Goal: Task Accomplishment & Management: Use online tool/utility

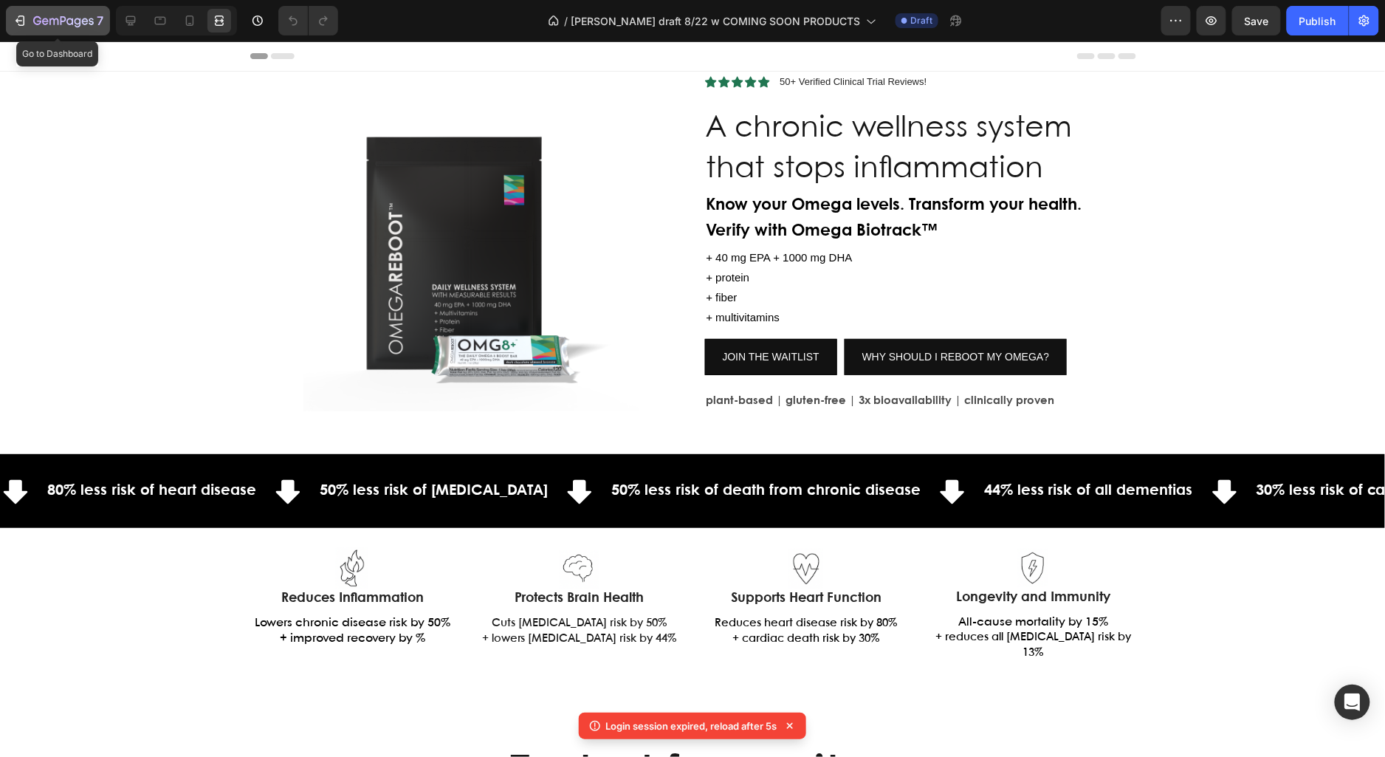
click at [49, 22] on icon "button" at bounding box center [63, 22] width 61 height 13
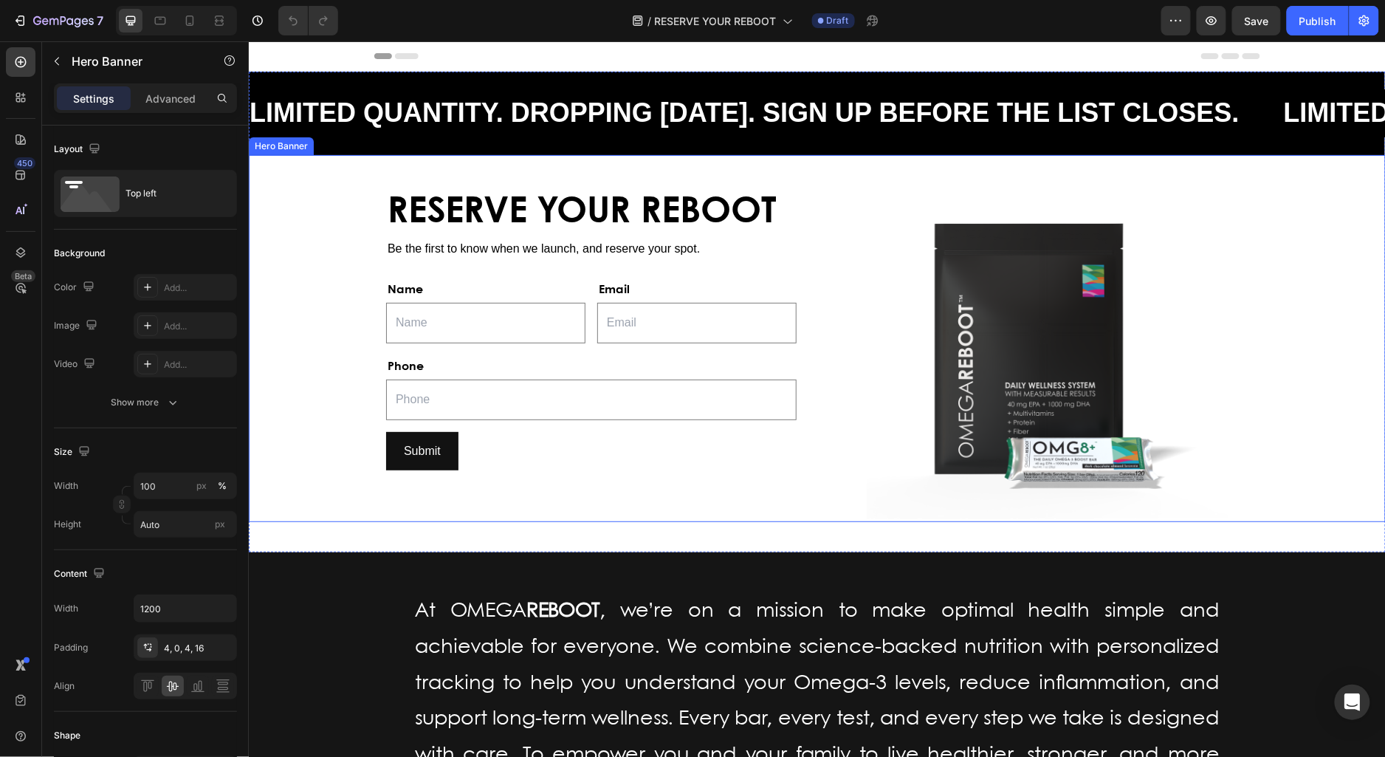
click at [1307, 360] on div "Background Image" at bounding box center [816, 338] width 1137 height 368
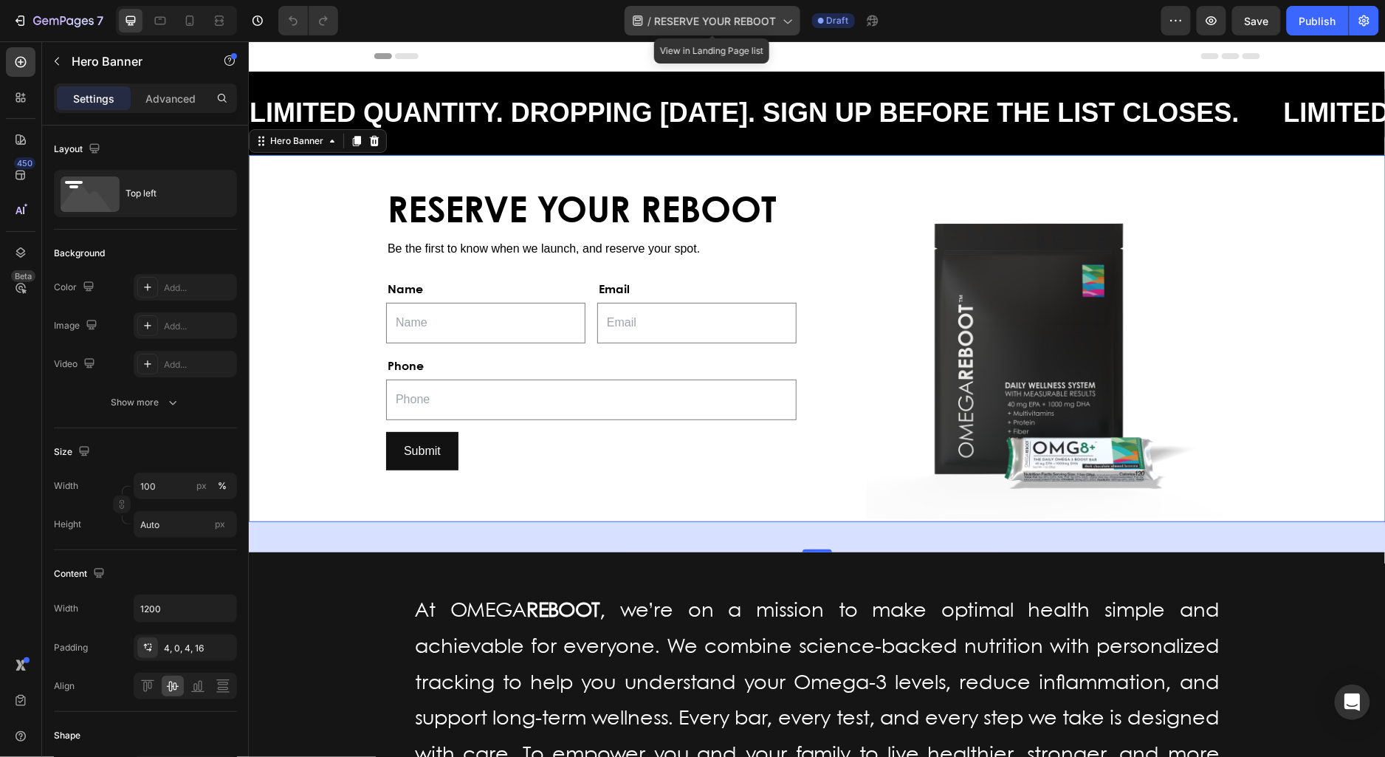
click at [765, 27] on span "RESERVE YOUR REBOOT" at bounding box center [716, 21] width 122 height 16
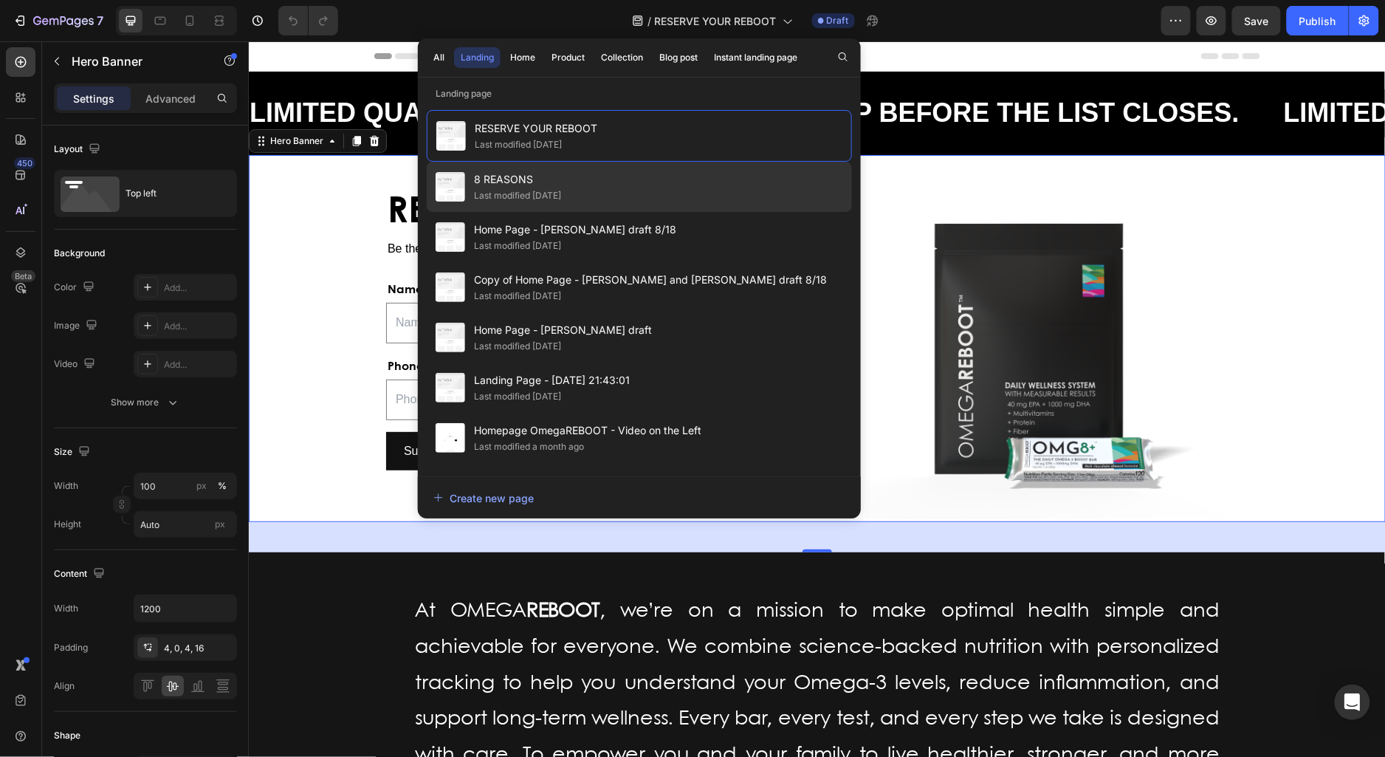
click at [608, 212] on div "8 REASONS Last modified [DATE]" at bounding box center [639, 237] width 425 height 50
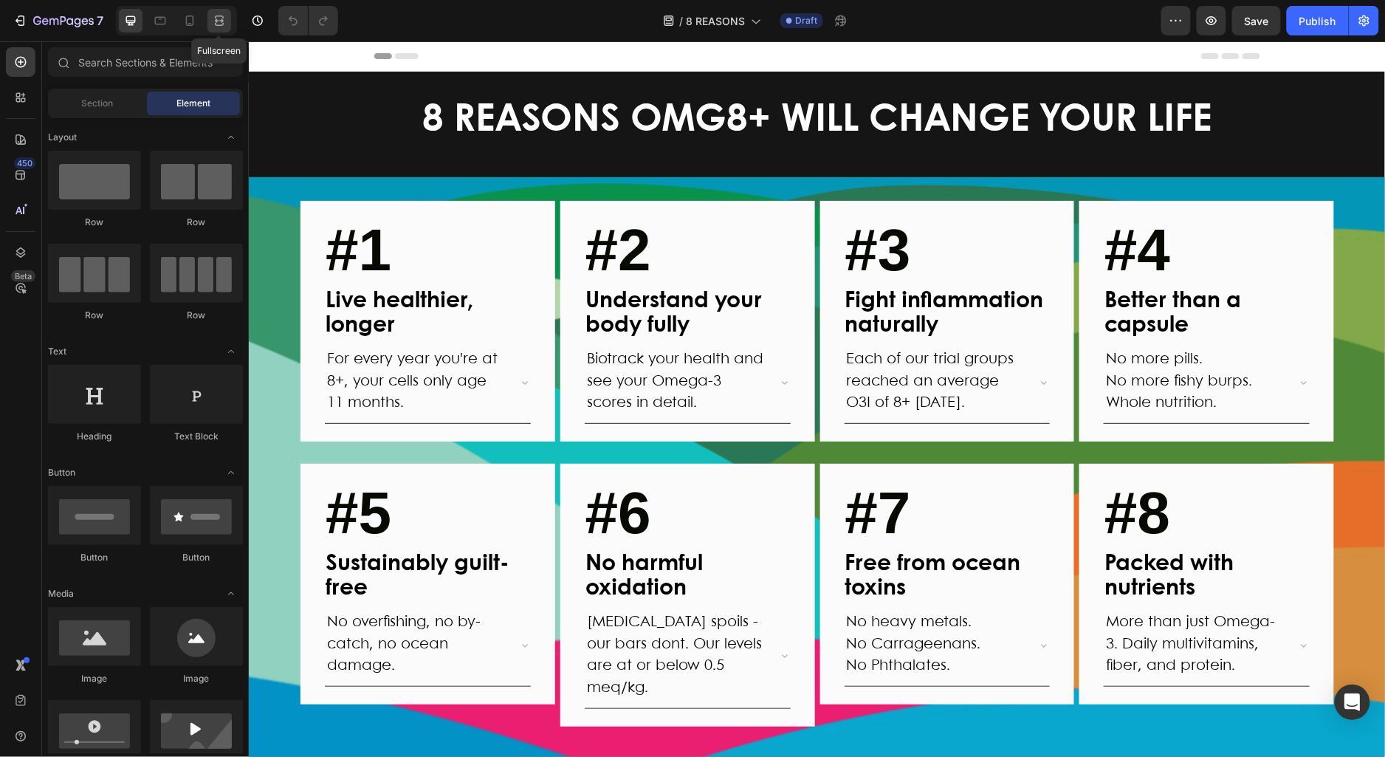
click at [220, 23] on icon at bounding box center [219, 20] width 15 height 15
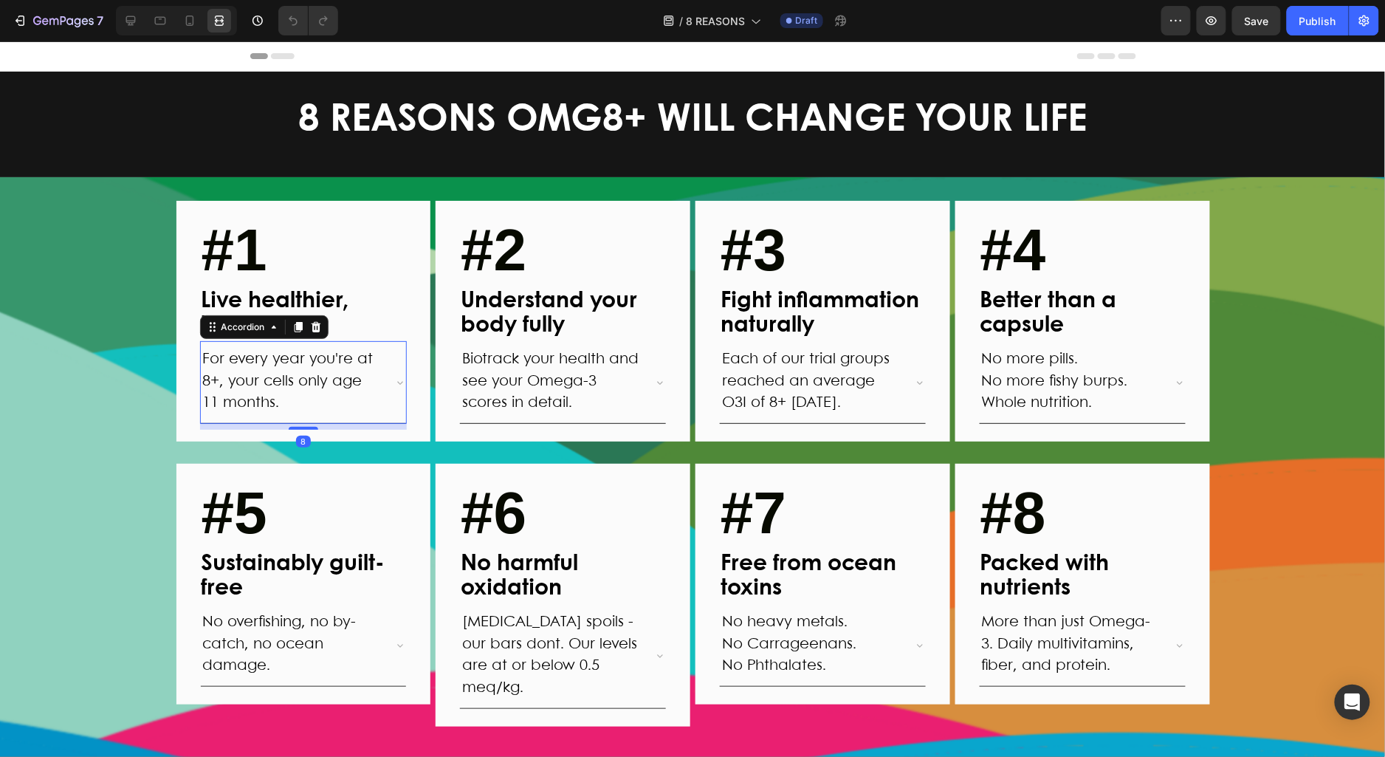
click at [401, 385] on icon at bounding box center [400, 382] width 12 height 12
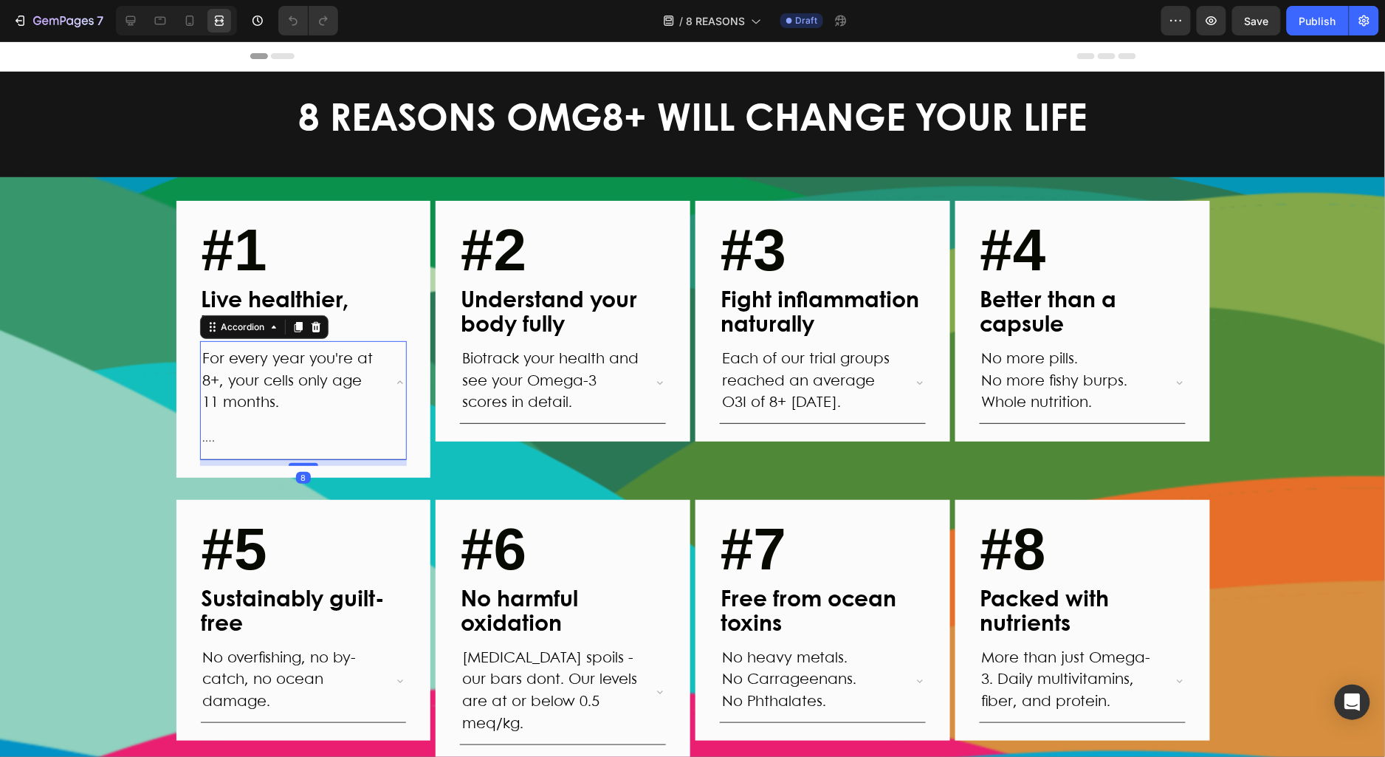
click at [401, 385] on icon at bounding box center [400, 382] width 12 height 12
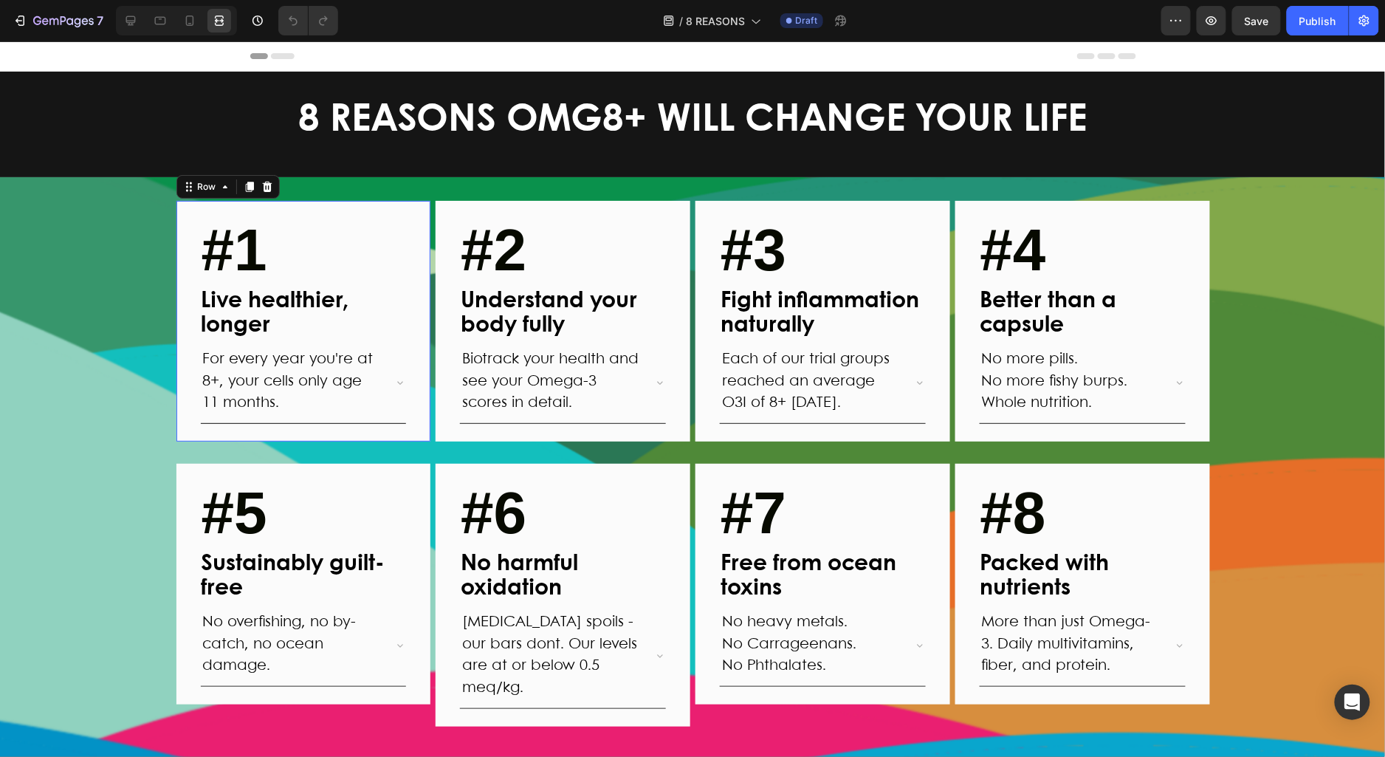
click at [421, 207] on div "#1 Text block Live healthier, longer Text Block For every year you're at 8+, yo…" at bounding box center [303, 320] width 255 height 241
click at [98, 267] on div "#1 Text block Live healthier, longer Text Block For every year you're at 8+, yo…" at bounding box center [693, 474] width 1386 height 548
click at [61, 55] on div "Header" at bounding box center [36, 56] width 55 height 18
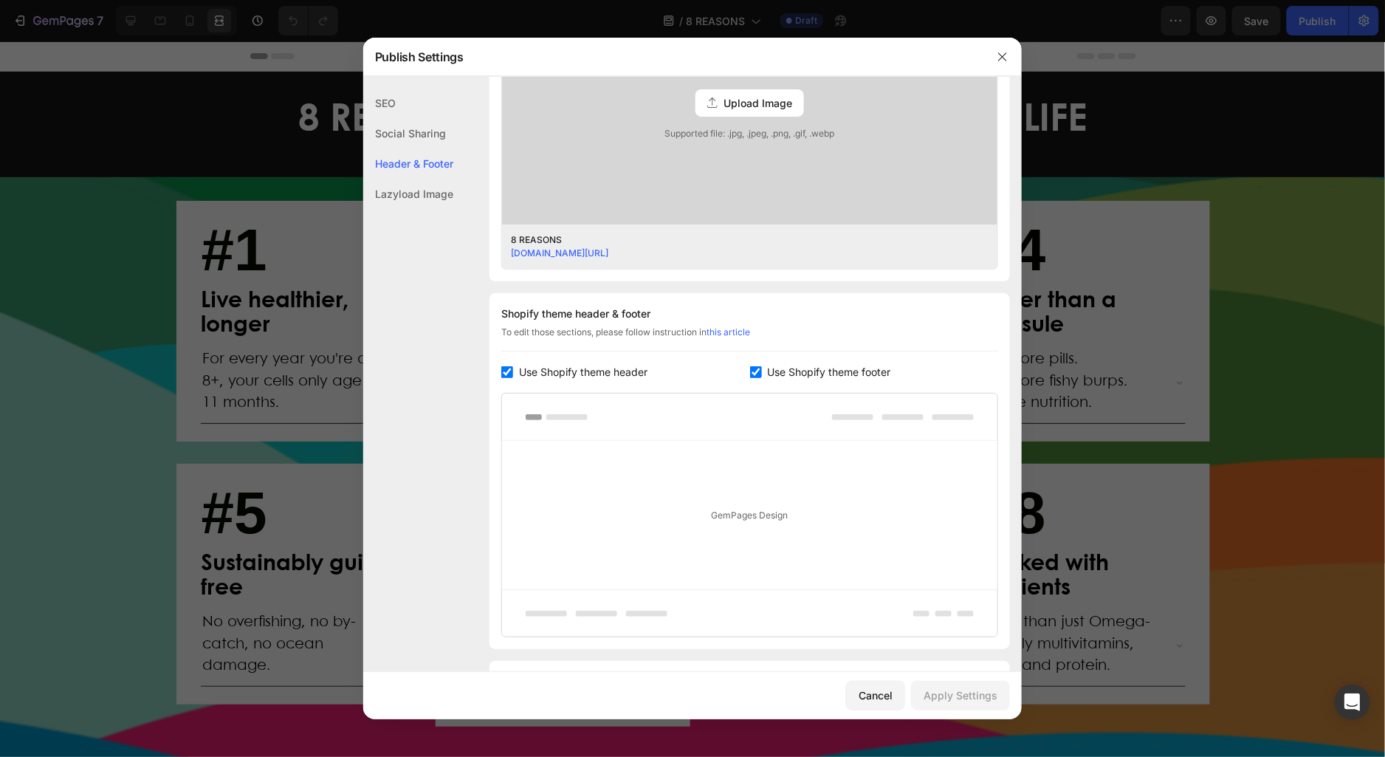
scroll to position [573, 0]
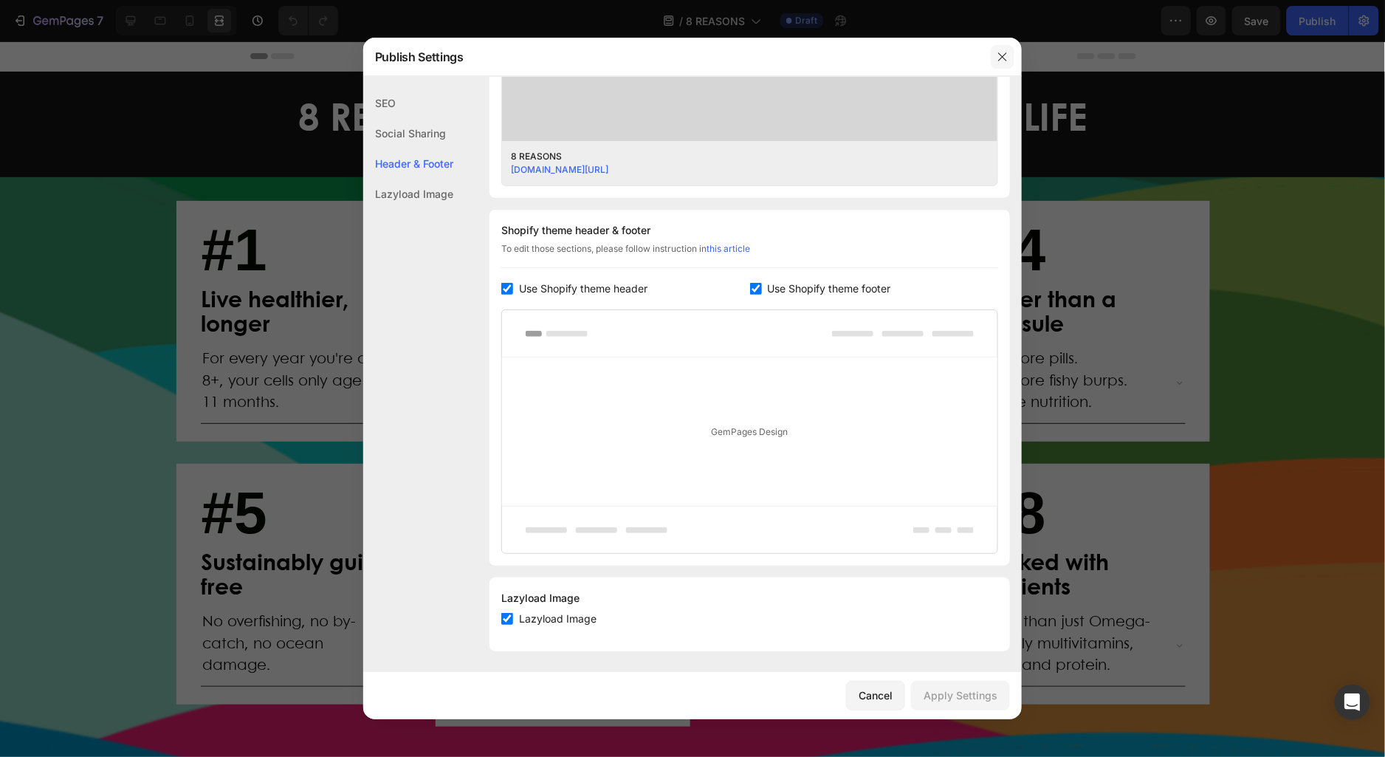
drag, startPoint x: 1008, startPoint y: 58, endPoint x: 1007, endPoint y: 17, distance: 41.4
click at [1008, 58] on icon "button" at bounding box center [1003, 57] width 12 height 12
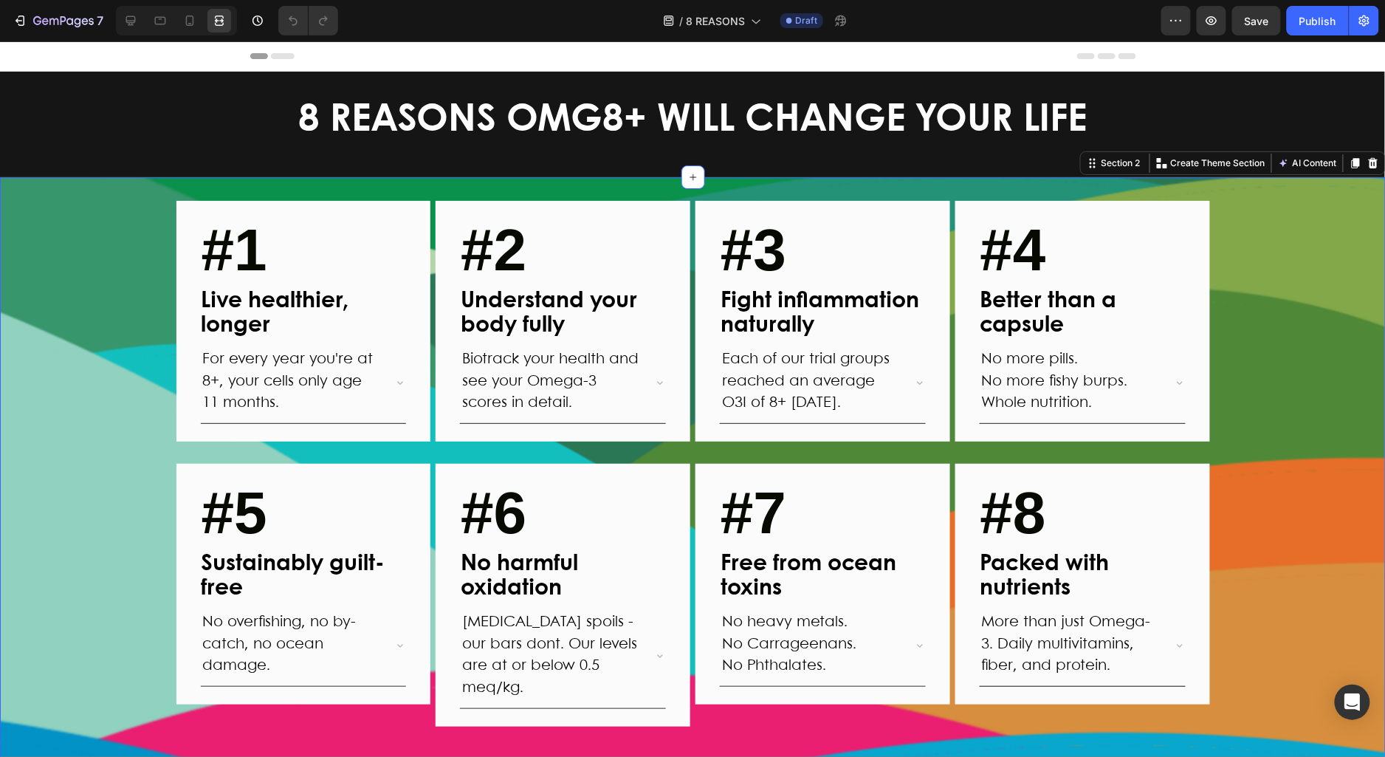
click at [1347, 422] on div "#1 Text block Live healthier, longer Text Block For every year you're at 8+, yo…" at bounding box center [693, 474] width 1386 height 548
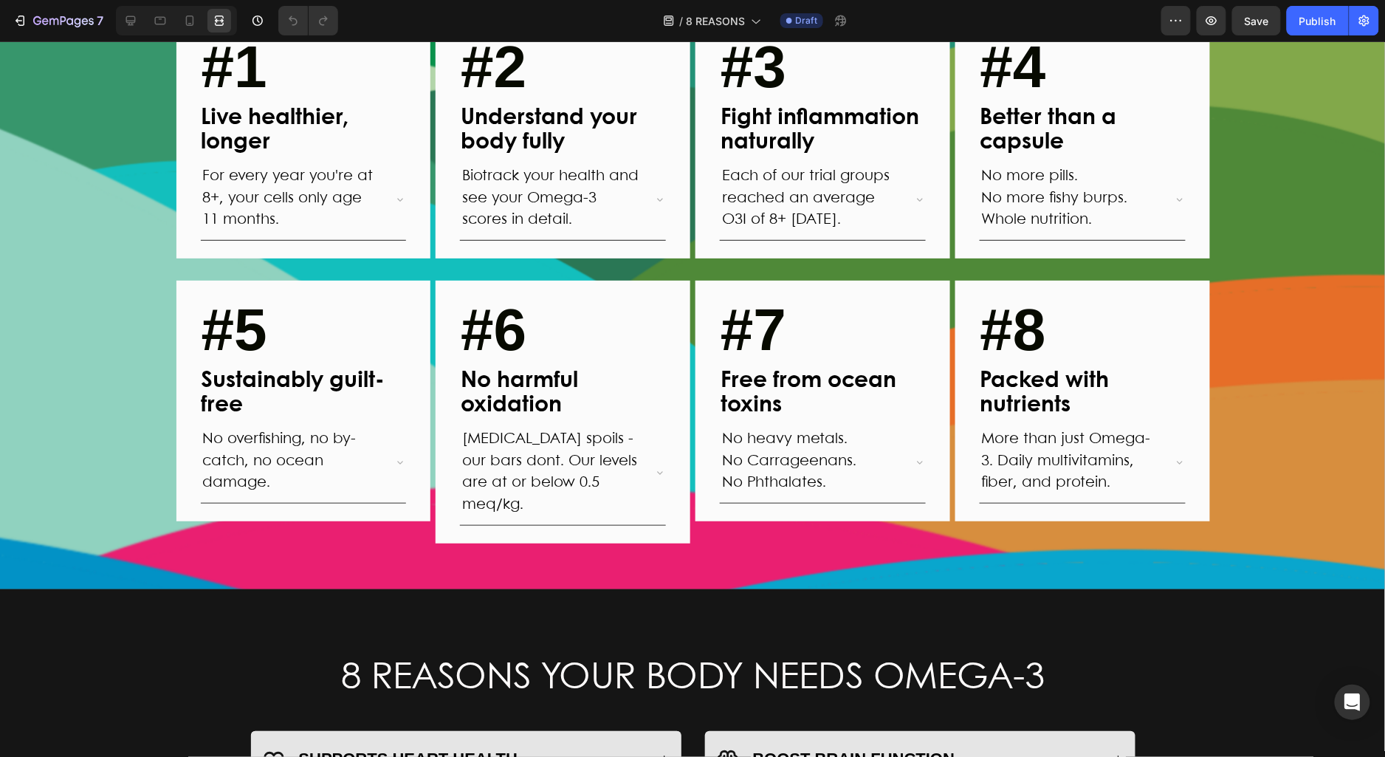
scroll to position [0, 0]
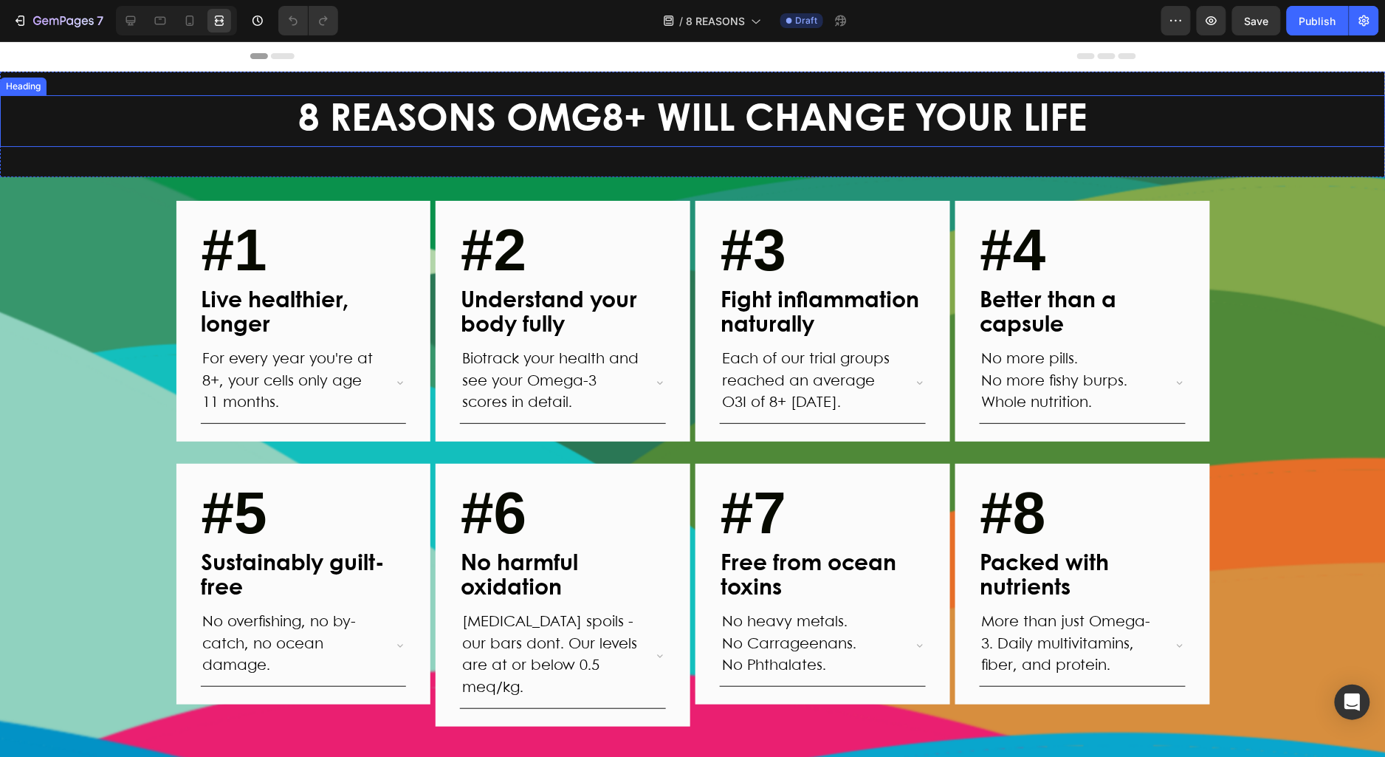
click at [589, 115] on span "8 REASONS OMG8+ WILL CHANGE YOUR LIFE" at bounding box center [692, 120] width 789 height 36
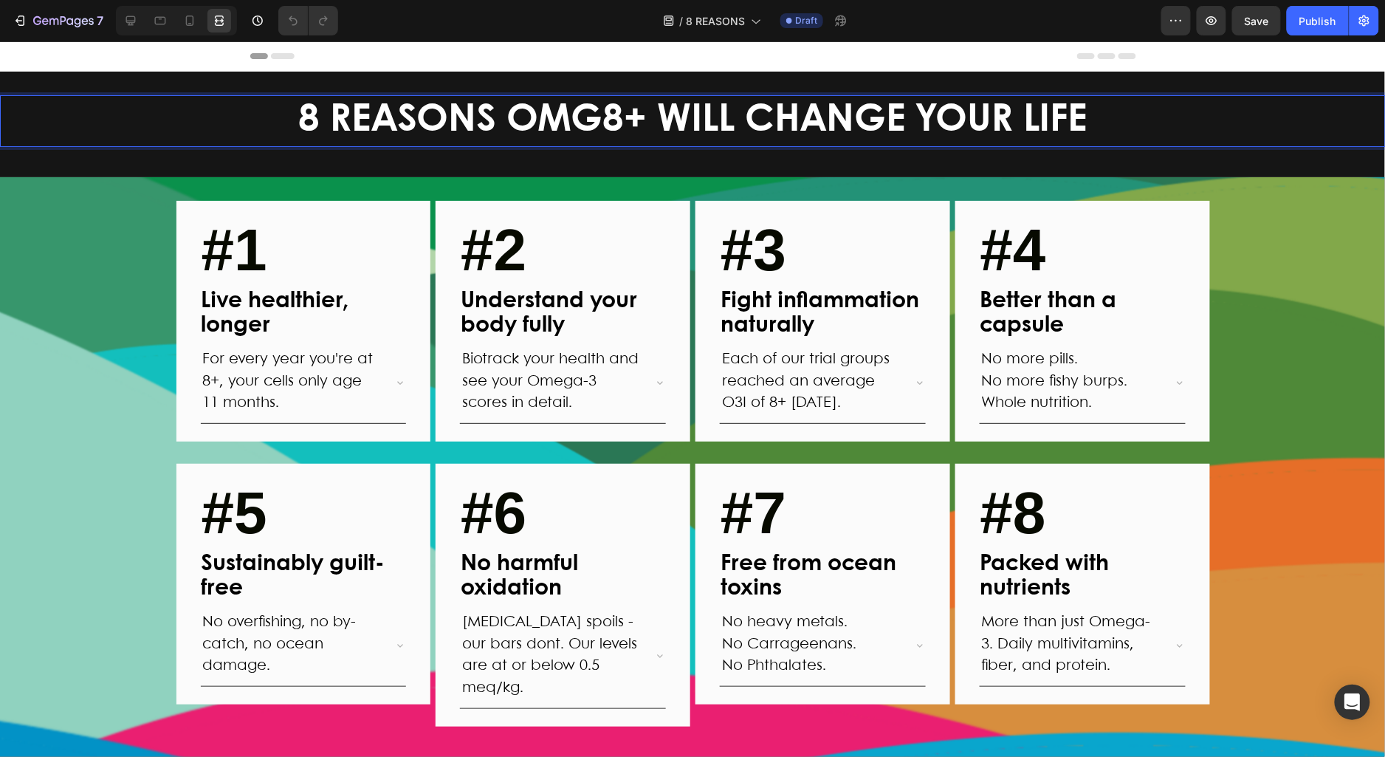
click at [626, 125] on span "8 REASONS OMG8+ WILL CHANGE YOUR LIFE" at bounding box center [692, 120] width 789 height 36
click at [642, 119] on span "8 REASONS OMG8+ WILL CHANGE YOUR LIFE" at bounding box center [692, 120] width 789 height 36
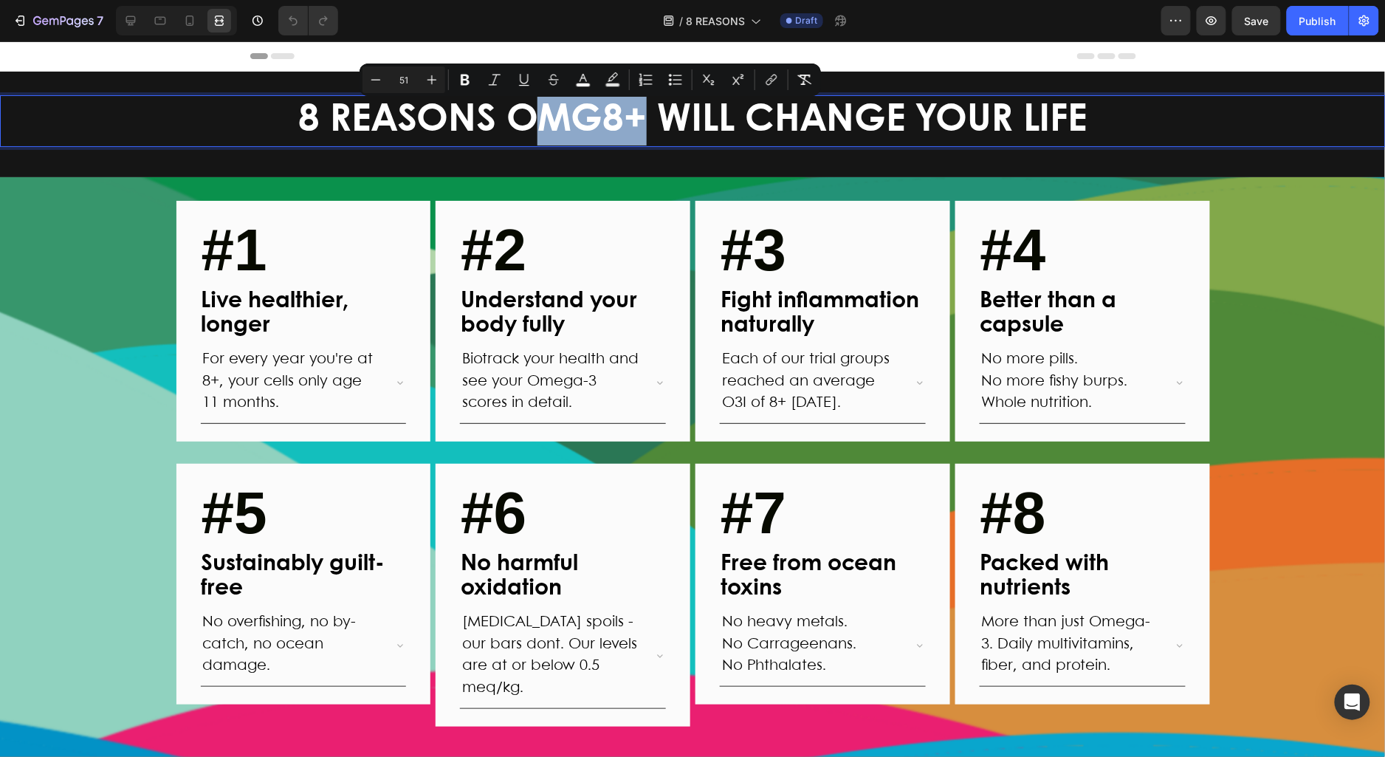
drag, startPoint x: 642, startPoint y: 119, endPoint x: 536, endPoint y: 120, distance: 106.3
click at [536, 120] on span "8 REASONS OMG8+ WILL CHANGE YOUR LIFE" at bounding box center [692, 120] width 789 height 36
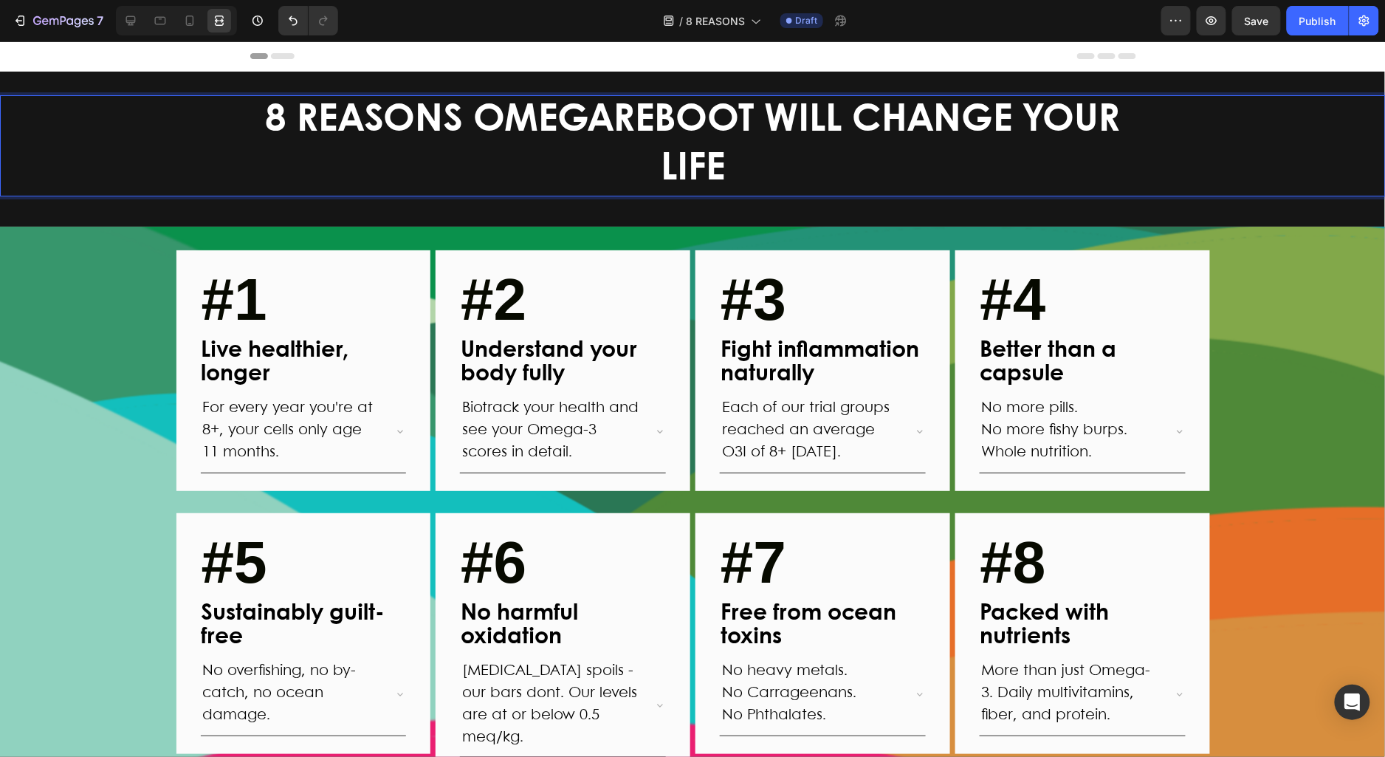
click at [602, 116] on span "8 REASONS OMEGAREBOOT WILL CHANGE YOUR LIFE" at bounding box center [693, 144] width 855 height 85
drag, startPoint x: 615, startPoint y: 116, endPoint x: 486, endPoint y: 117, distance: 129.2
click at [486, 117] on span "8 REASONS OMEGAREBOOT WILL CHANGE YOUR LIFE" at bounding box center [693, 144] width 855 height 85
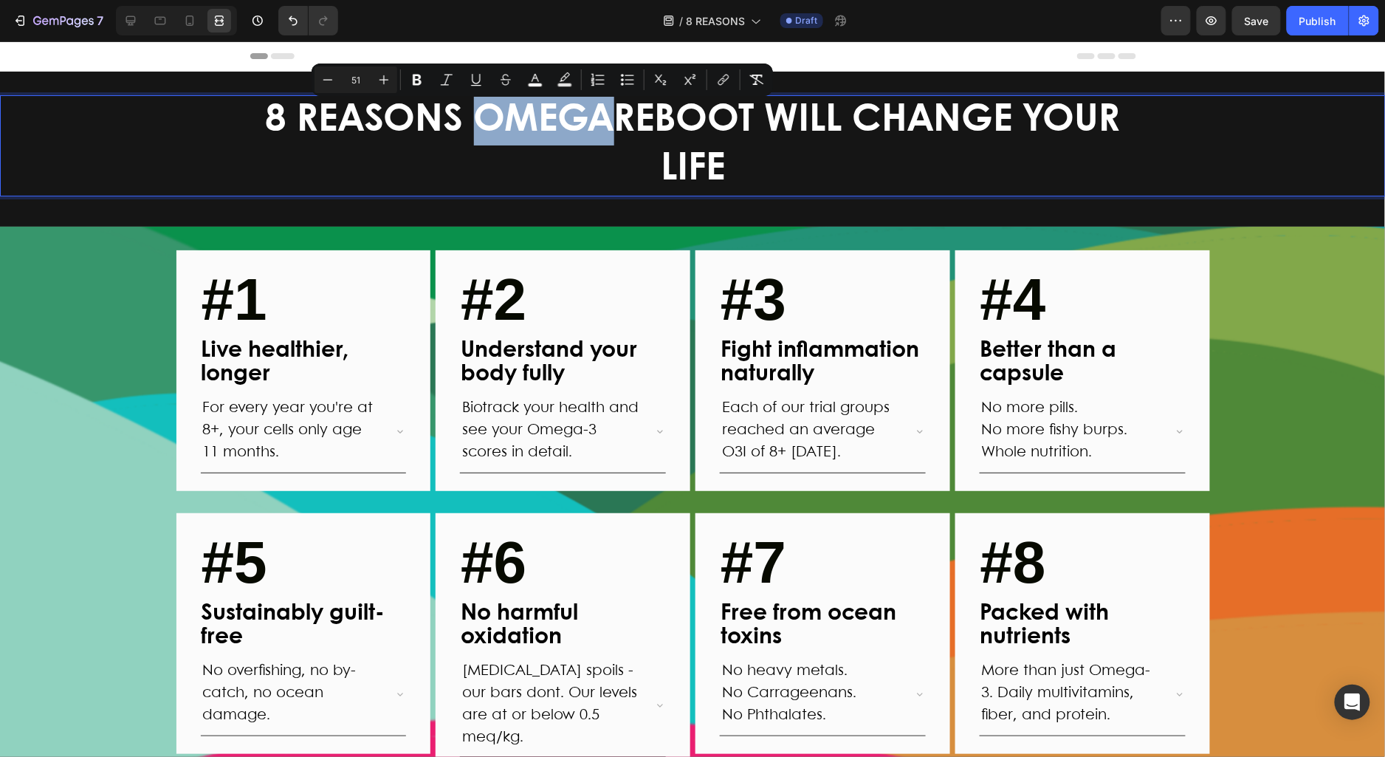
click at [619, 114] on span "8 REASONS OMEGAREBOOT WILL CHANGE YOUR LIFE" at bounding box center [693, 144] width 855 height 85
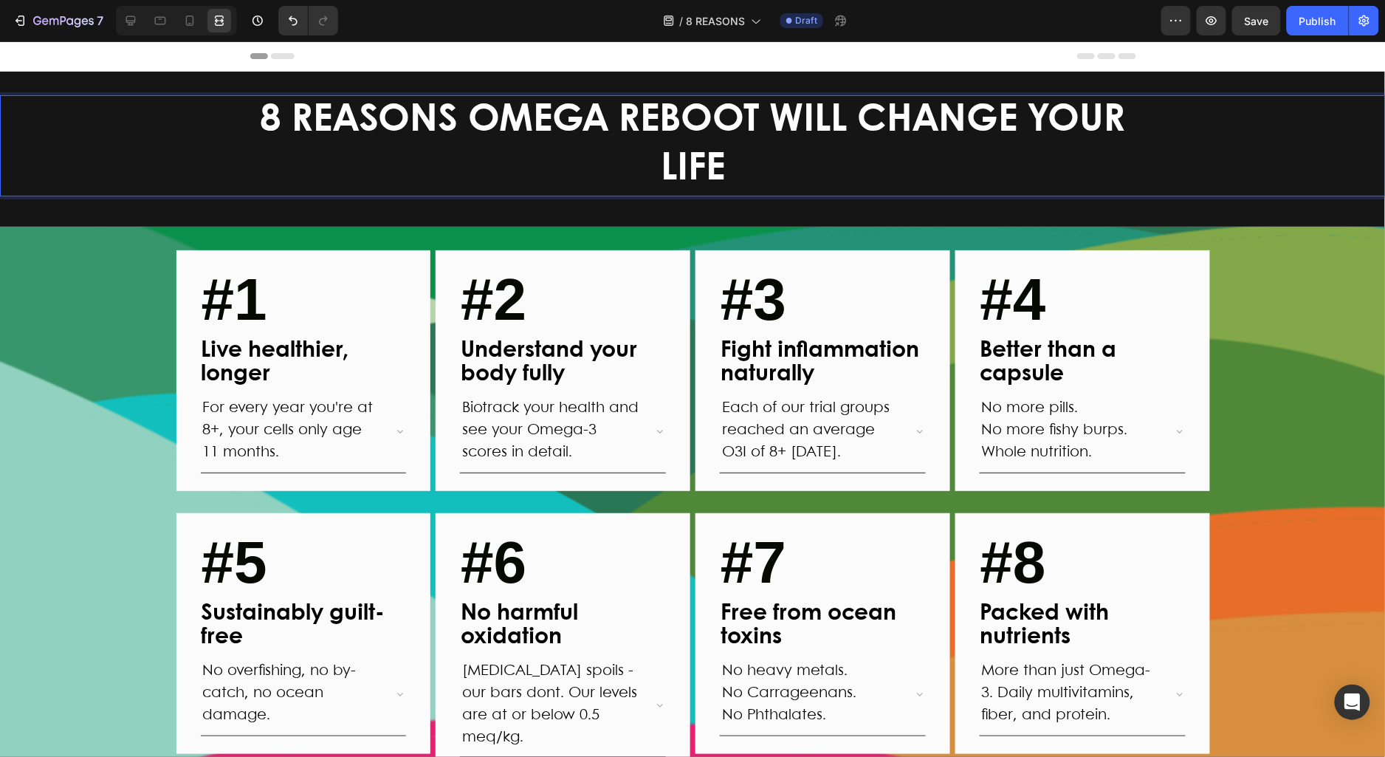
click at [762, 122] on span "8 REASONS OMEGA REBOOT WILL CHANGE YOUR LIFE" at bounding box center [693, 144] width 865 height 85
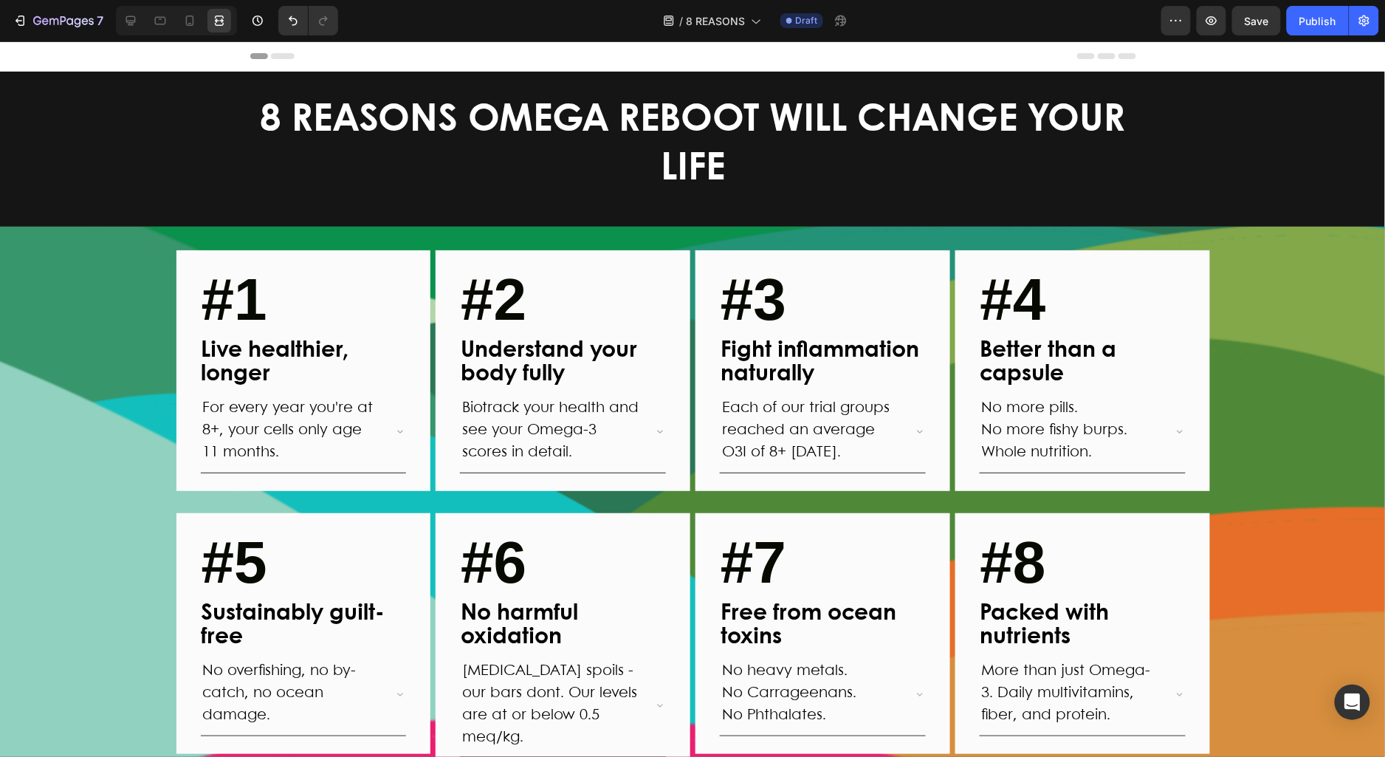
click at [768, 114] on span "8 REASONS OMEGA REBOOT WILL CHANGE YOUR LIFE" at bounding box center [693, 144] width 865 height 85
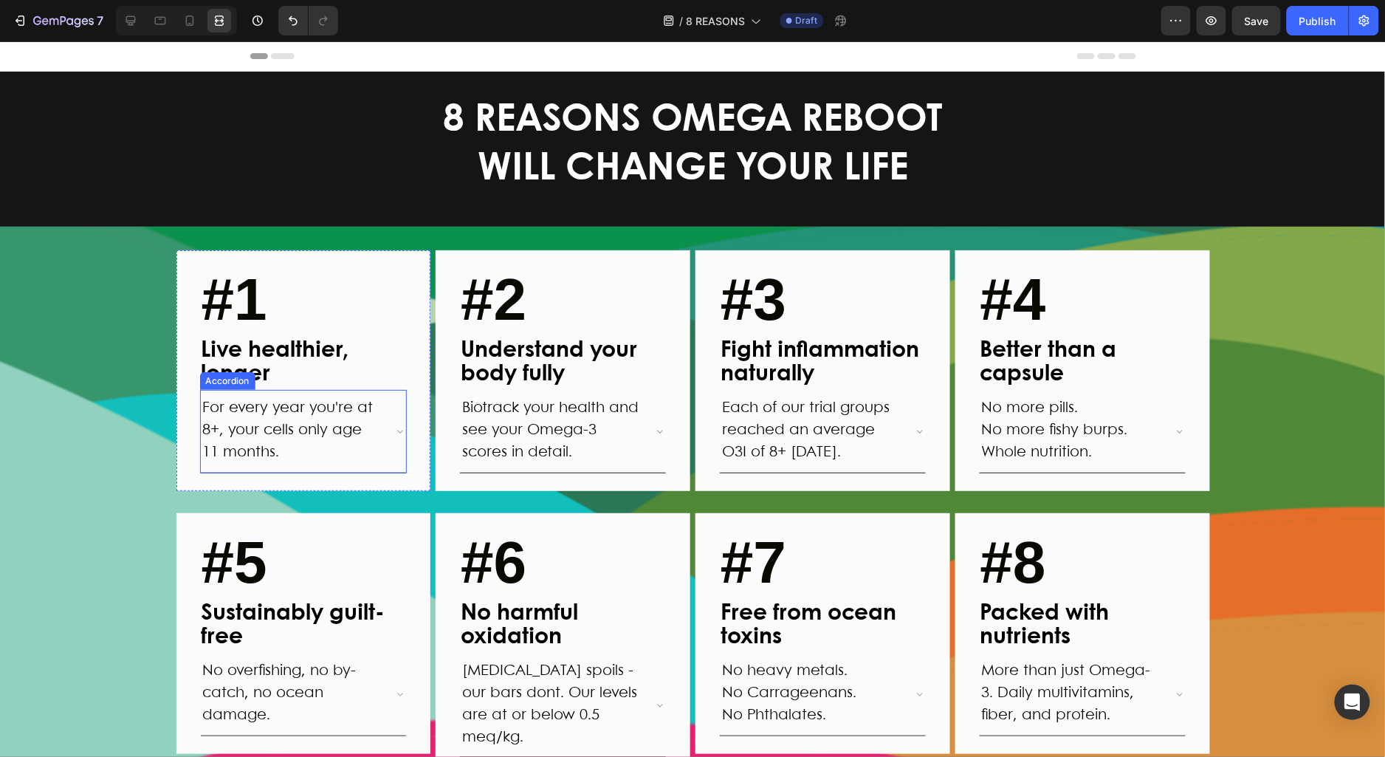
click at [399, 431] on icon at bounding box center [401, 430] width 6 height 3
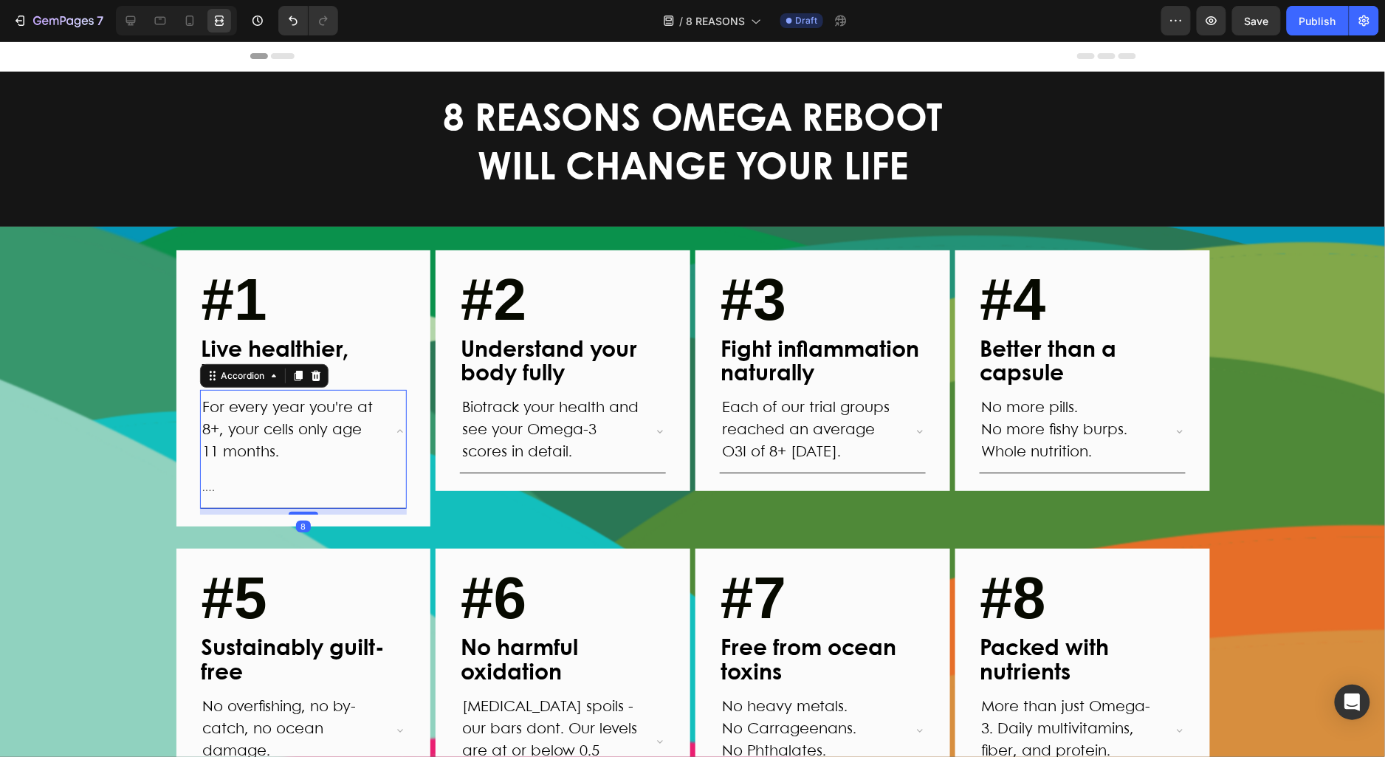
click at [399, 431] on icon at bounding box center [400, 431] width 12 height 12
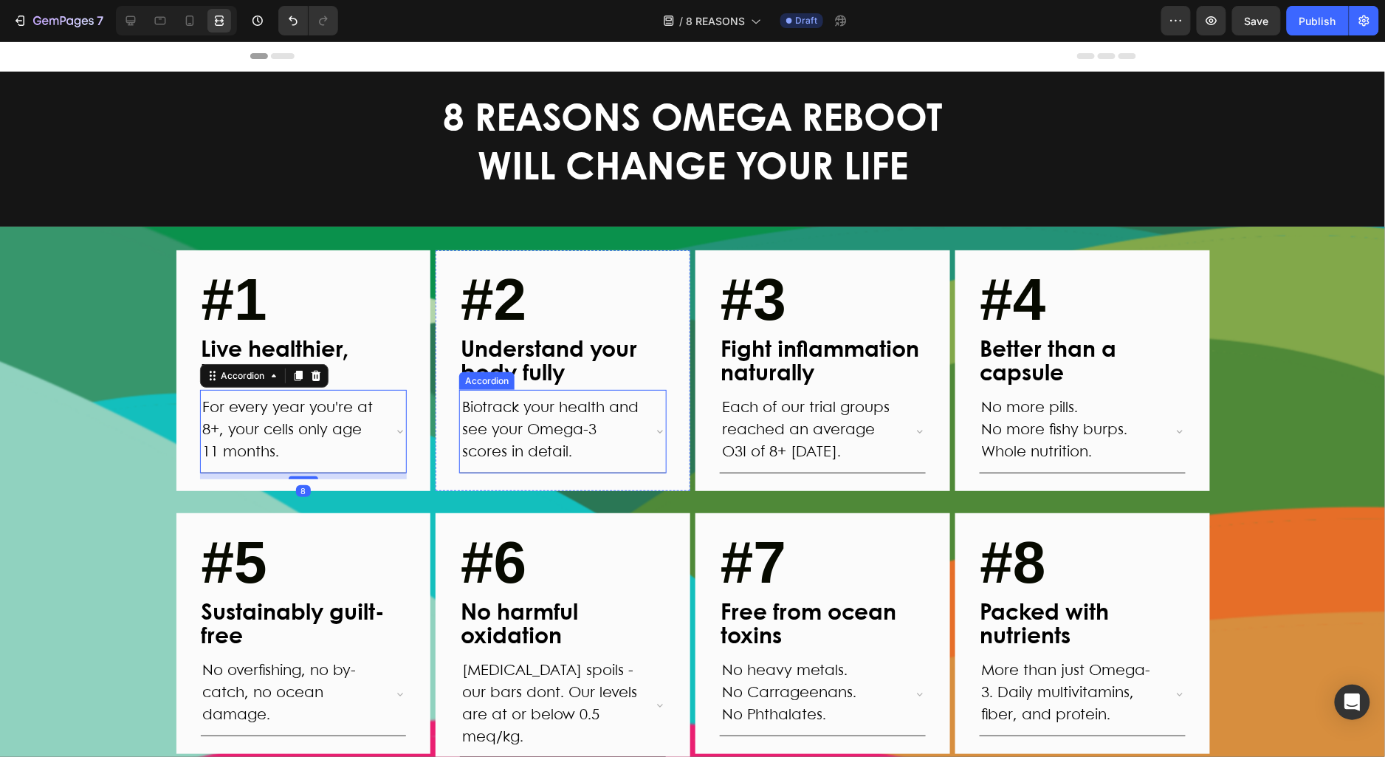
click at [660, 432] on icon at bounding box center [660, 431] width 12 height 12
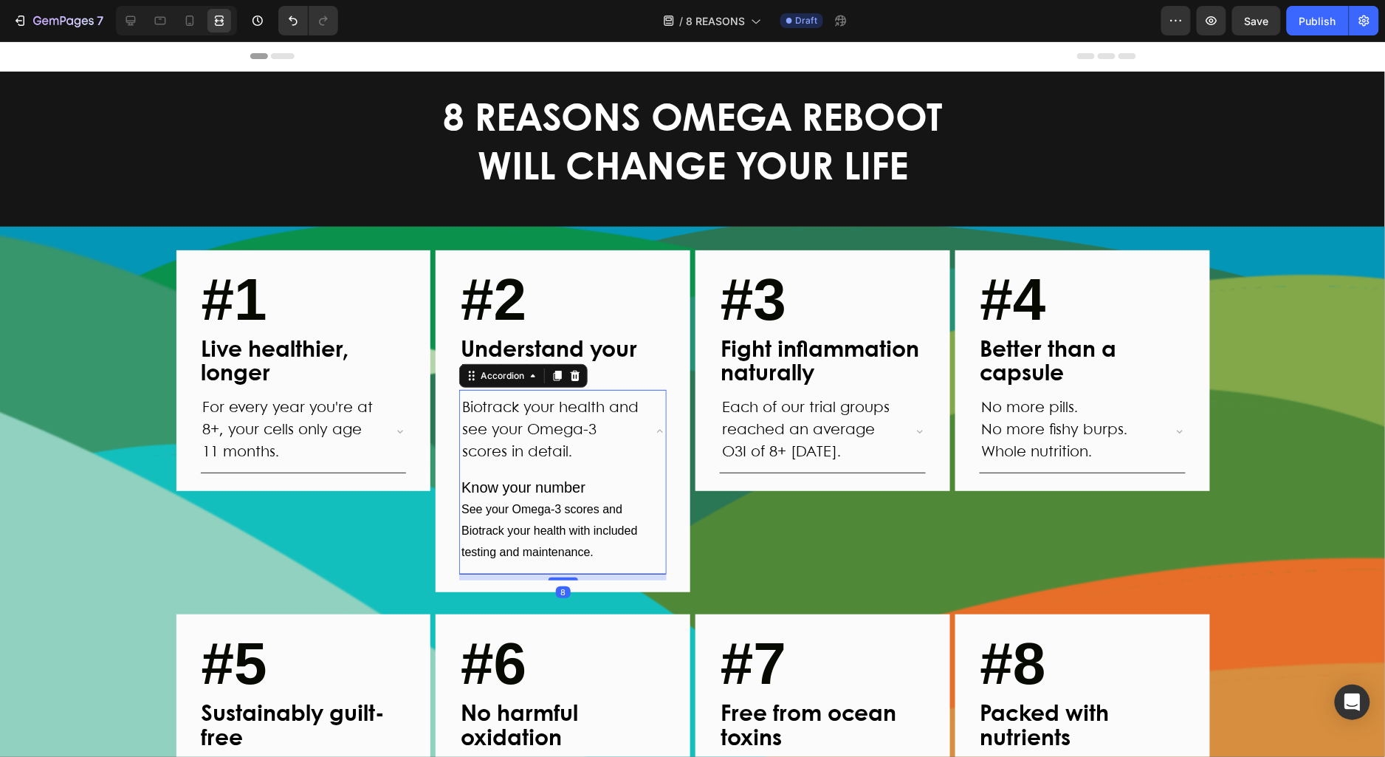
click at [661, 432] on icon at bounding box center [660, 431] width 12 height 12
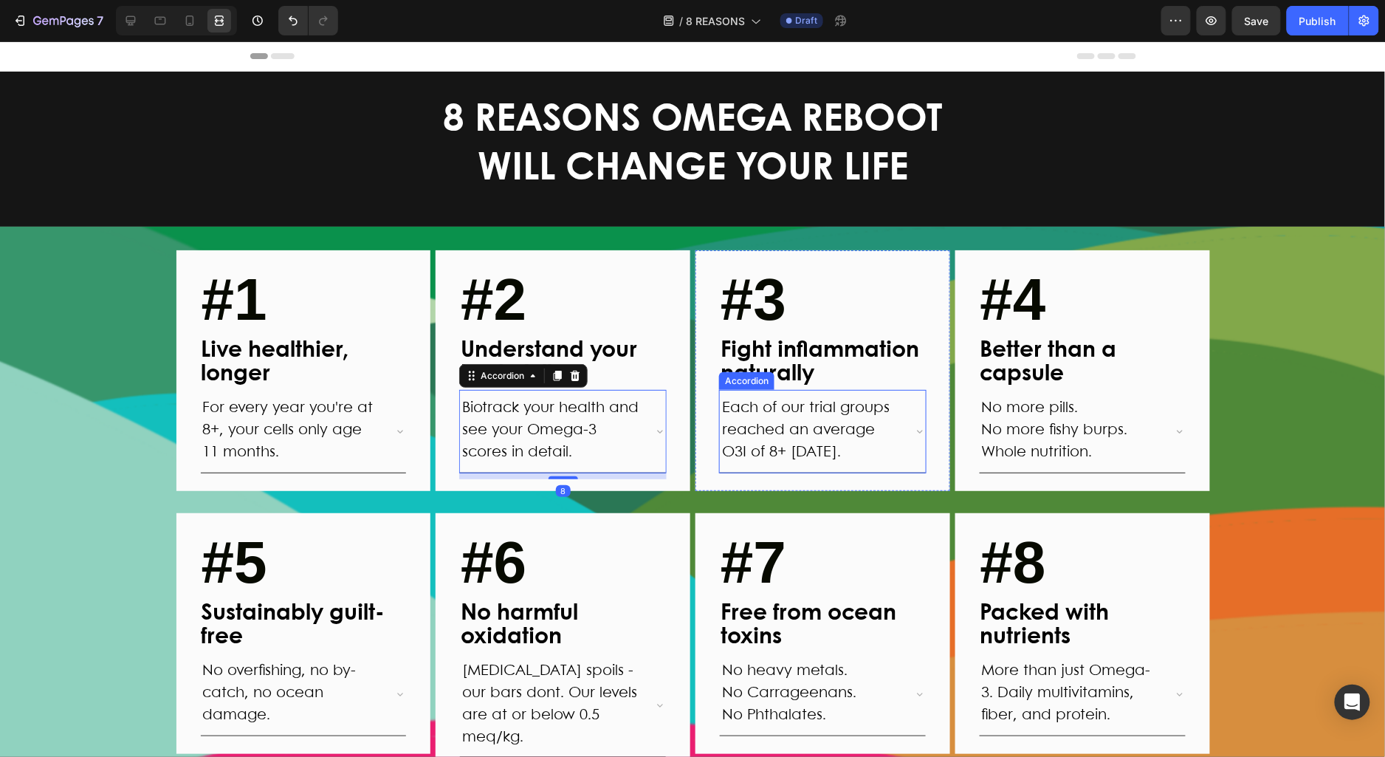
click at [914, 430] on icon at bounding box center [920, 431] width 12 height 12
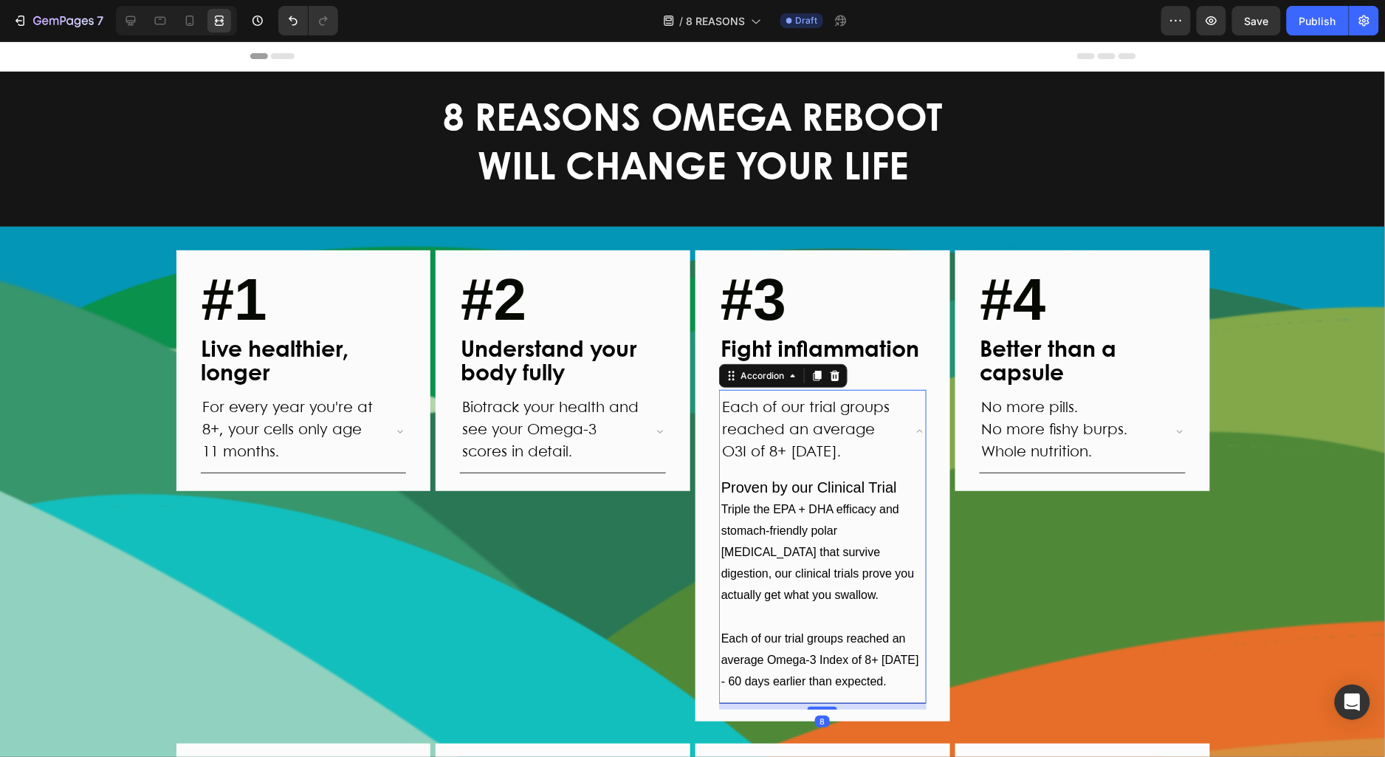
click at [914, 430] on icon at bounding box center [920, 431] width 12 height 12
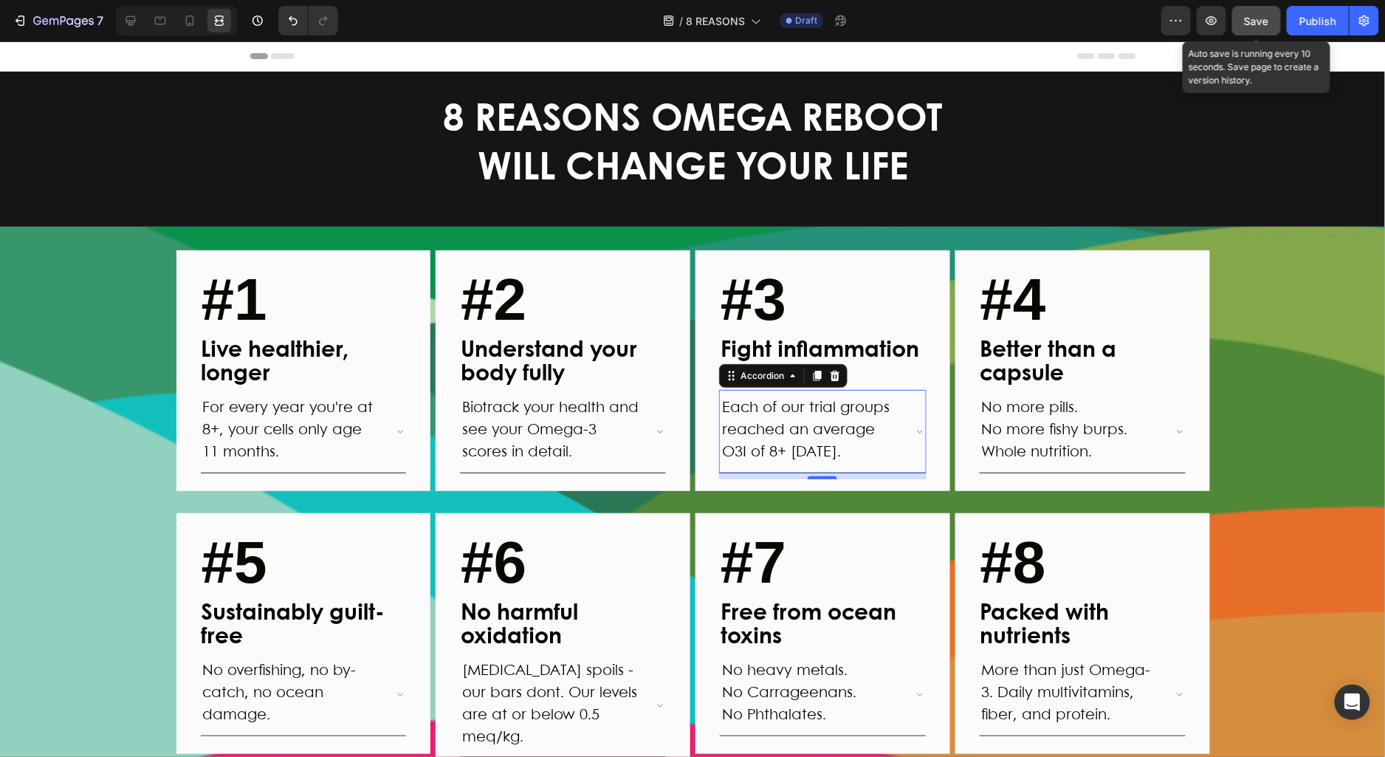
click at [1264, 25] on span "Save" at bounding box center [1257, 21] width 24 height 13
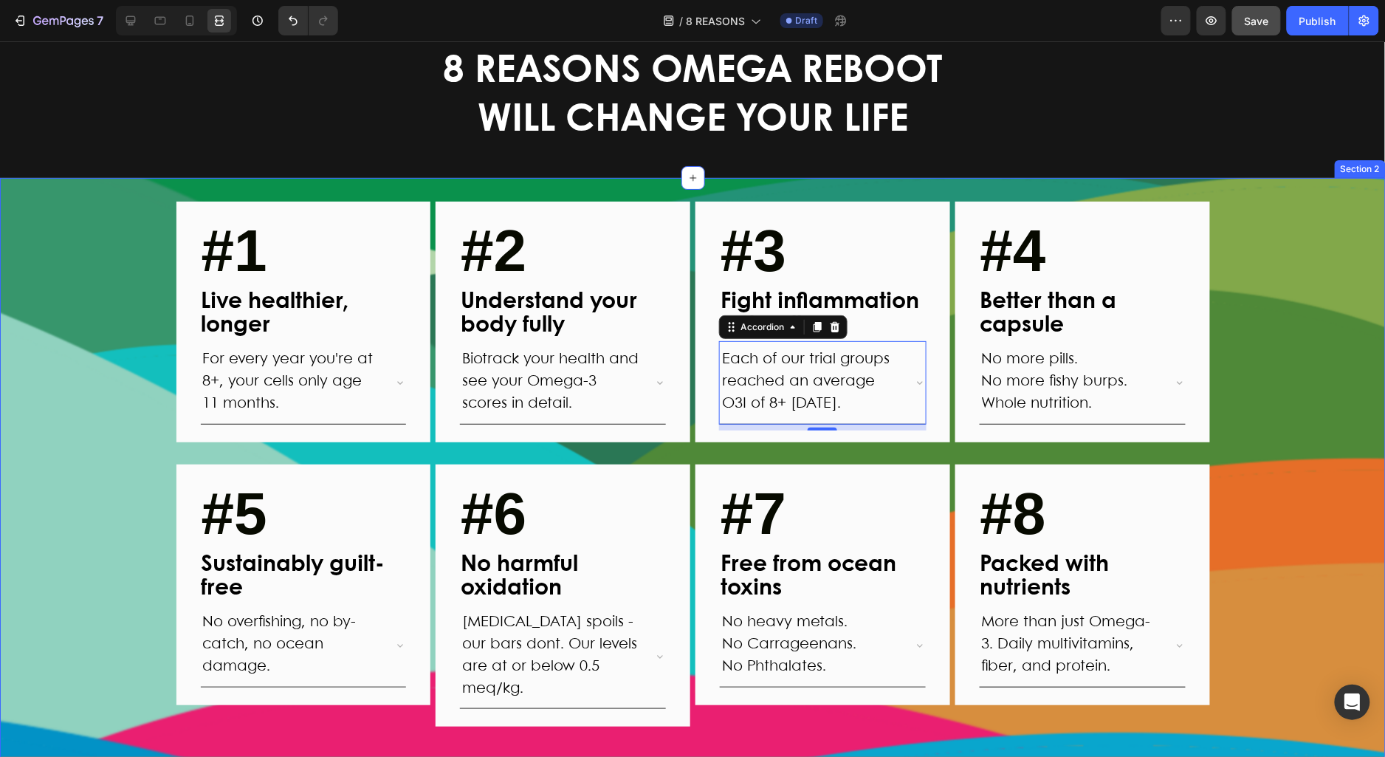
scroll to position [52, 0]
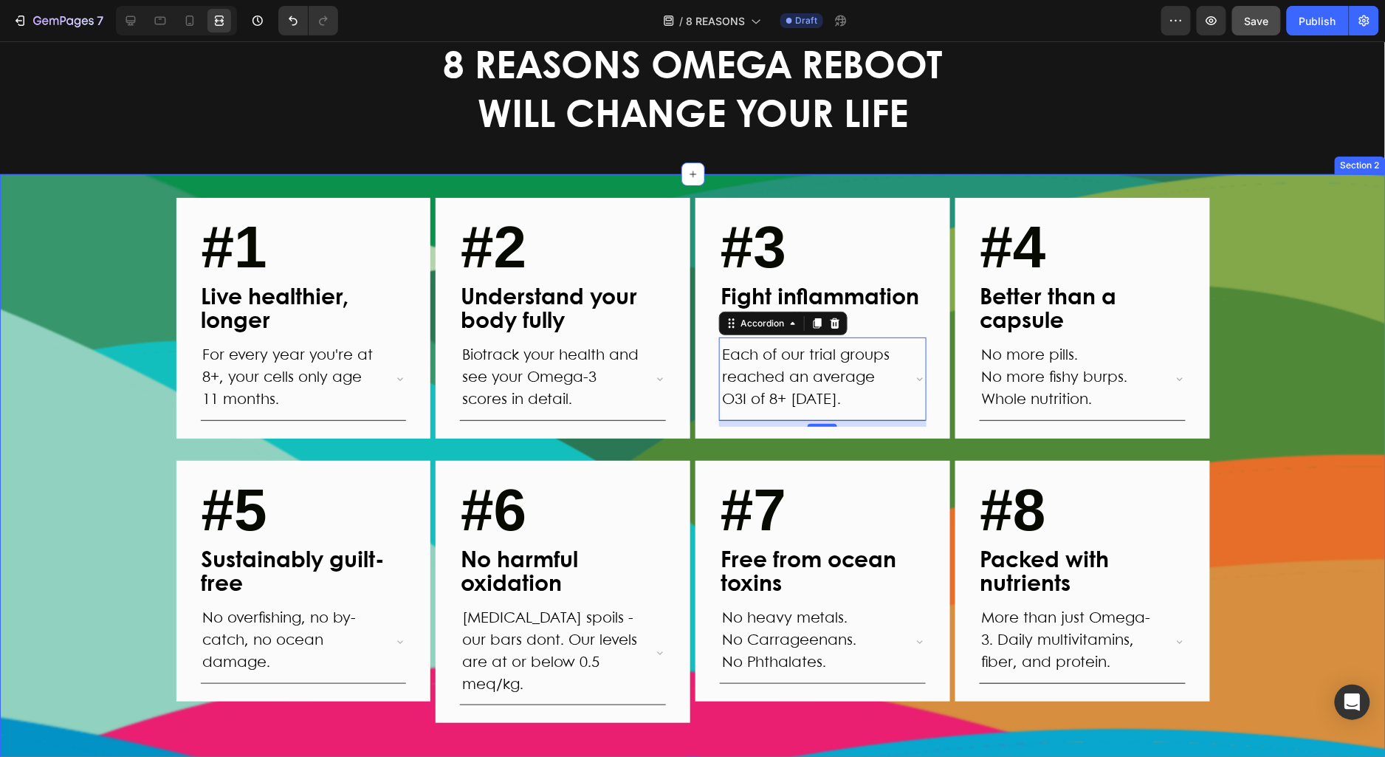
click at [126, 402] on div "#1 Text block Live healthier, longer Text Block For every year you're at 8+, yo…" at bounding box center [693, 471] width 1386 height 548
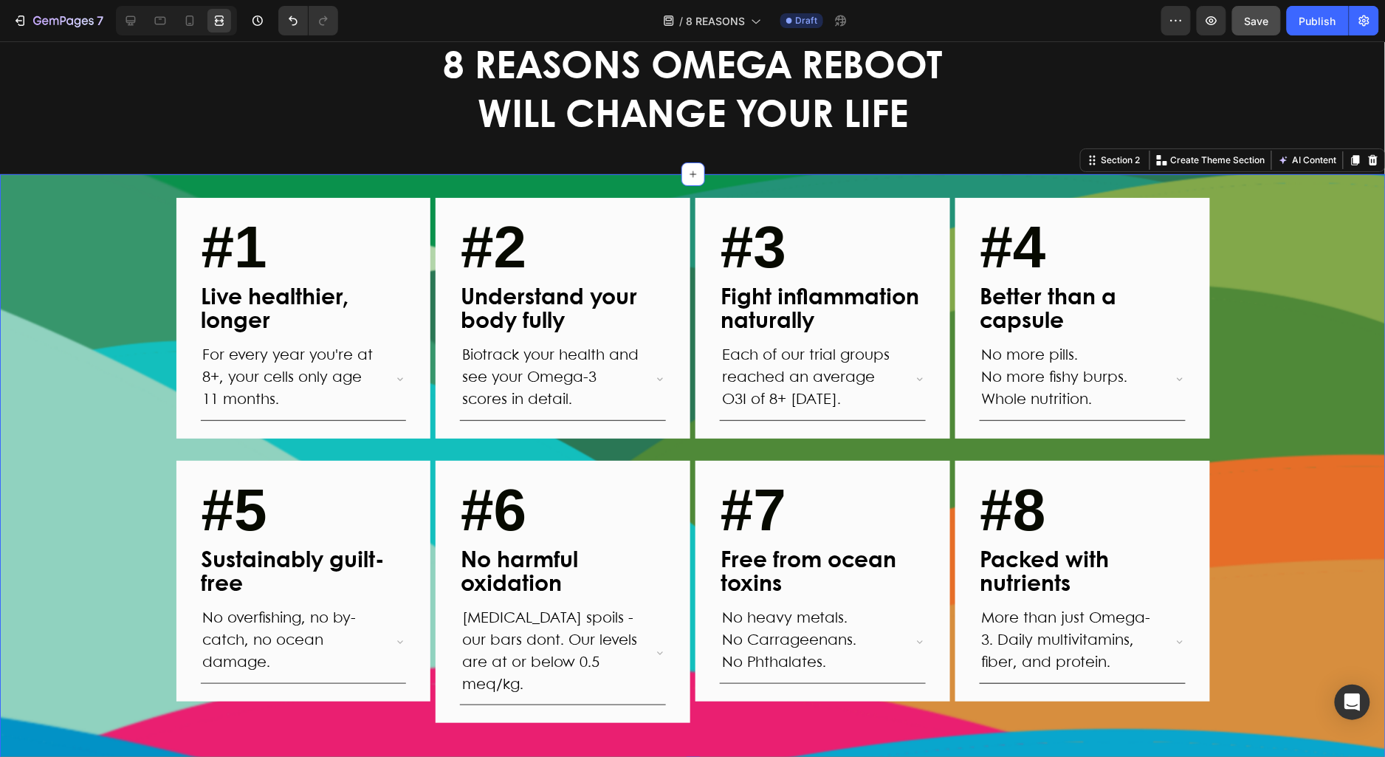
click at [1317, 392] on div "#1 Text block Live healthier, longer Text Block For every year you're at 8+, yo…" at bounding box center [693, 471] width 1386 height 548
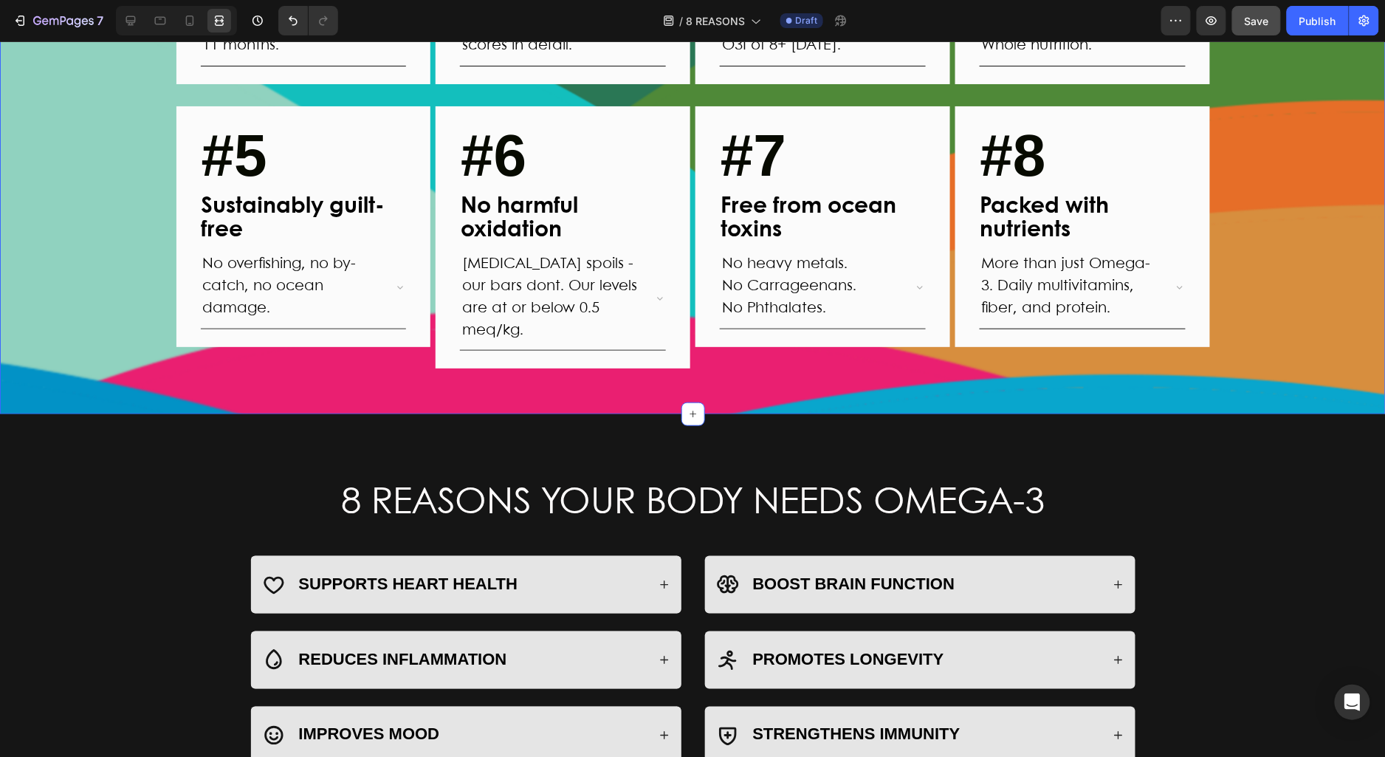
scroll to position [683, 0]
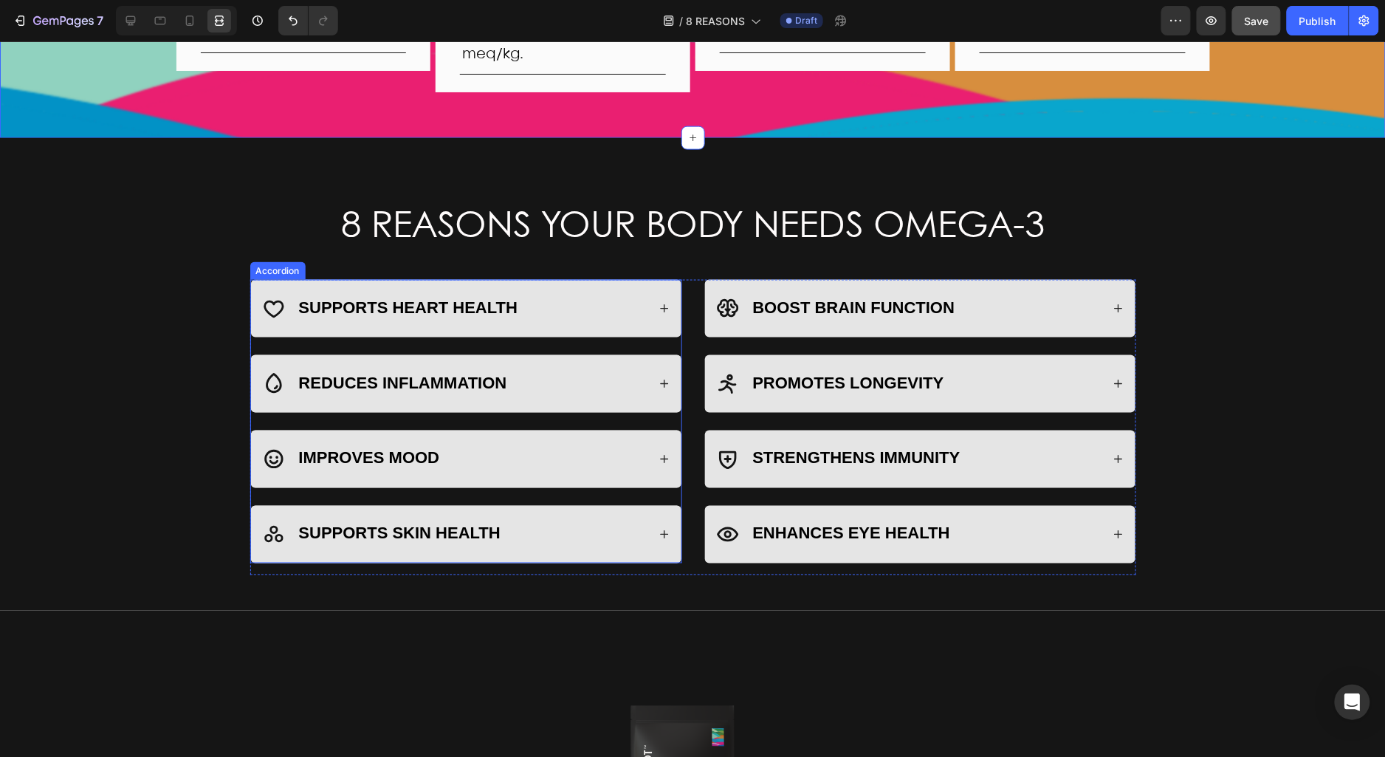
click at [663, 304] on icon at bounding box center [664, 308] width 8 height 8
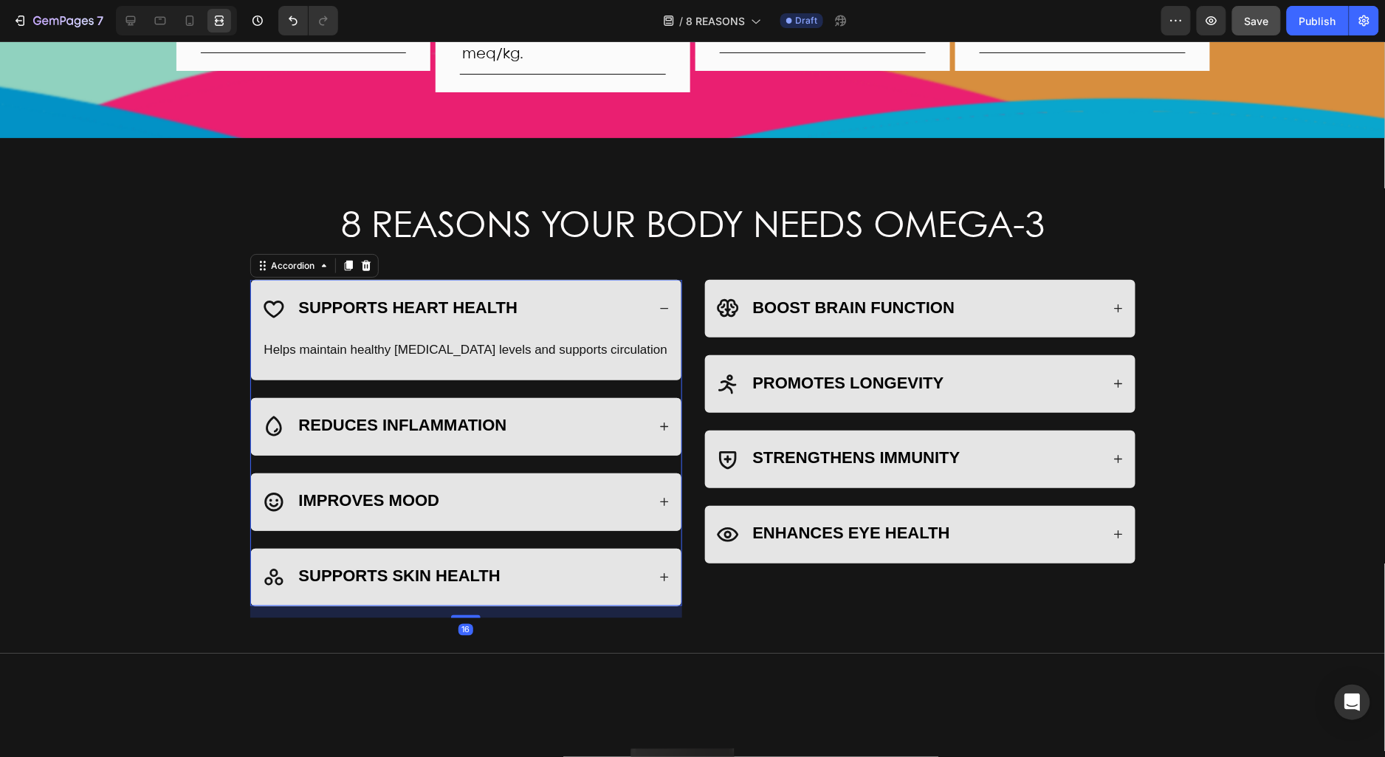
click at [663, 303] on icon at bounding box center [664, 308] width 10 height 10
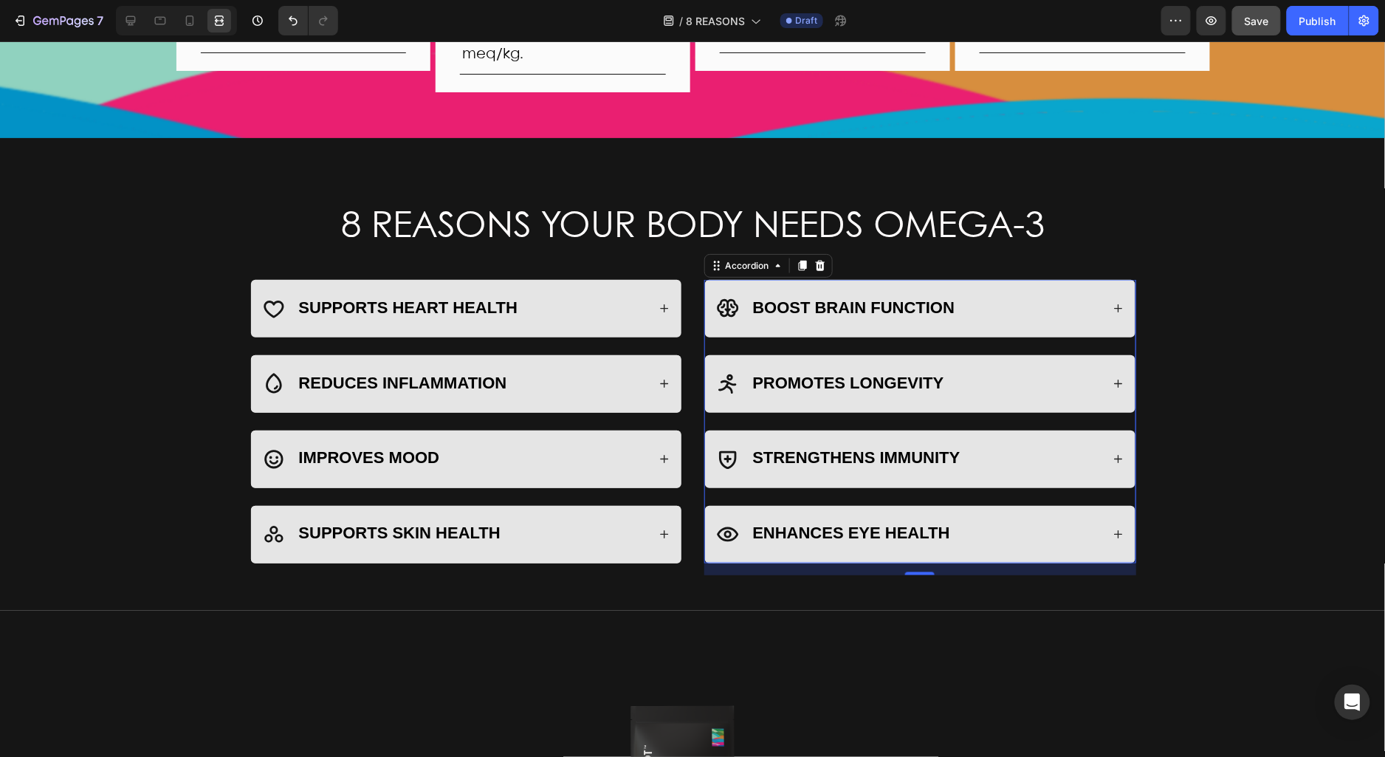
click at [1117, 303] on icon at bounding box center [1119, 308] width 10 height 10
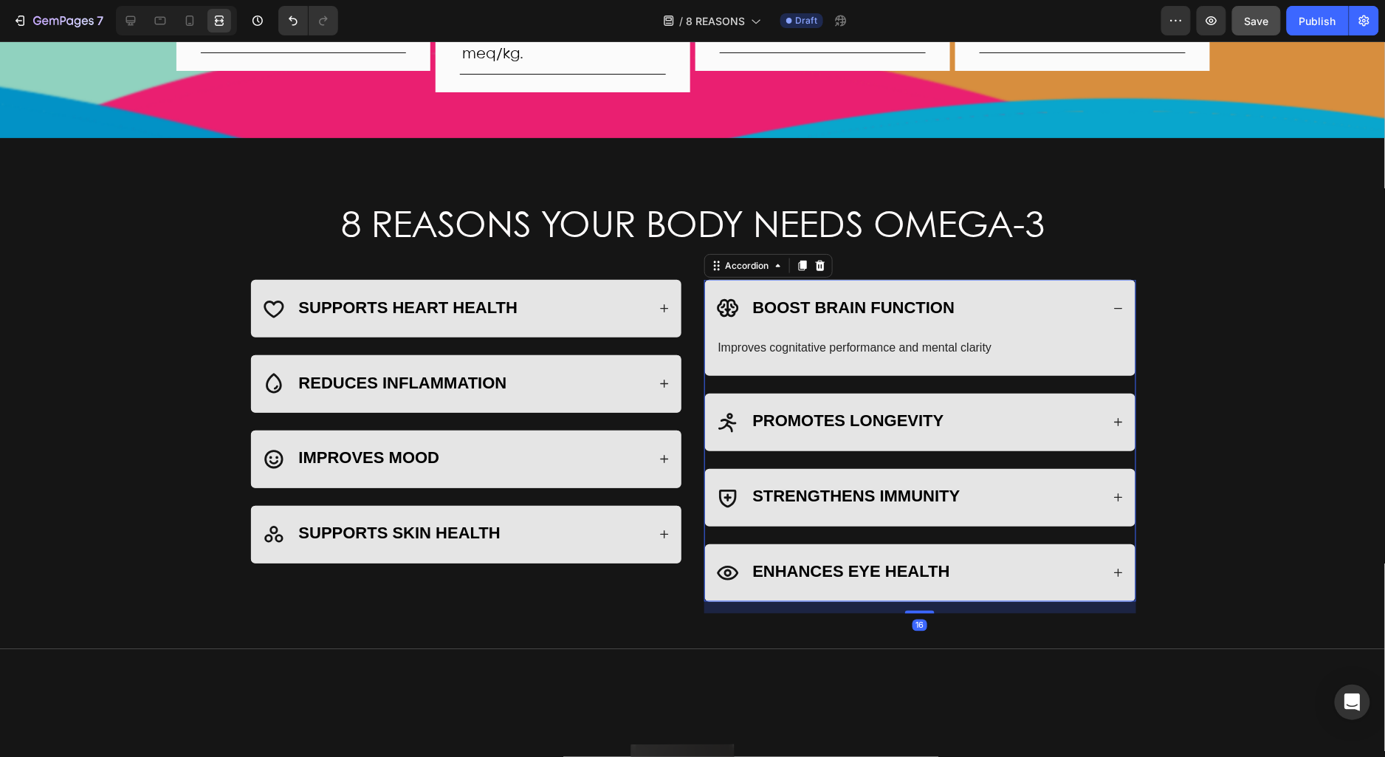
click at [1117, 303] on icon at bounding box center [1119, 308] width 10 height 10
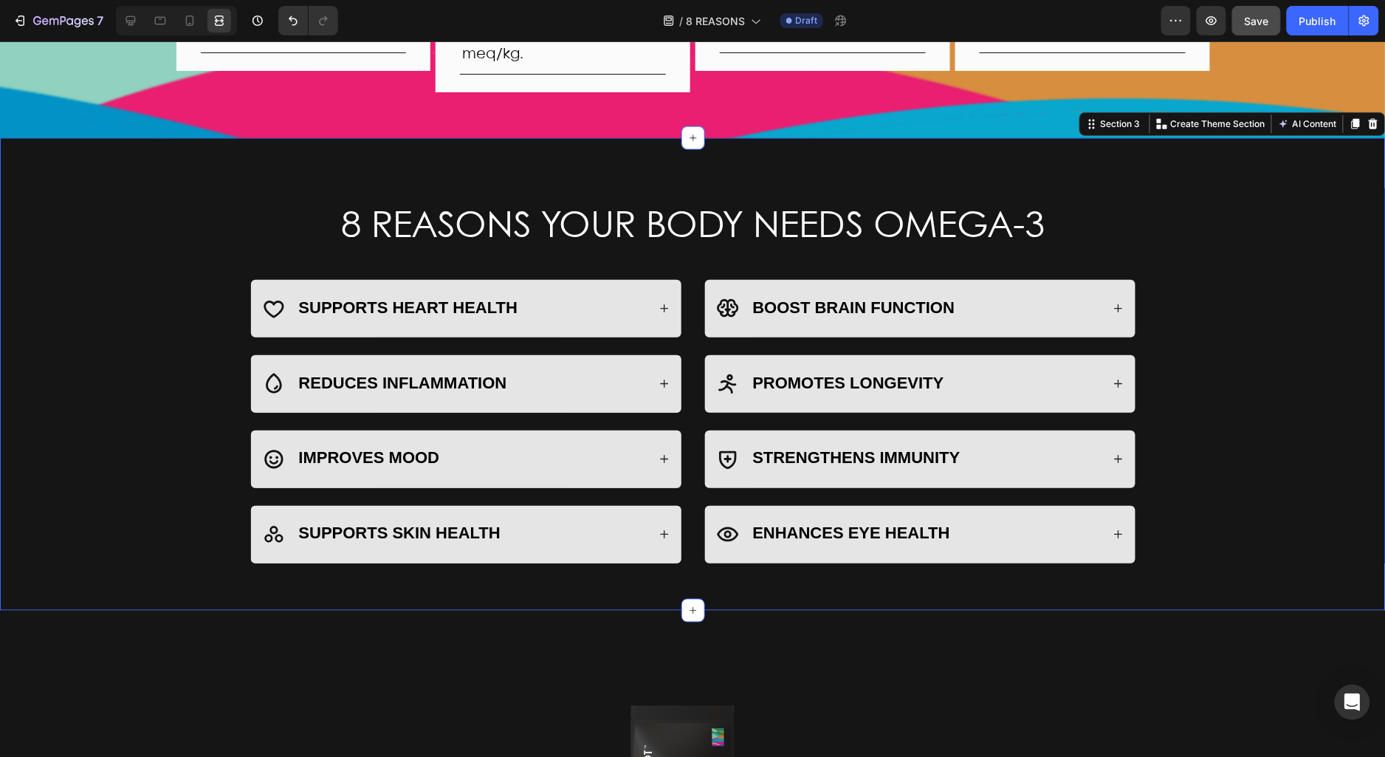
click at [1246, 303] on div "8 REASONS YOUR BODY NEEDS OMEGA-3 Heading Row SUPPORTS HEART HEALTH REDUCES INF…" at bounding box center [693, 385] width 1357 height 378
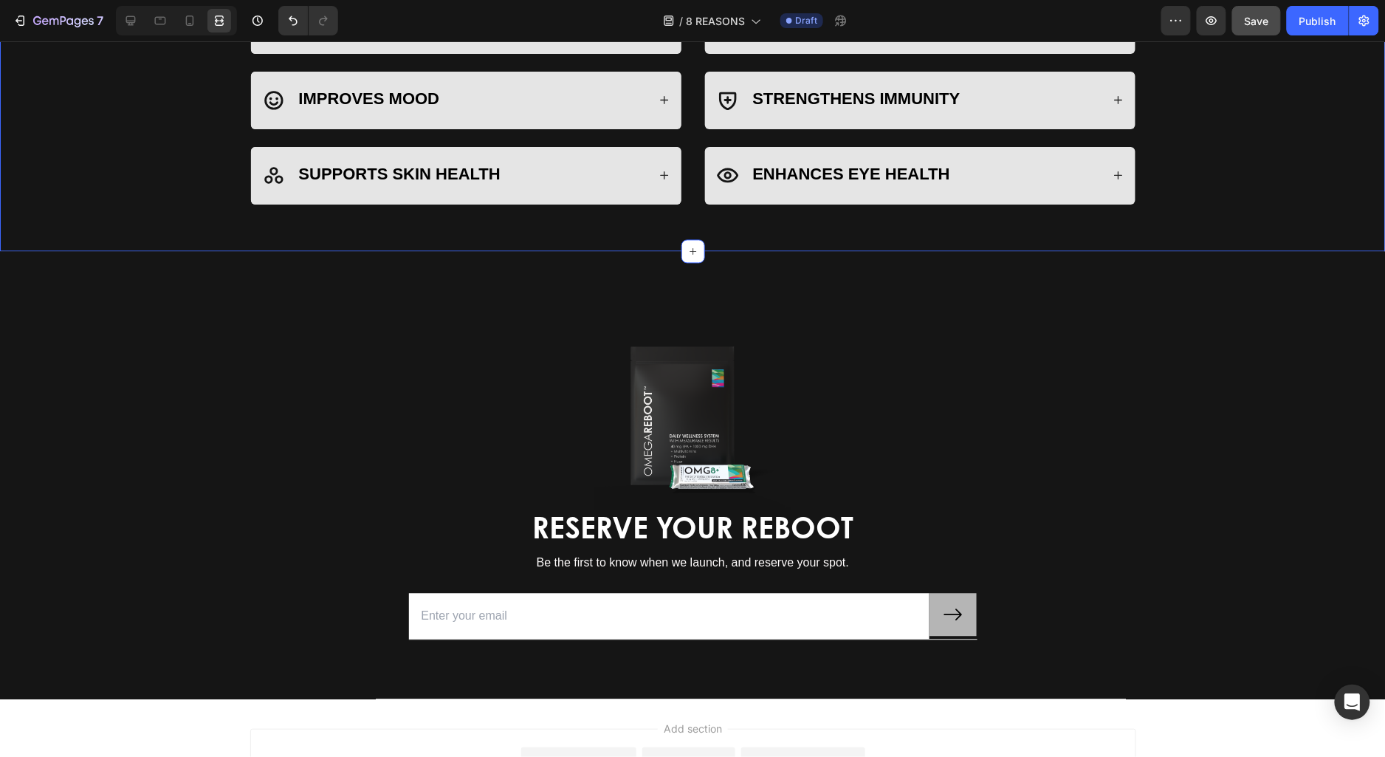
scroll to position [1023, 0]
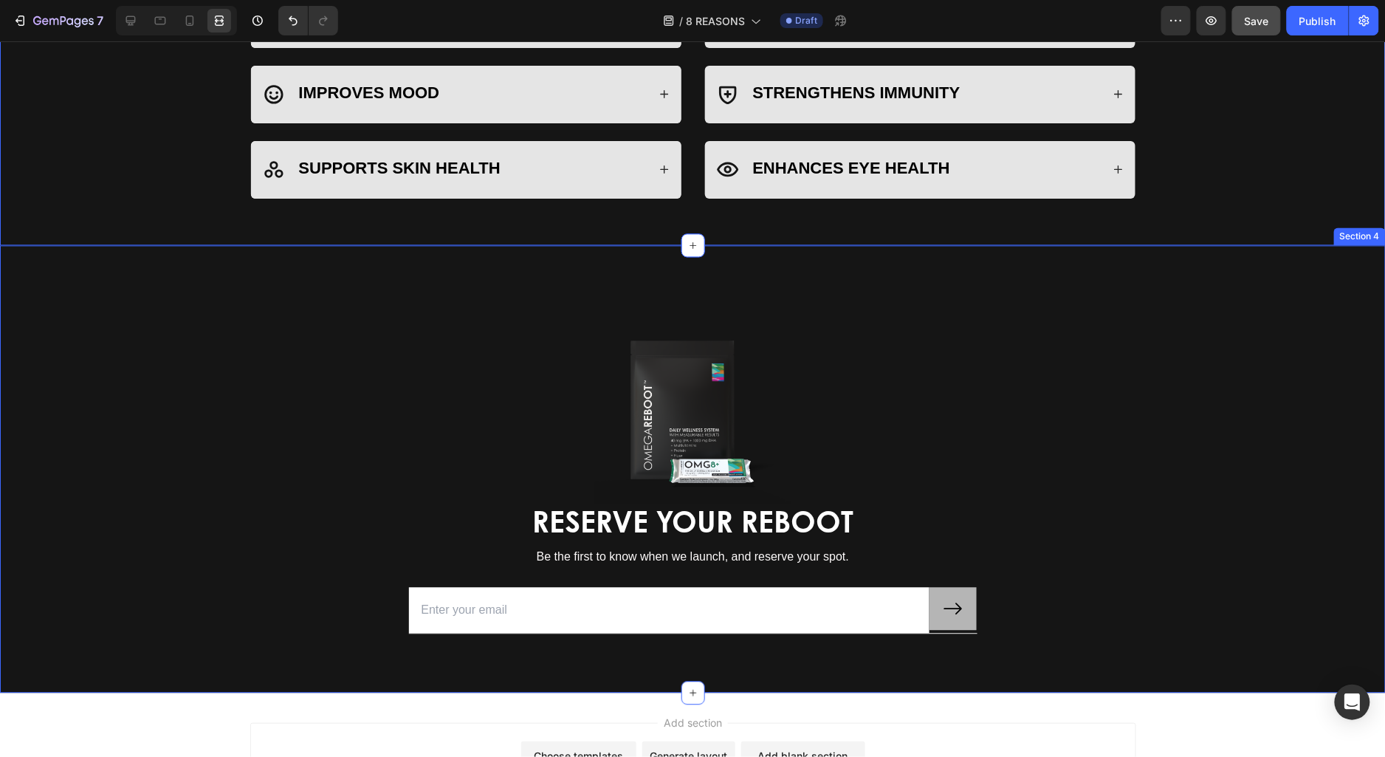
click at [112, 391] on div "Image RESERVE YOUR REBOOT Heading Be the first to know when we launch, and rese…" at bounding box center [693, 480] width 1364 height 353
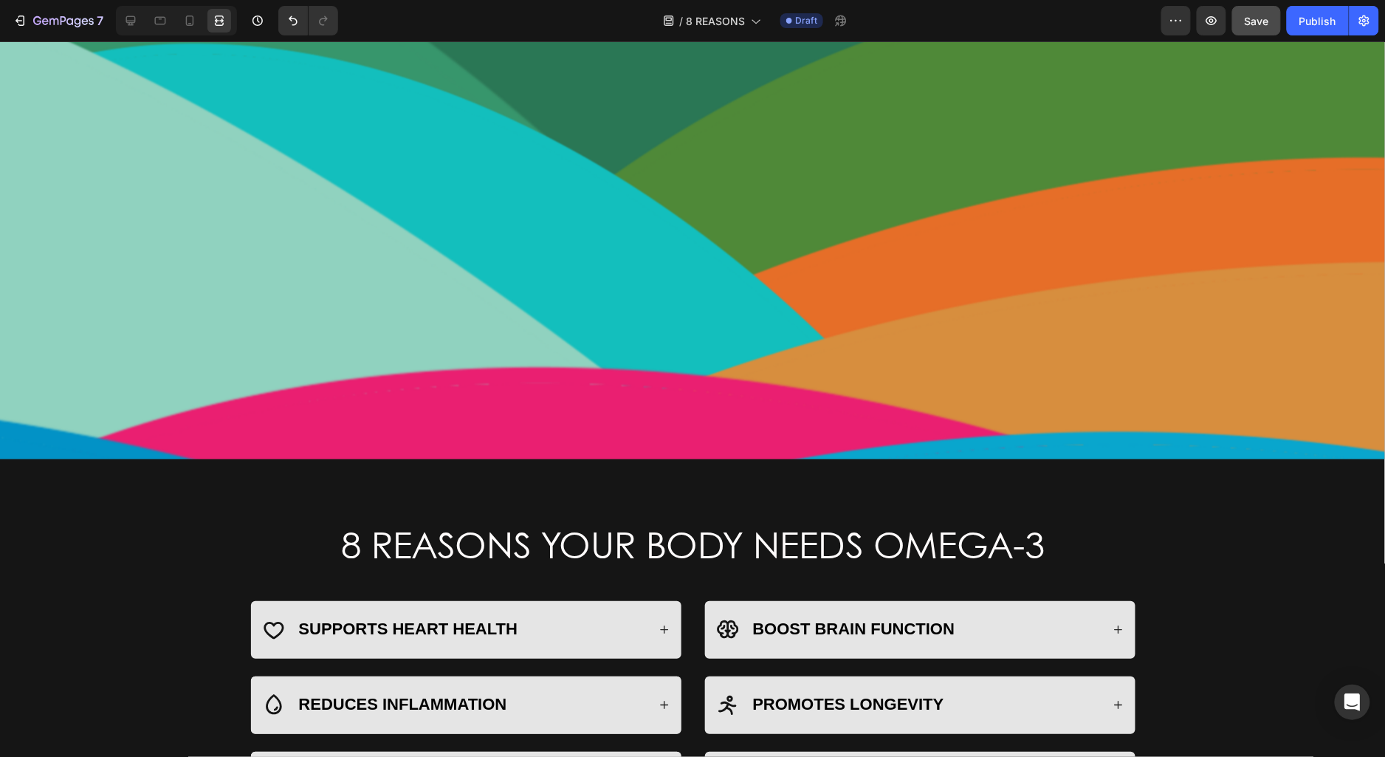
scroll to position [0, 0]
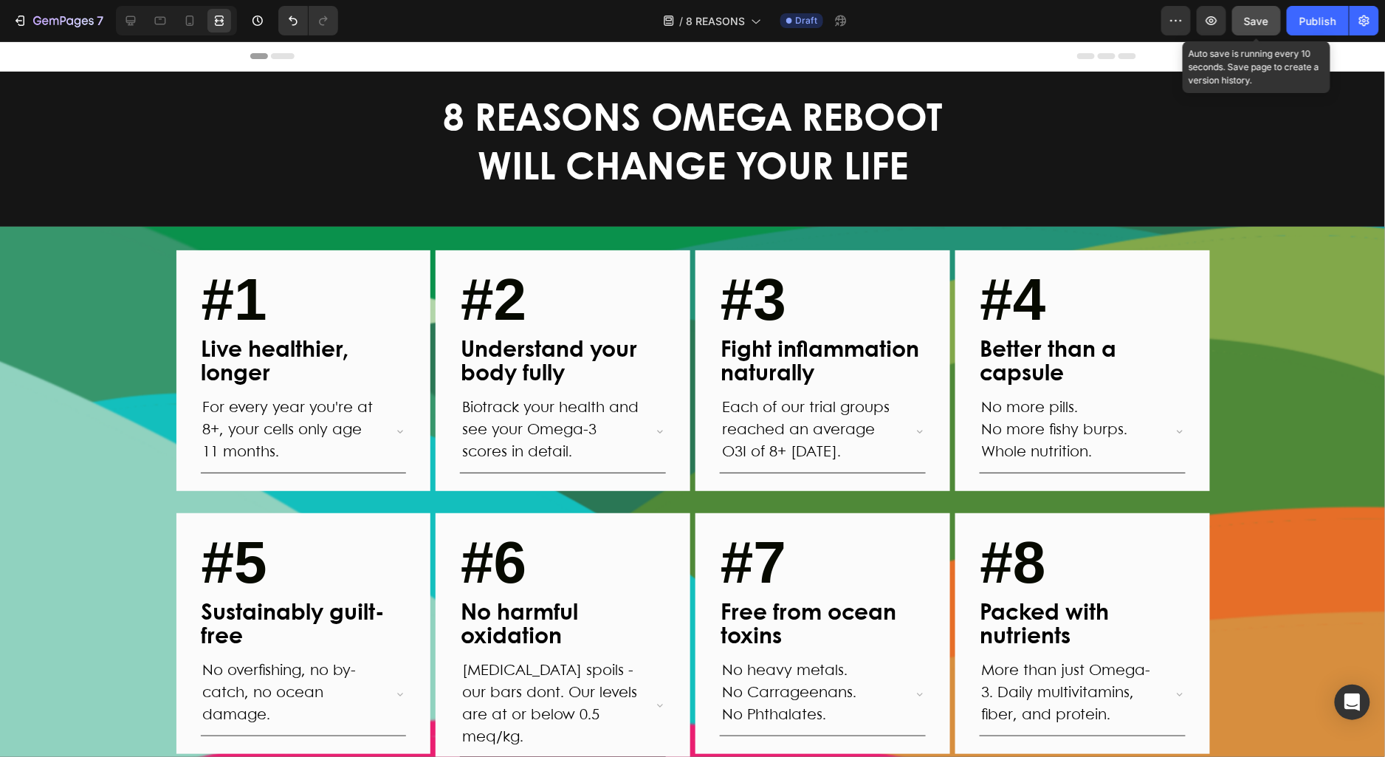
click at [1261, 24] on span "Save" at bounding box center [1257, 21] width 24 height 13
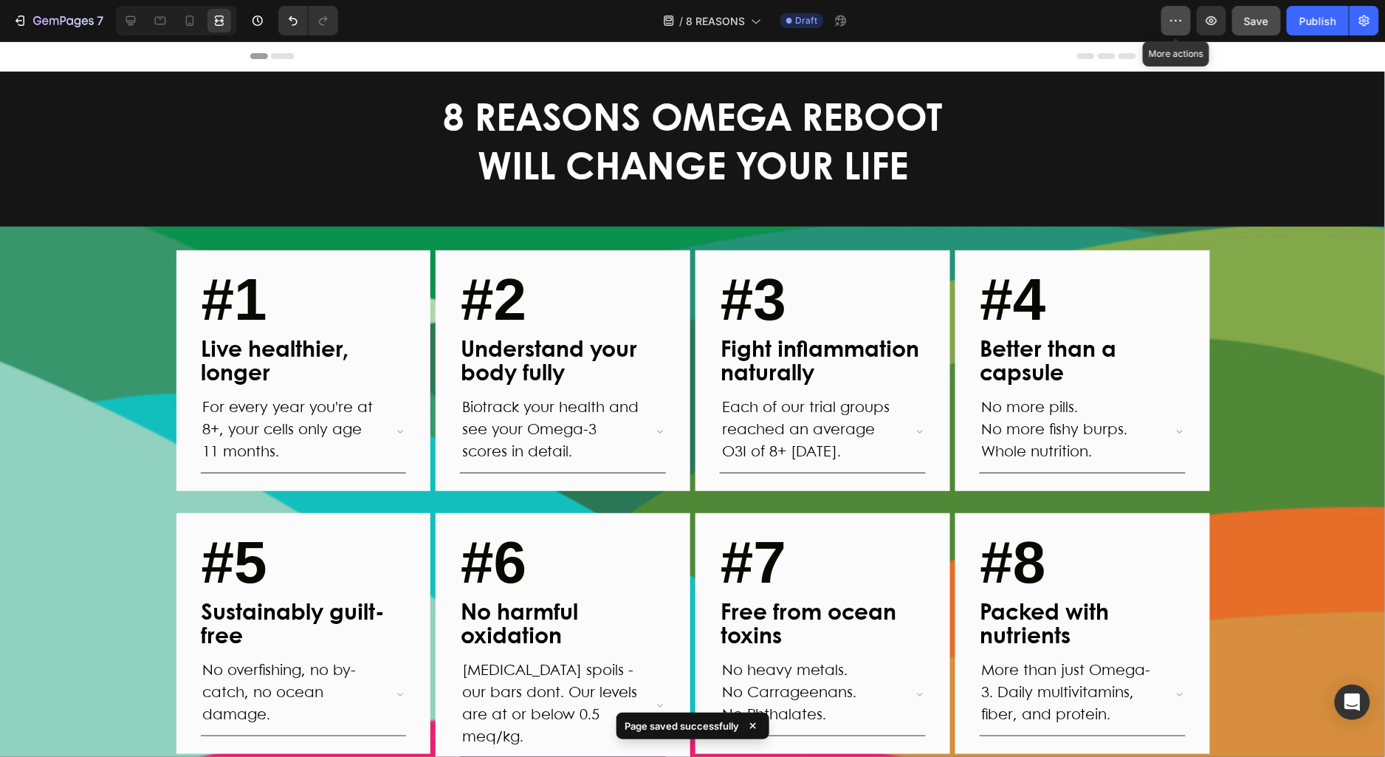
click at [1176, 29] on button "button" at bounding box center [1177, 21] width 30 height 30
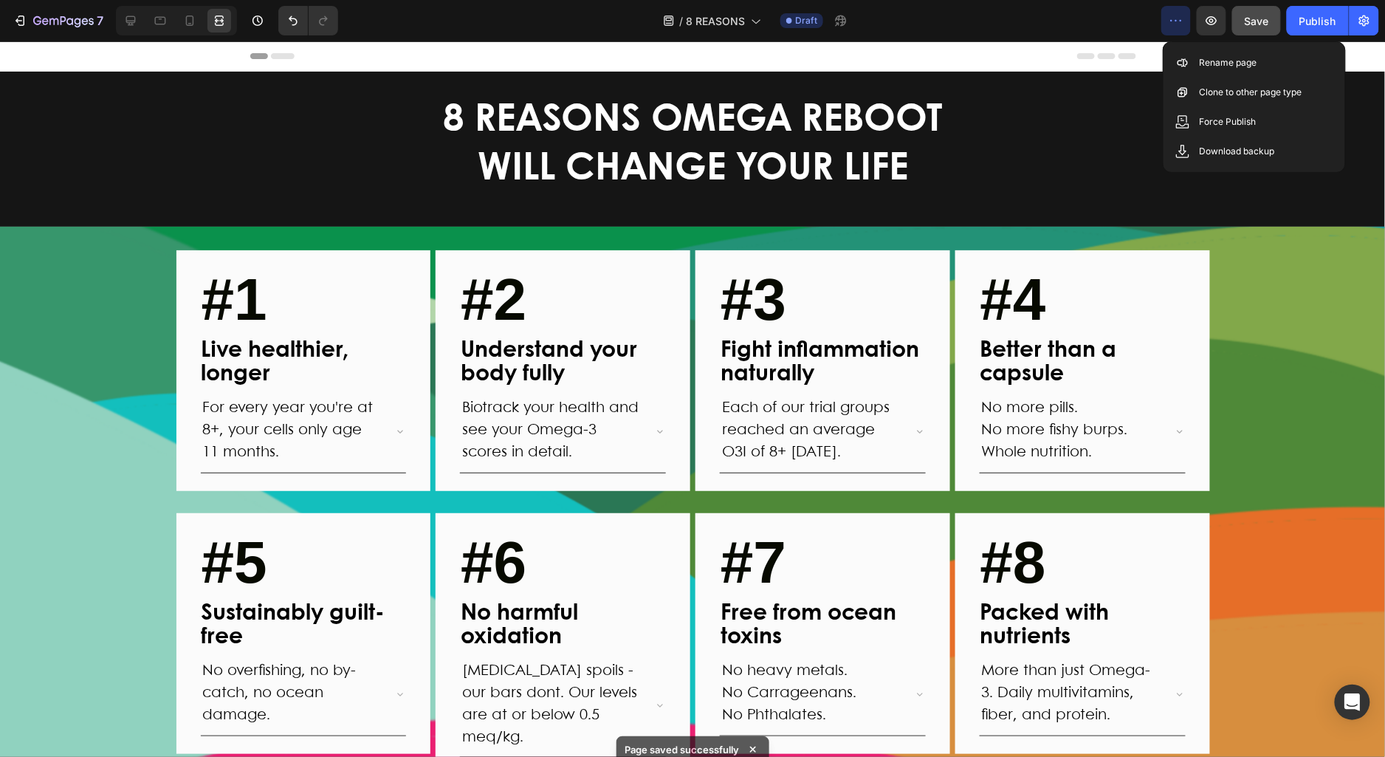
click at [1176, 27] on icon "button" at bounding box center [1176, 20] width 15 height 15
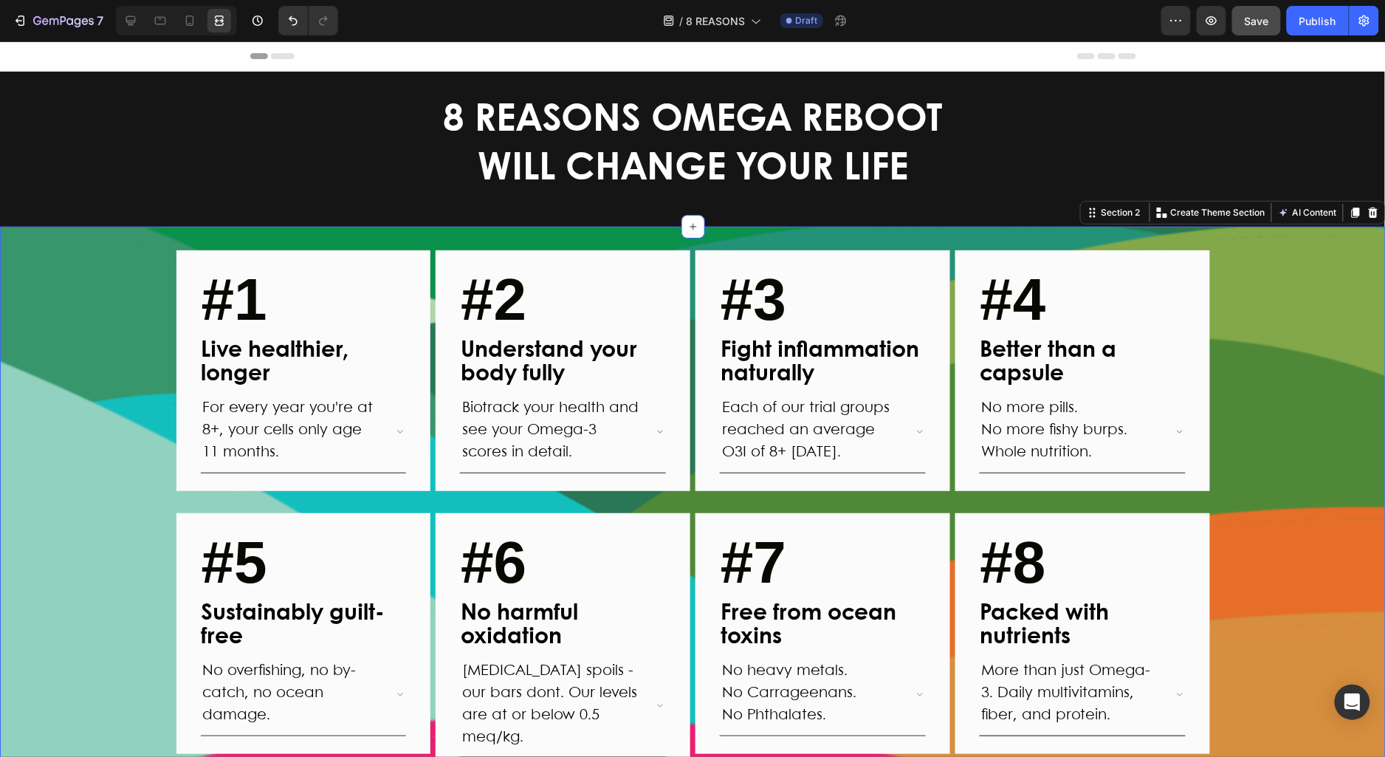
click at [83, 447] on div "#1 Text block Live healthier, longer Text Block For every year you're at 8+, yo…" at bounding box center [693, 524] width 1386 height 548
click at [98, 378] on div "#1 Text block Live healthier, longer Text Block For every year you're at 8+, yo…" at bounding box center [693, 524] width 1386 height 548
click at [47, 574] on div "#1 Text block Live healthier, longer Text Block For every year you're at 8+, yo…" at bounding box center [693, 524] width 1386 height 548
click at [1249, 30] on button "Save" at bounding box center [1256, 21] width 49 height 30
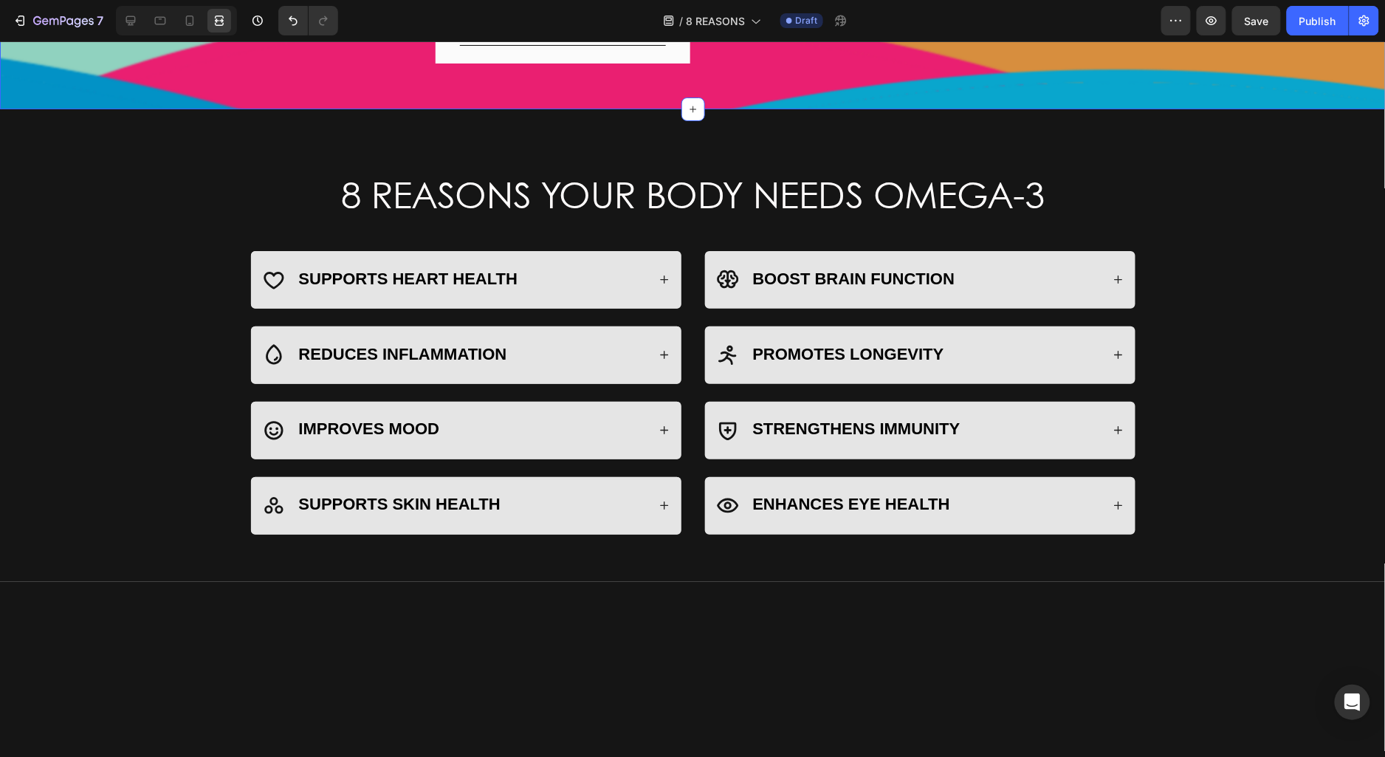
scroll to position [727, 0]
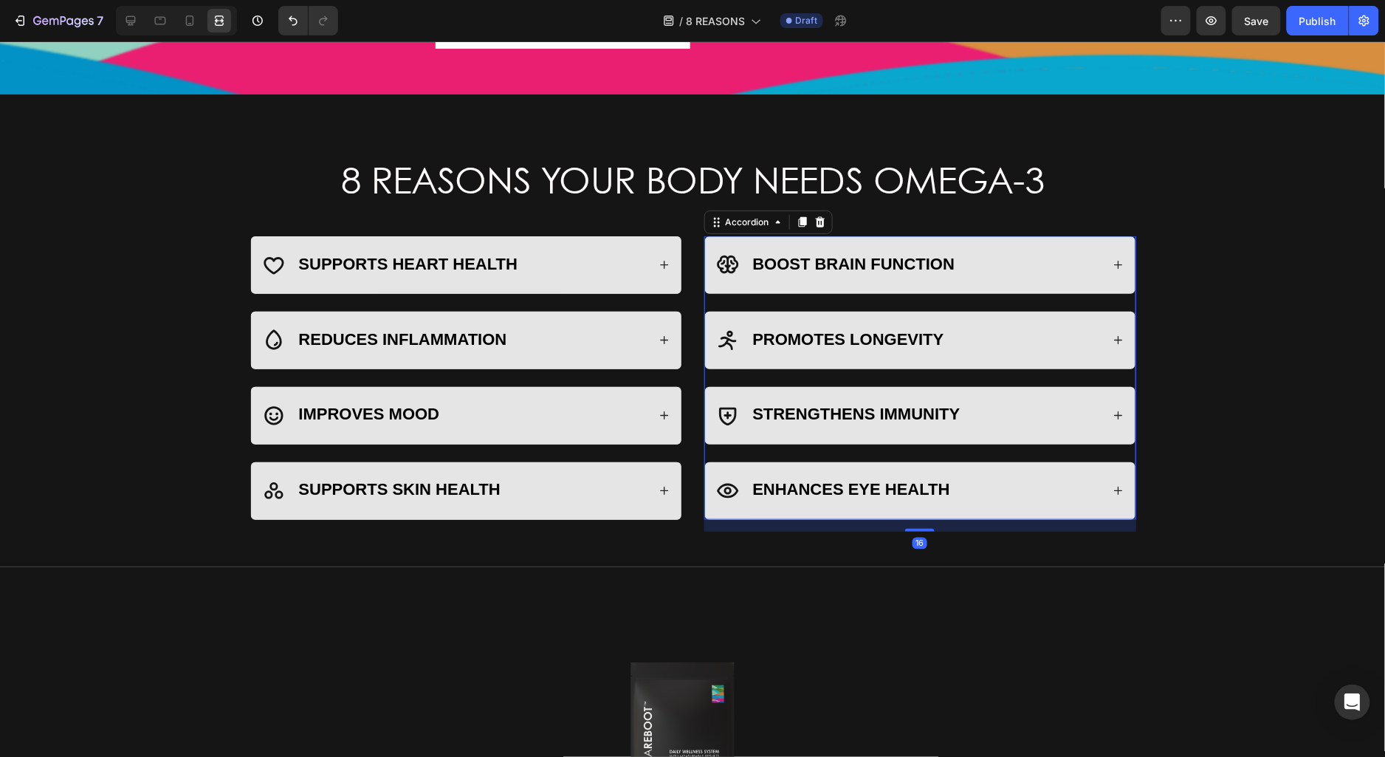
click at [1117, 261] on icon at bounding box center [1118, 265] width 8 height 8
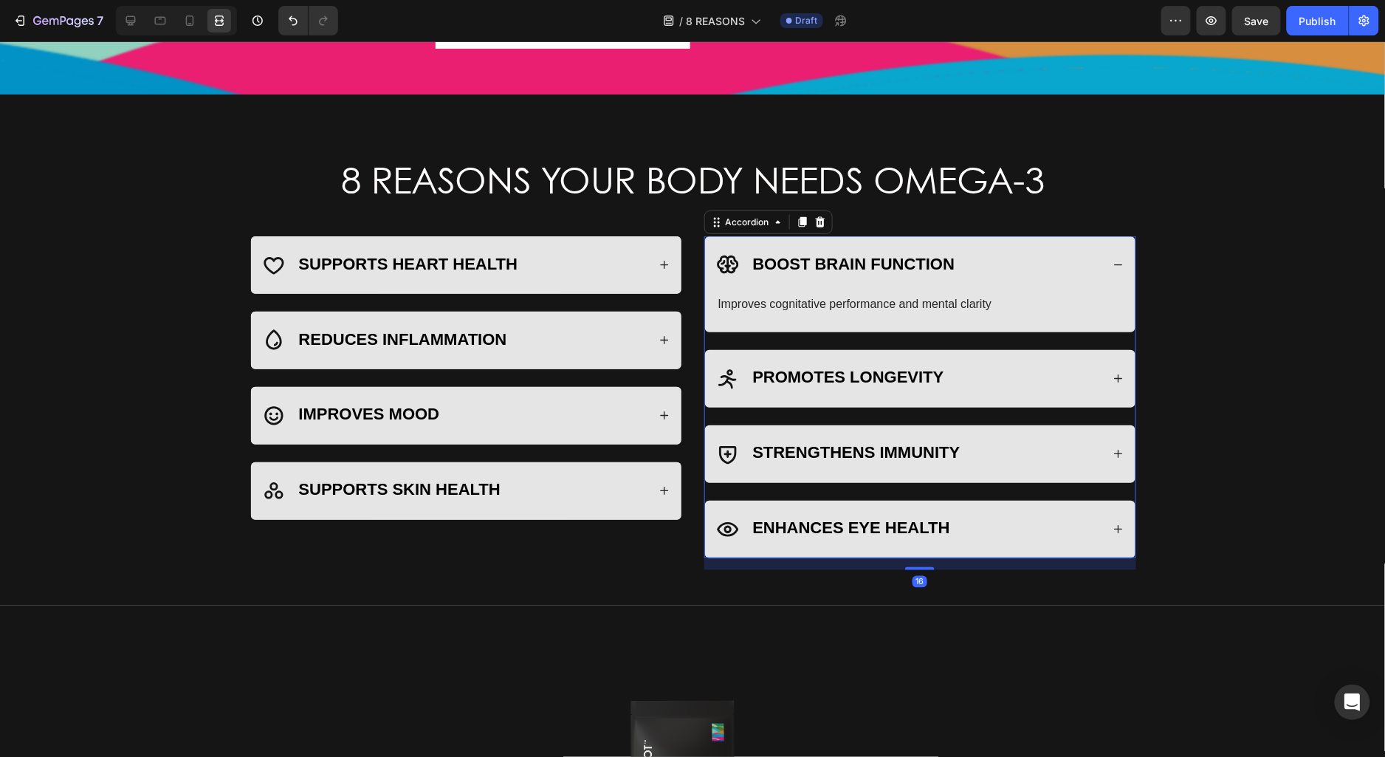
click at [1117, 259] on icon at bounding box center [1119, 264] width 10 height 10
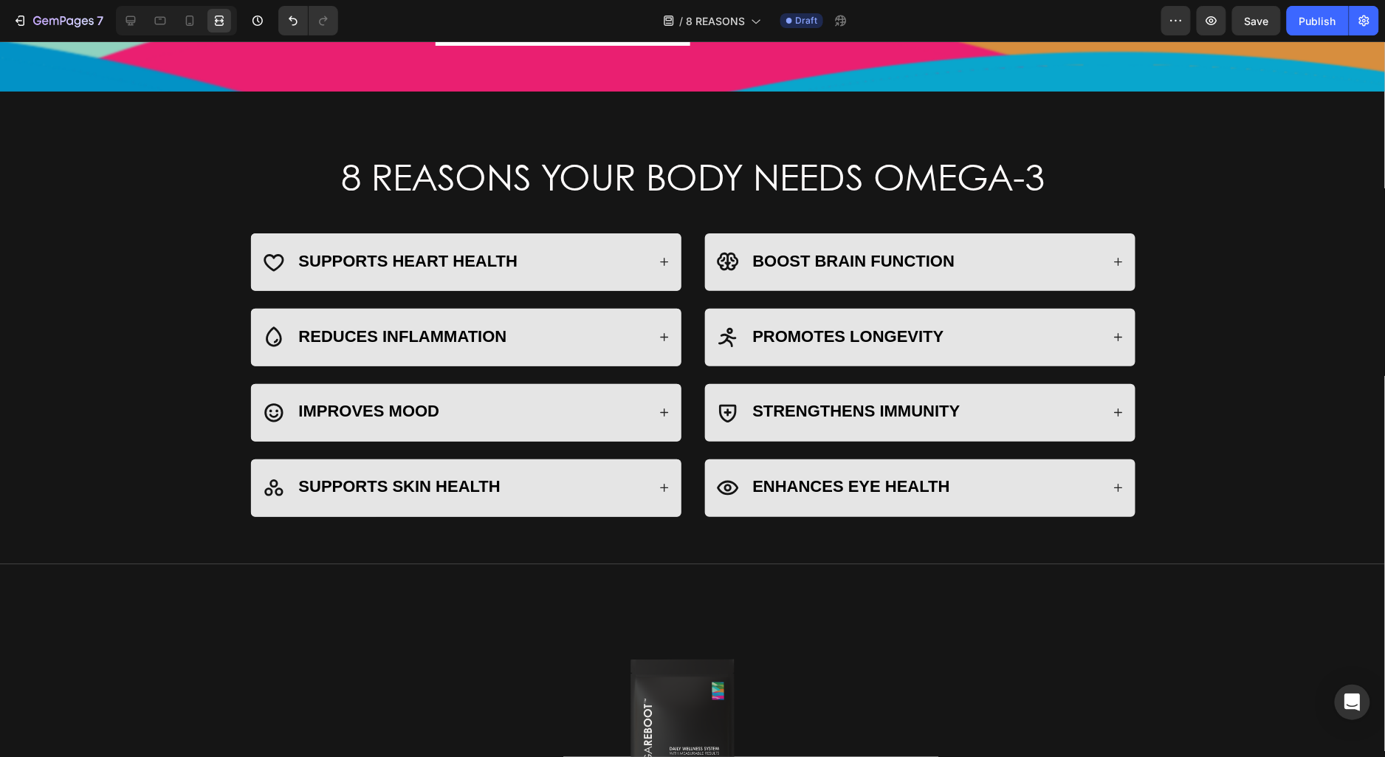
scroll to position [713, 0]
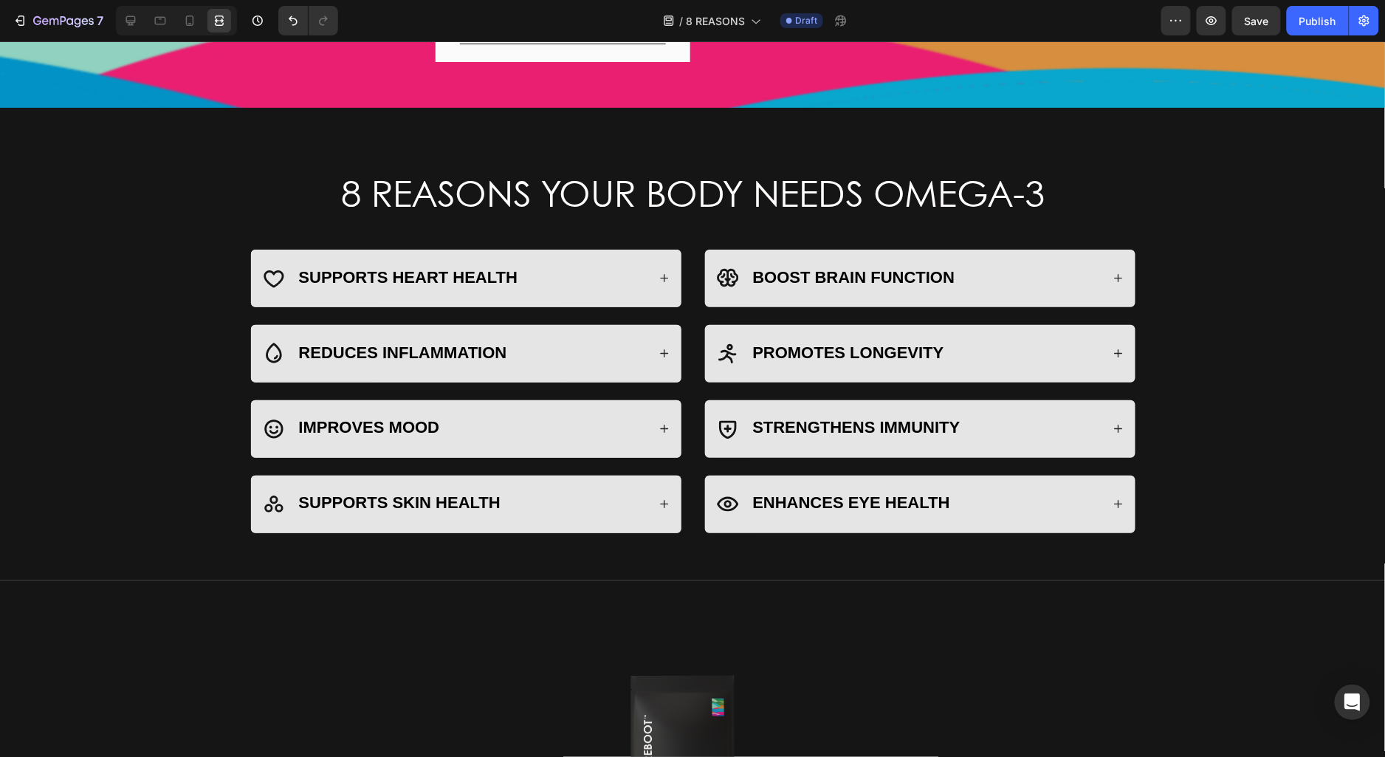
click at [1117, 348] on icon at bounding box center [1119, 353] width 10 height 10
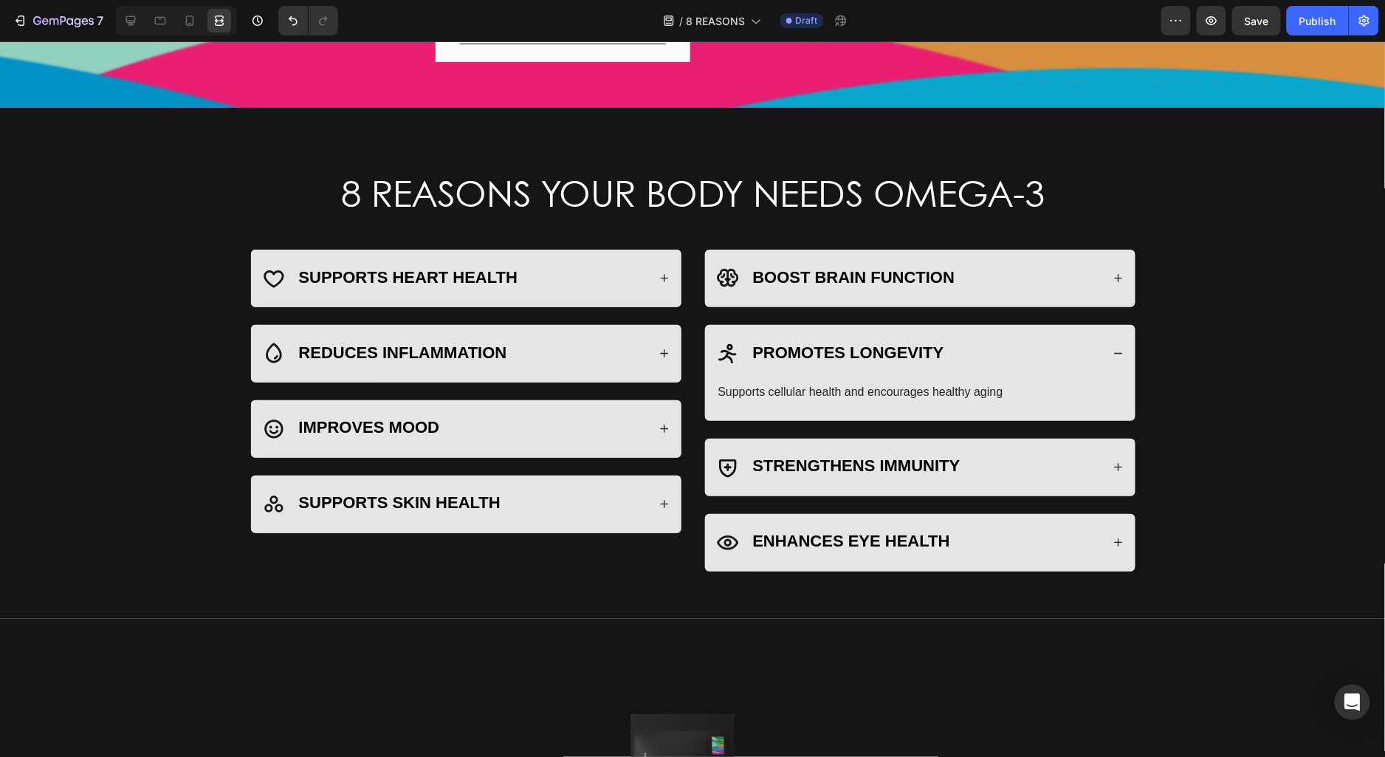
click at [1117, 348] on icon at bounding box center [1119, 353] width 10 height 10
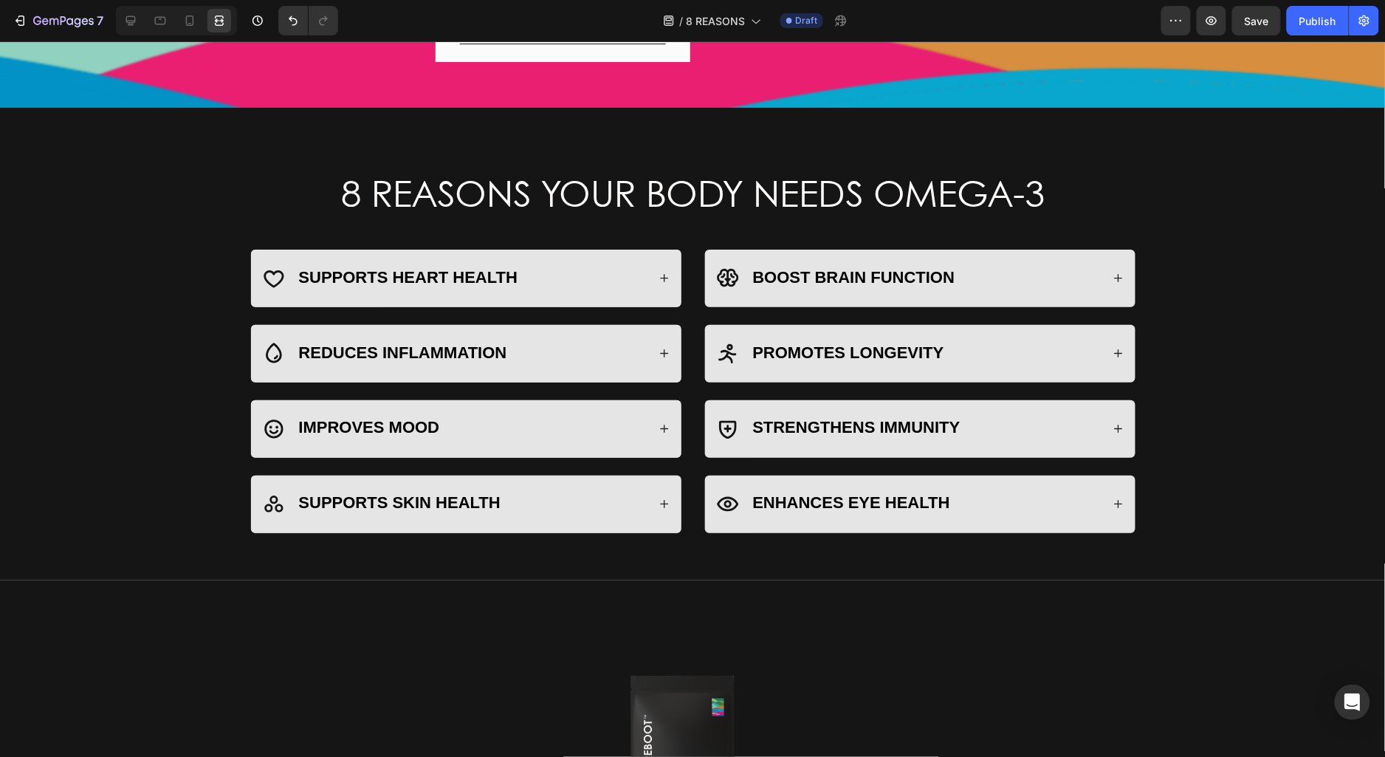
click at [1118, 425] on icon at bounding box center [1118, 429] width 8 height 8
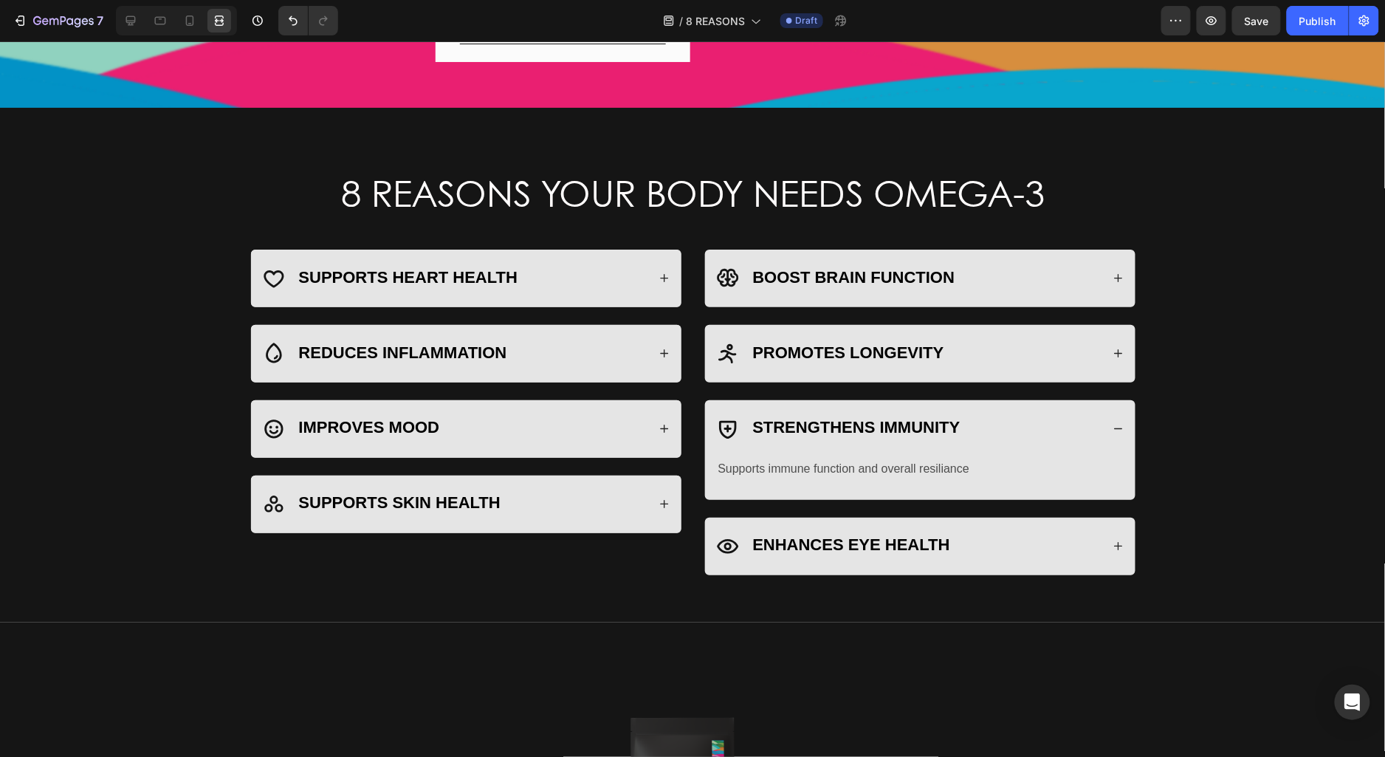
click at [1118, 423] on icon at bounding box center [1119, 428] width 10 height 10
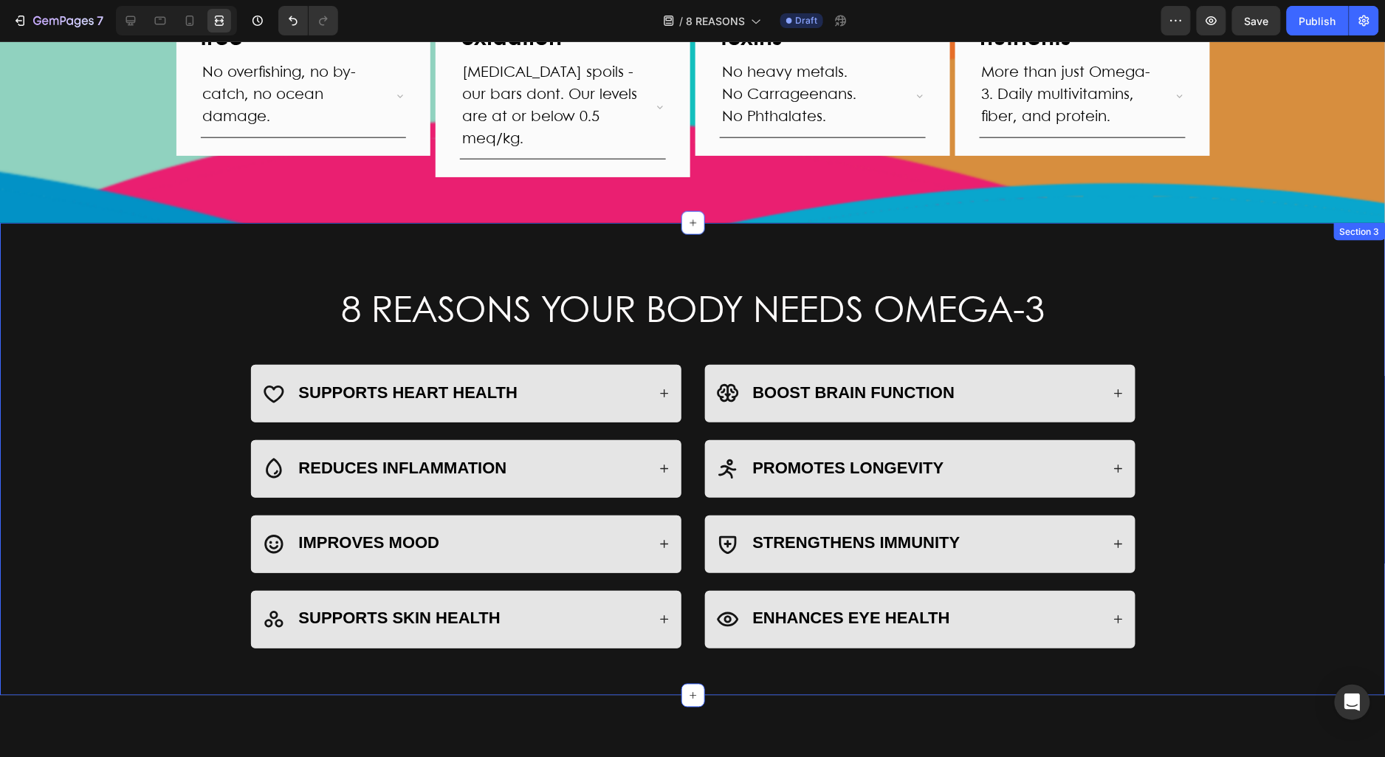
scroll to position [0, 0]
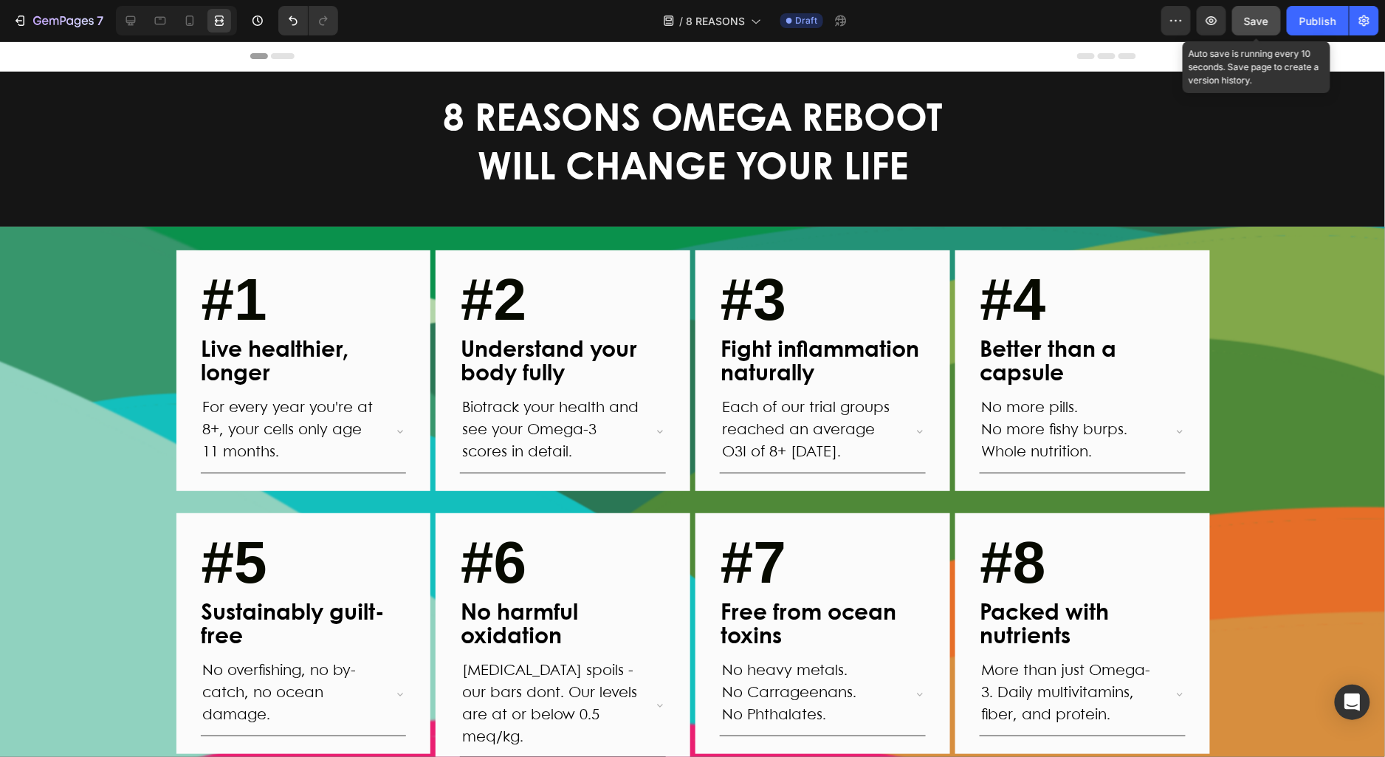
click at [1255, 13] on button "Save" at bounding box center [1256, 21] width 49 height 30
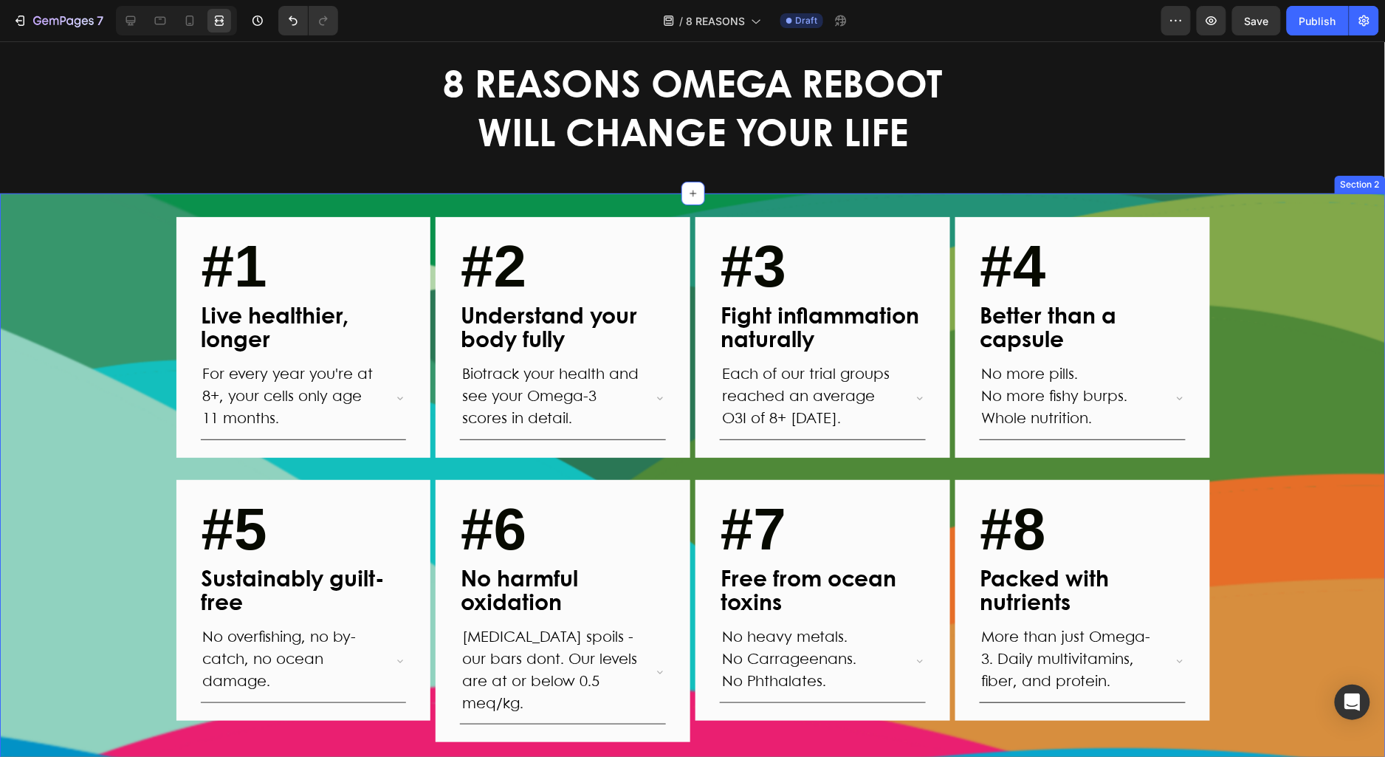
scroll to position [25, 0]
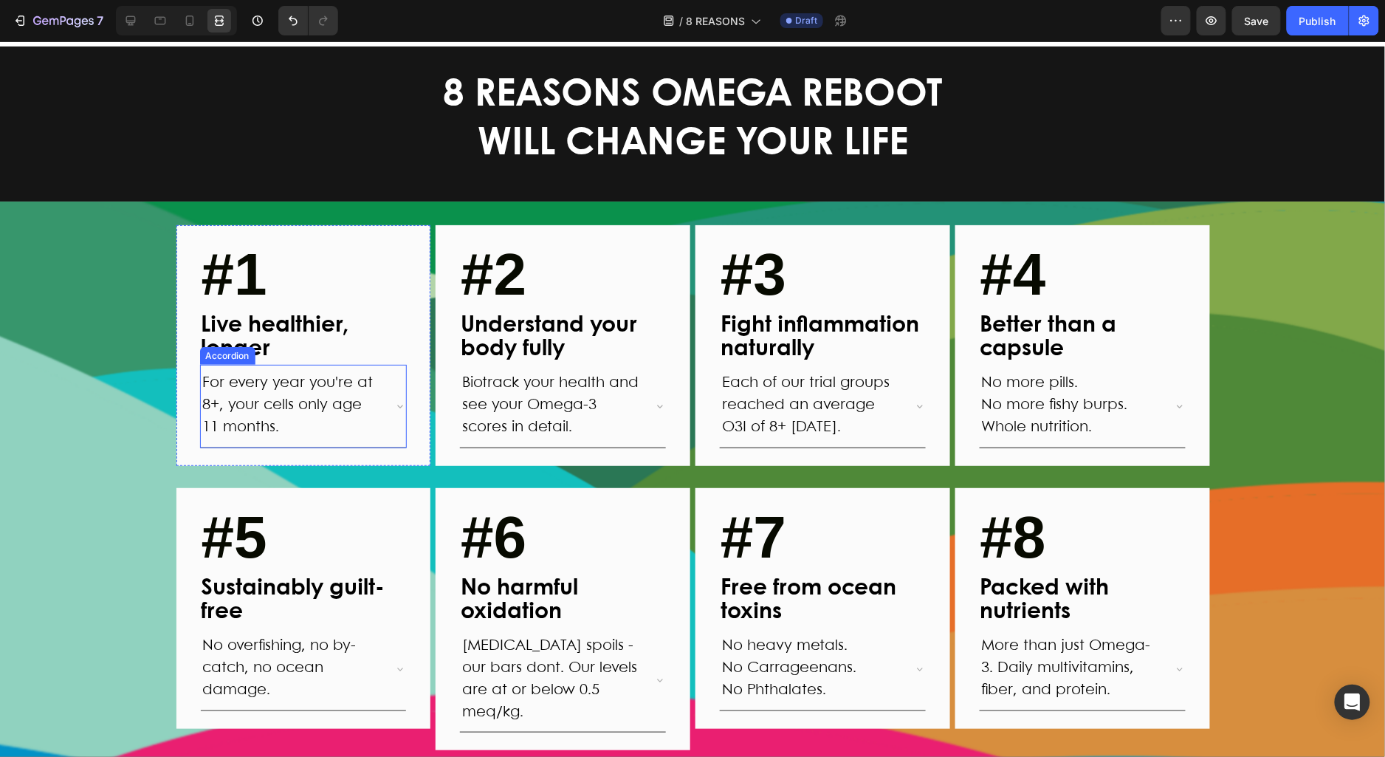
click at [394, 413] on div "For every year you're at 8+, your cells only age 11 months." at bounding box center [304, 405] width 206 height 82
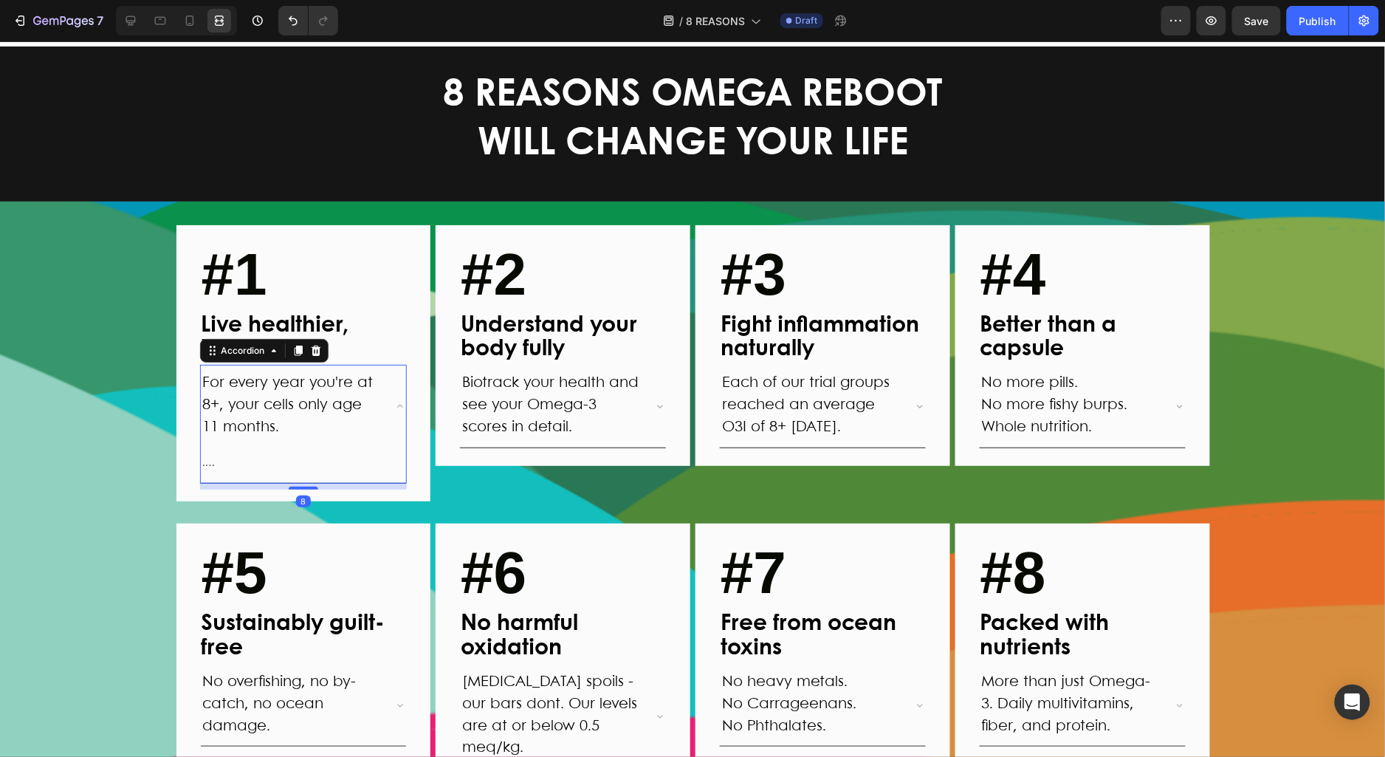
click at [394, 413] on div "For every year you're at 8+, your cells only age 11 months." at bounding box center [304, 405] width 206 height 82
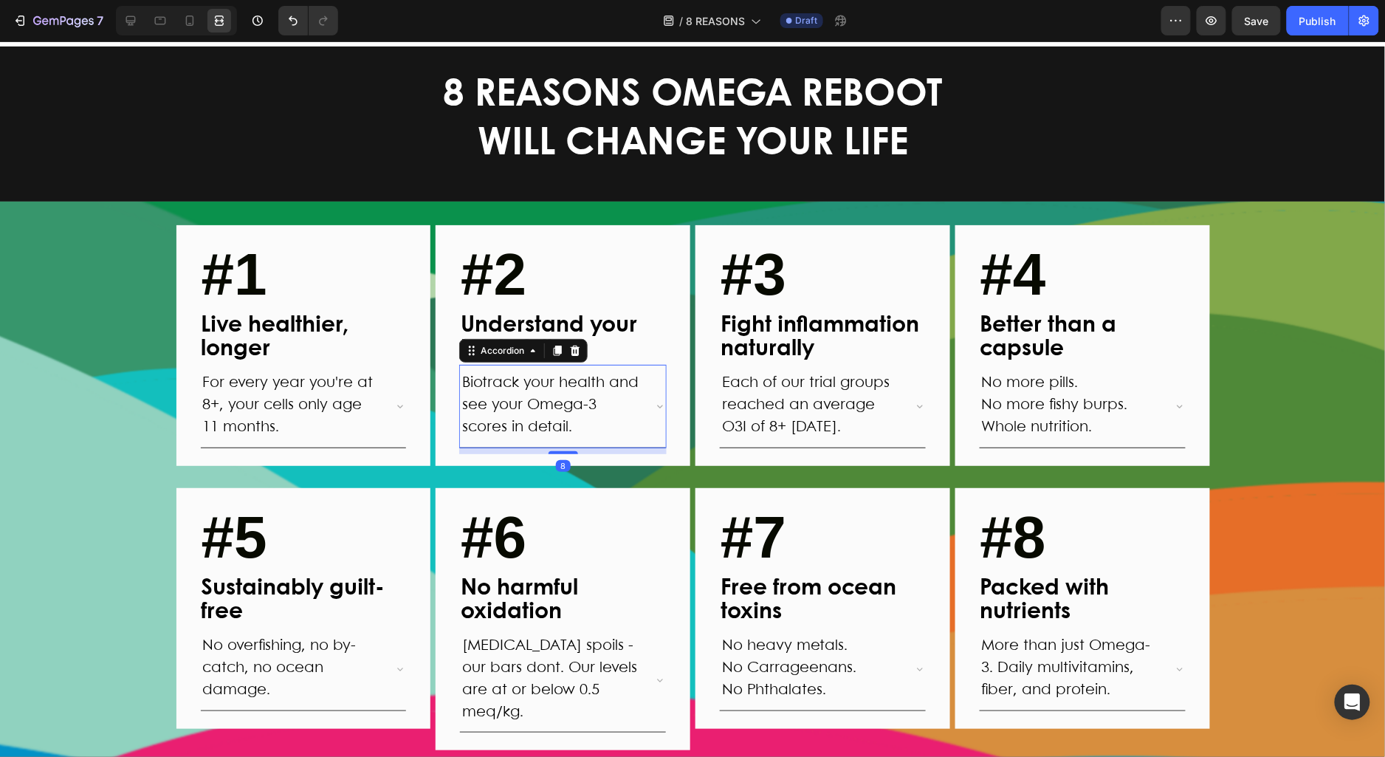
click at [659, 407] on icon at bounding box center [660, 405] width 12 height 12
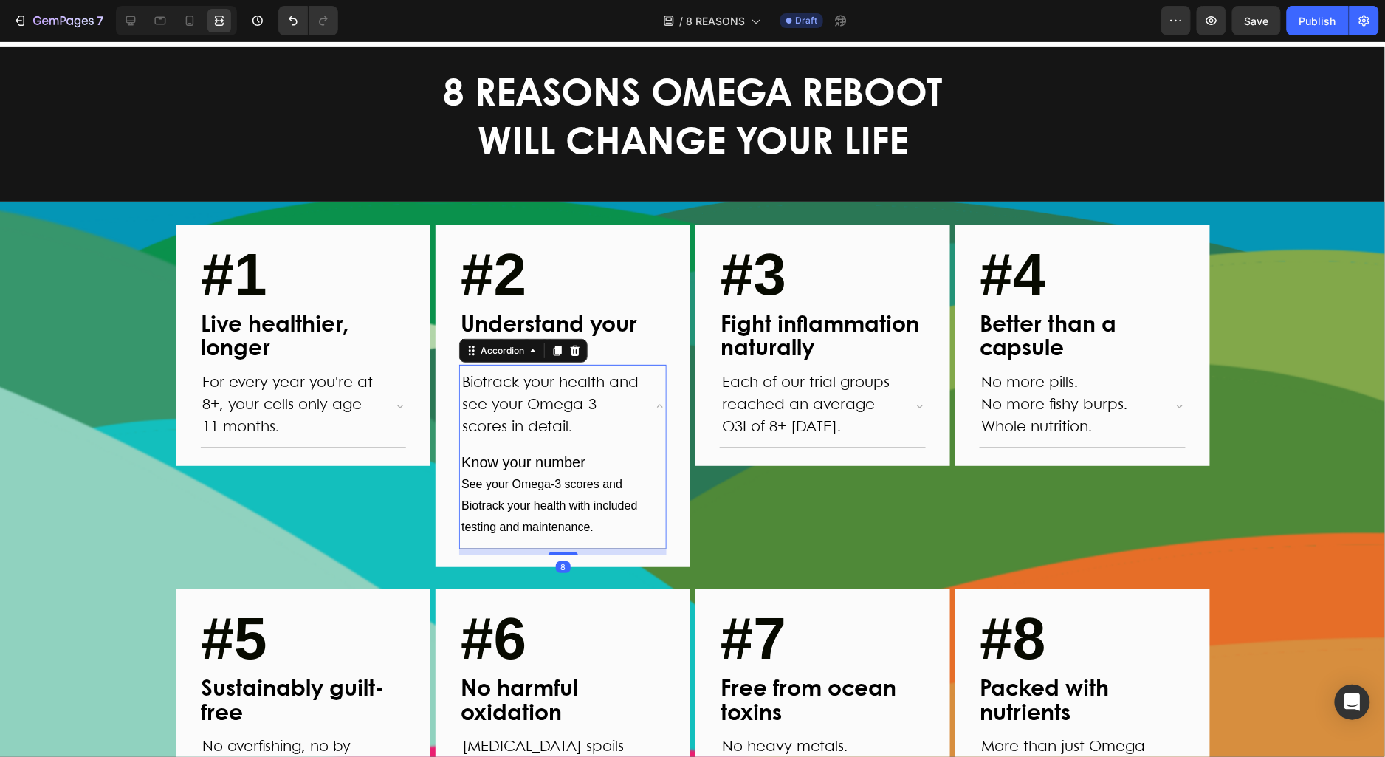
click at [659, 407] on icon at bounding box center [660, 405] width 12 height 12
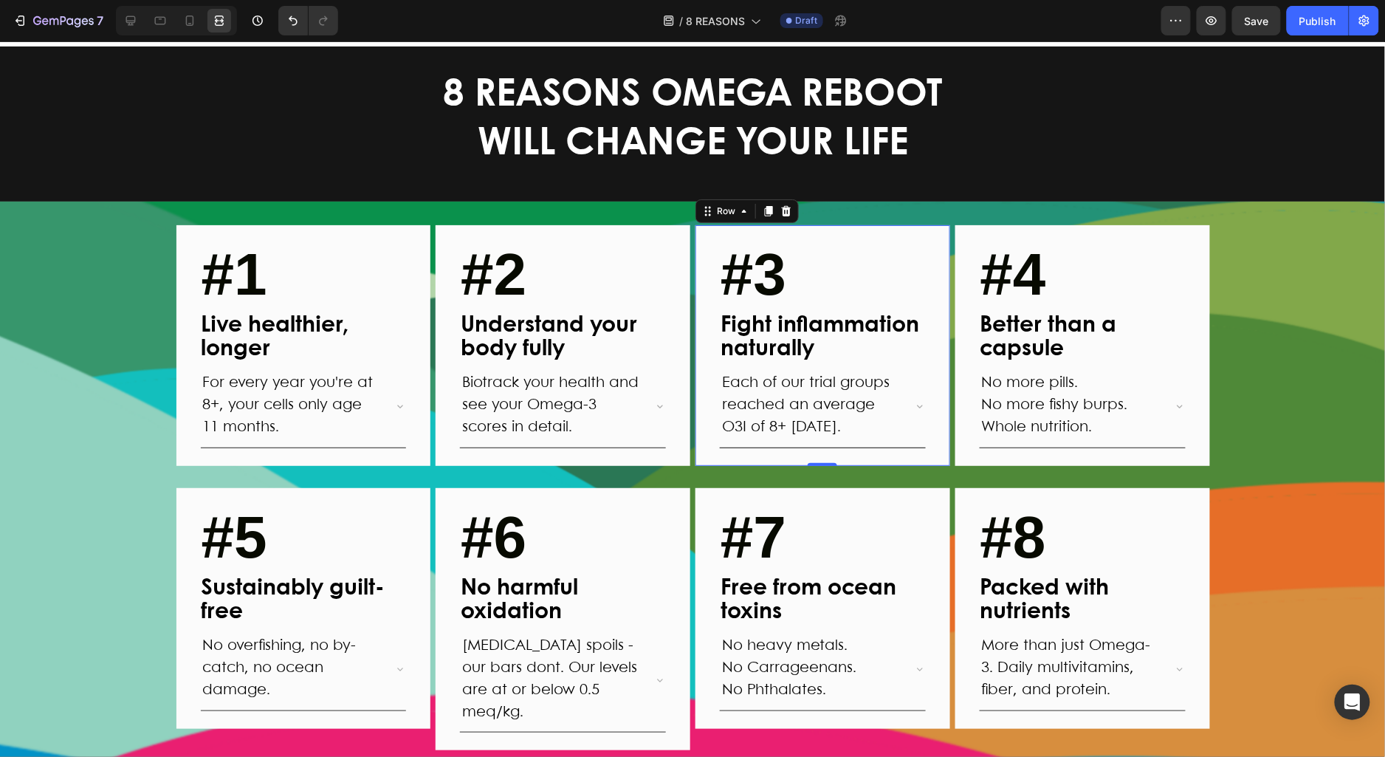
click at [927, 401] on div "#3 Text block Fight inflammation naturally Text Block Each of our trial groups …" at bounding box center [823, 344] width 255 height 241
click at [919, 403] on icon at bounding box center [920, 405] width 12 height 12
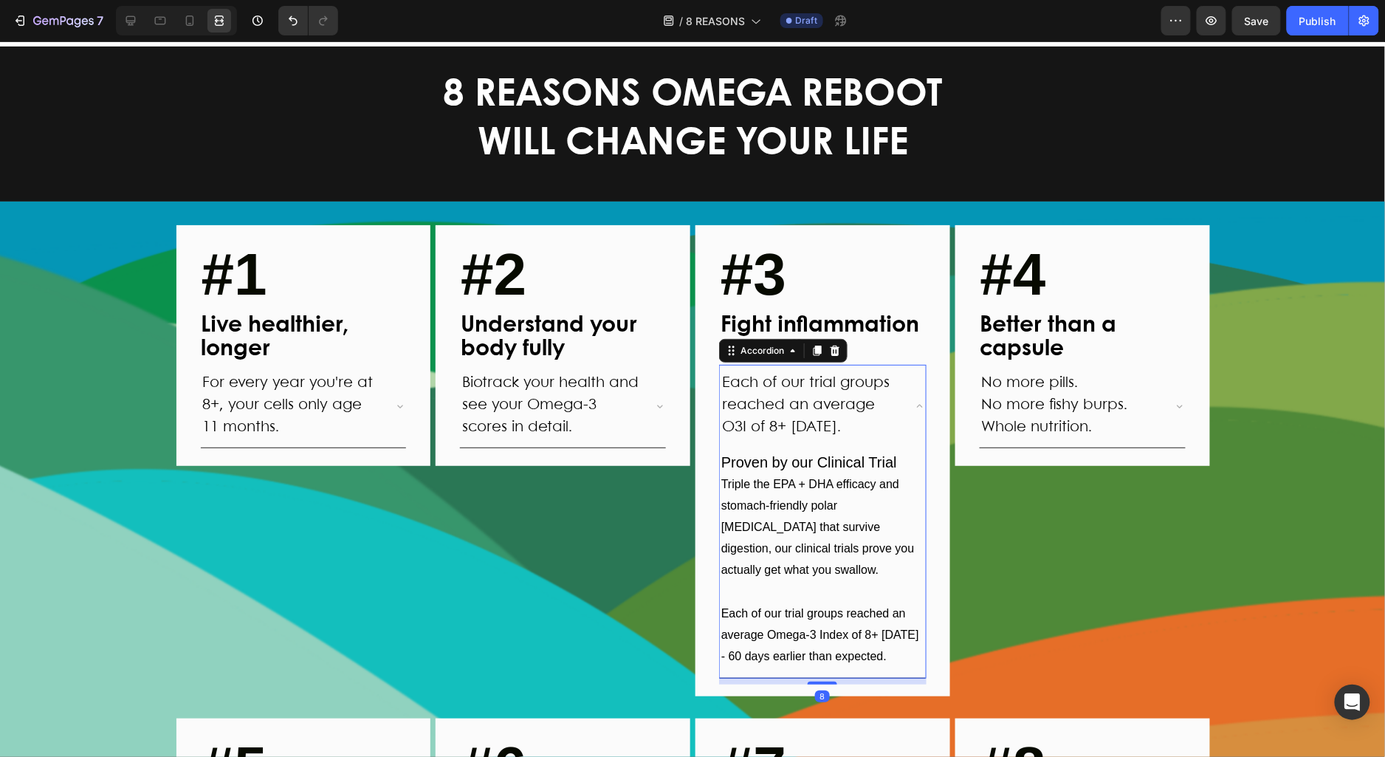
click at [918, 404] on icon at bounding box center [920, 404] width 6 height 3
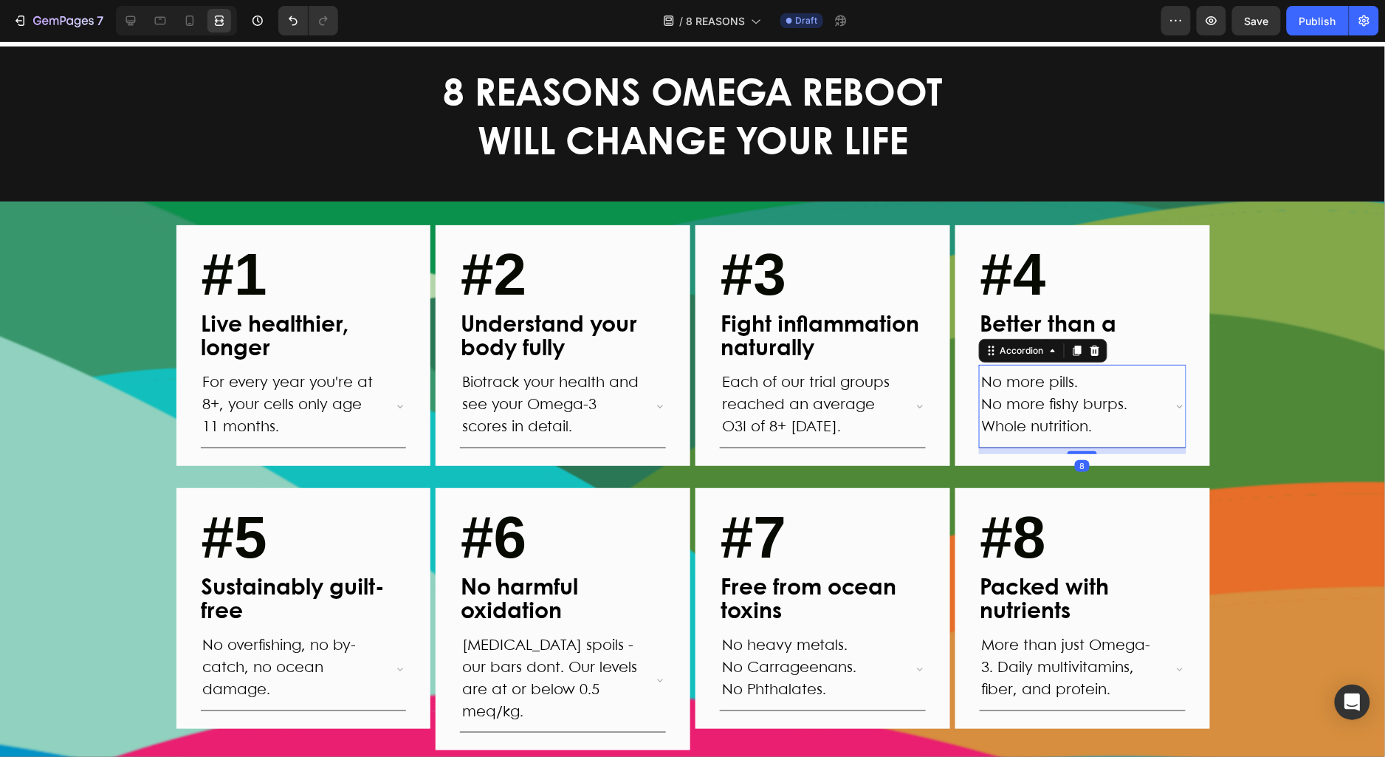
click at [1170, 401] on div "No more pills. No more fishy burps. Whole nutrition." at bounding box center [1083, 405] width 206 height 82
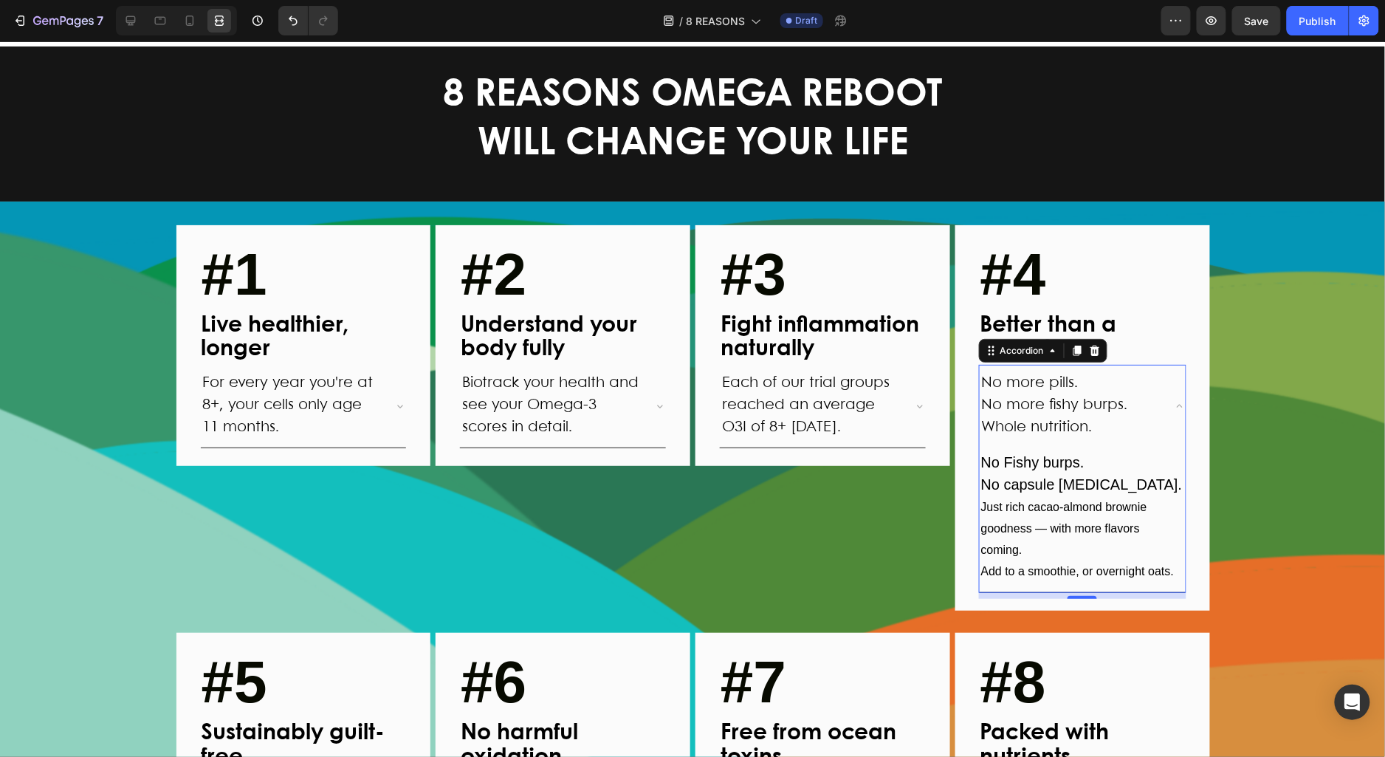
click at [1170, 401] on div "No more pills. No more fishy burps. Whole nutrition." at bounding box center [1083, 405] width 206 height 82
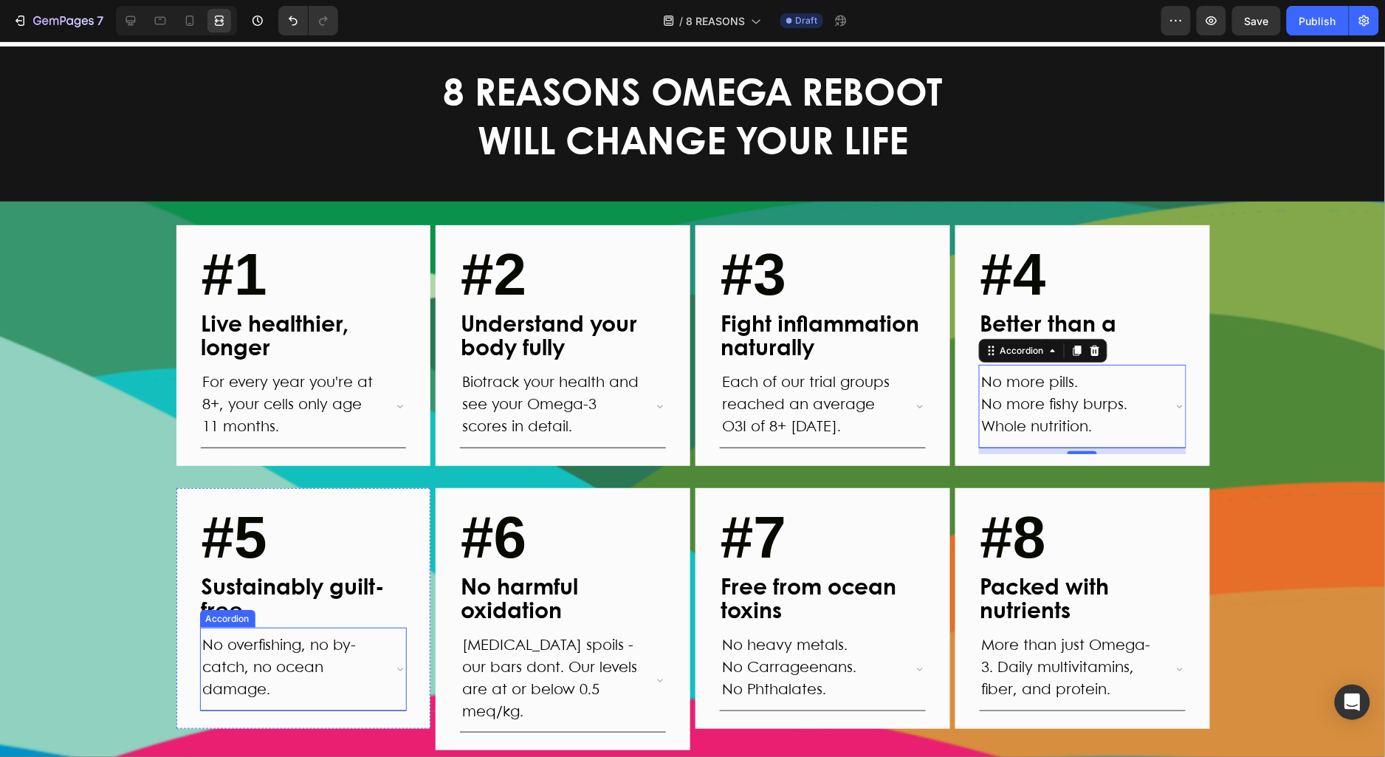
click at [401, 665] on icon at bounding box center [400, 668] width 12 height 12
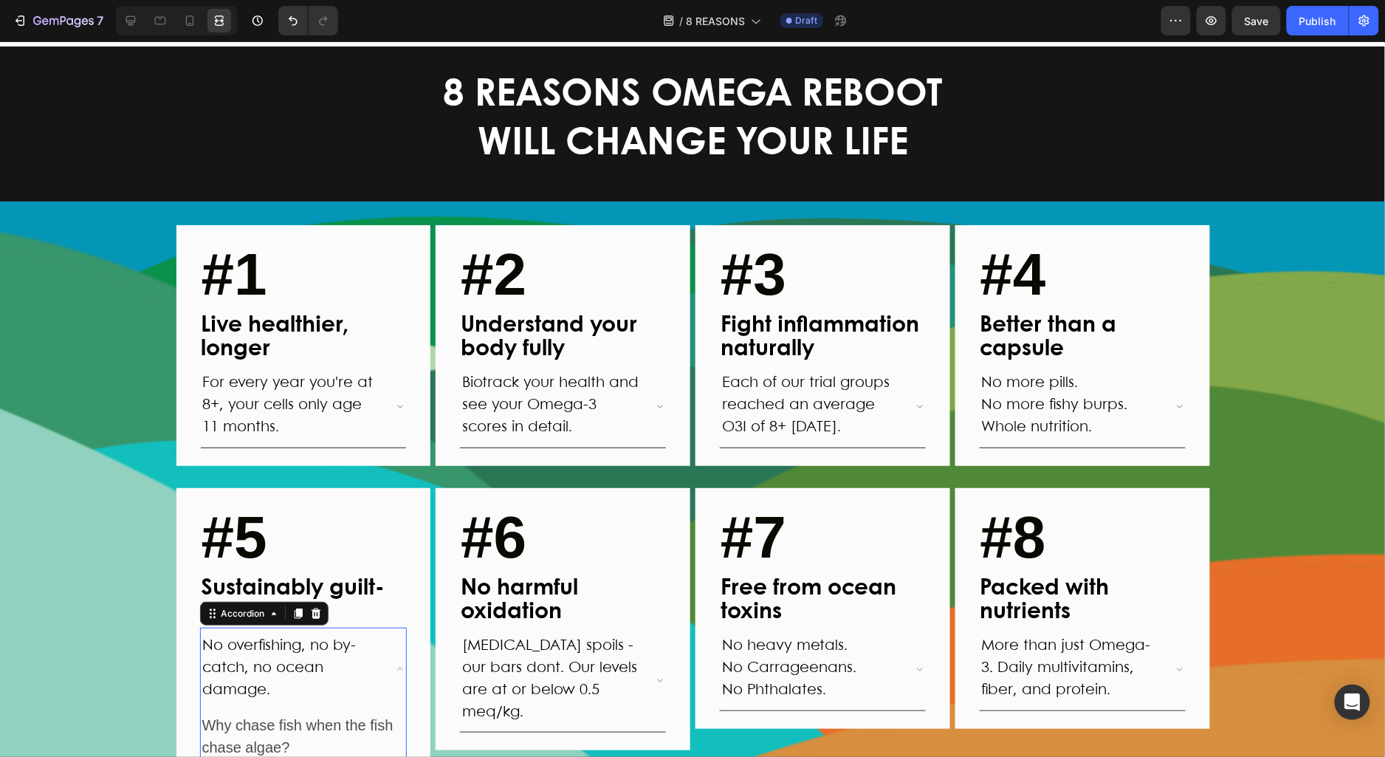
click at [400, 666] on icon at bounding box center [400, 667] width 6 height 3
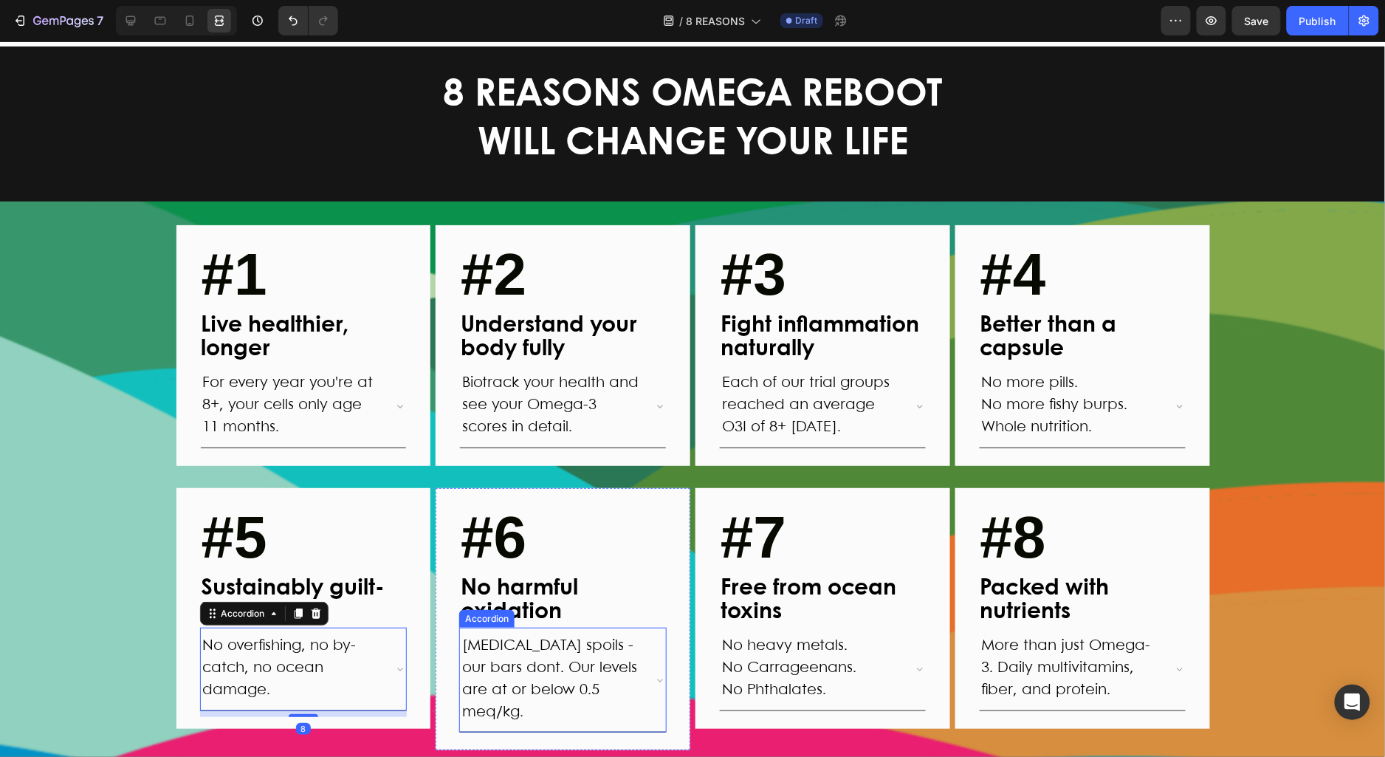
click at [655, 673] on icon at bounding box center [660, 679] width 12 height 12
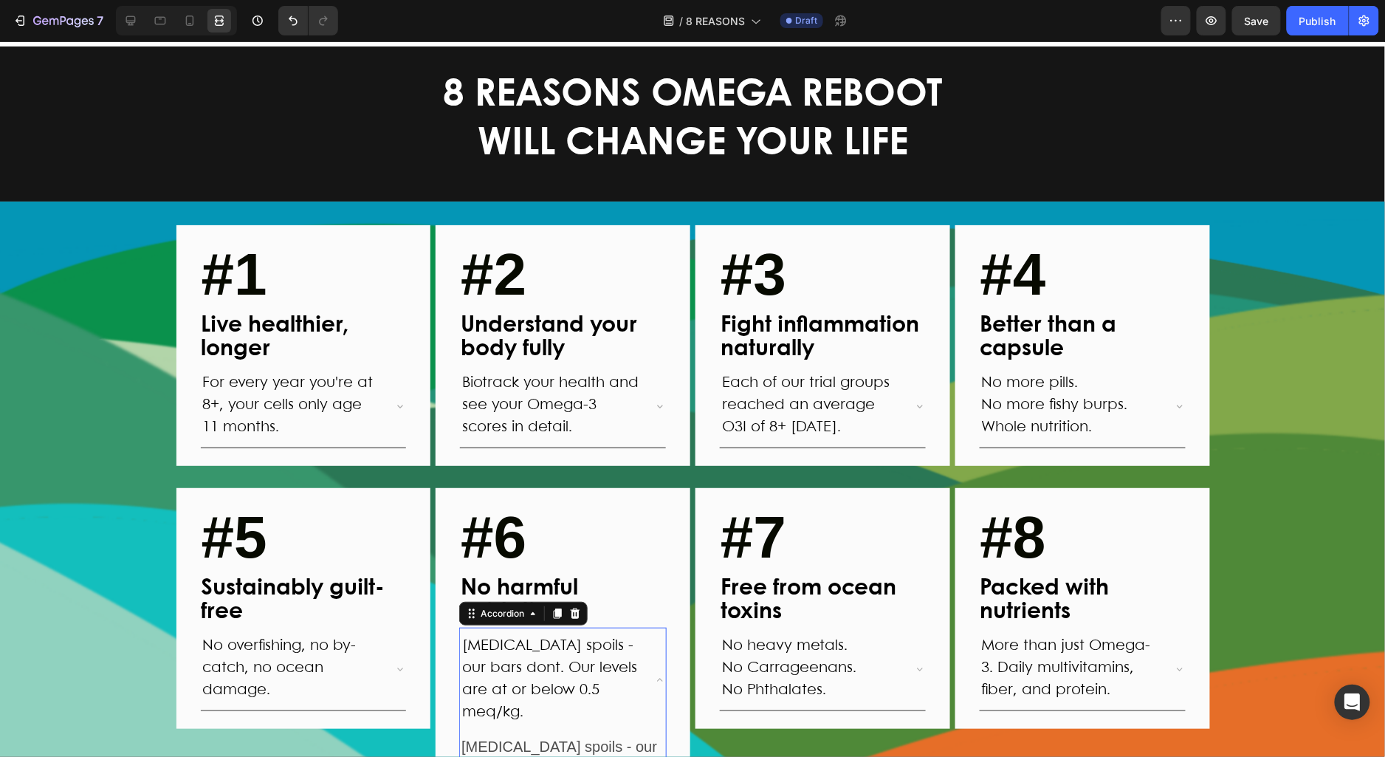
click at [656, 673] on icon at bounding box center [660, 679] width 12 height 12
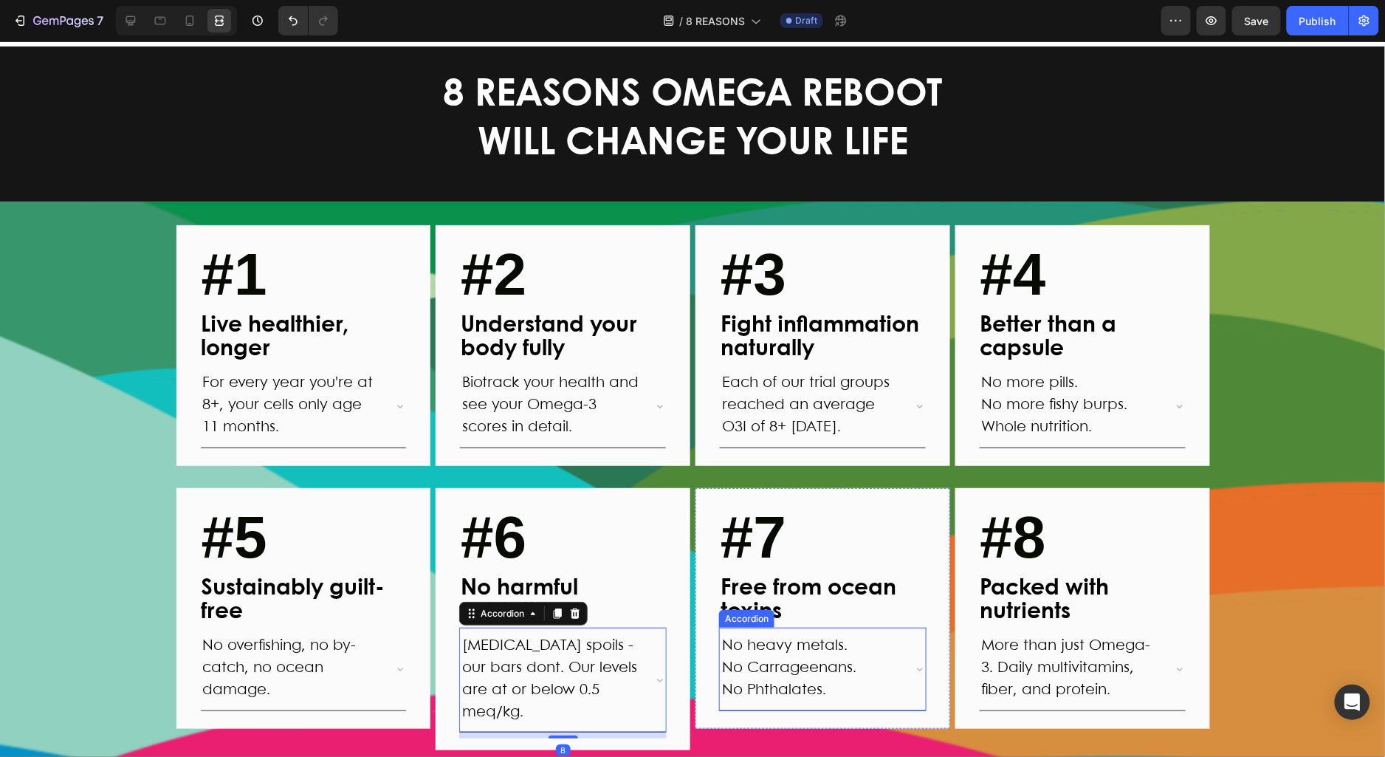
click at [922, 662] on icon at bounding box center [920, 668] width 12 height 12
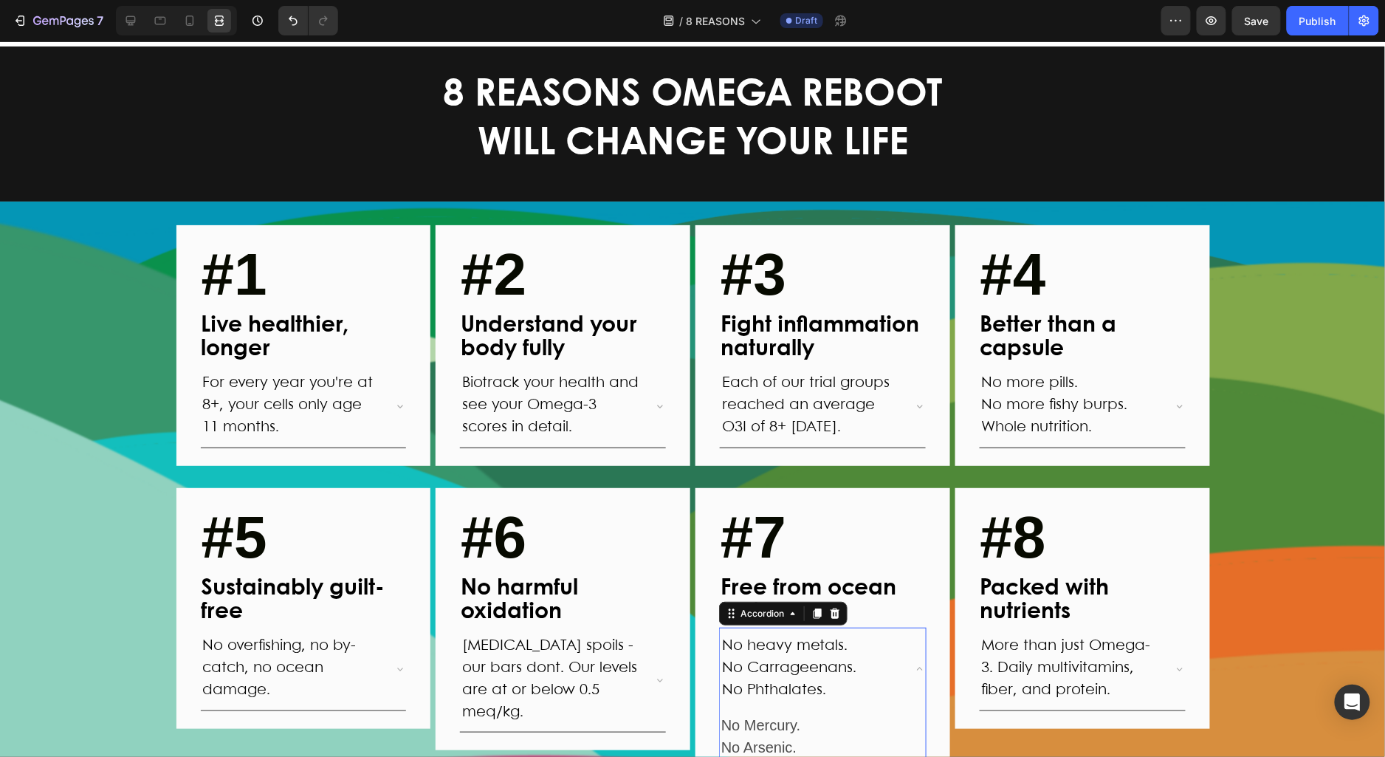
click at [922, 662] on icon at bounding box center [920, 668] width 12 height 12
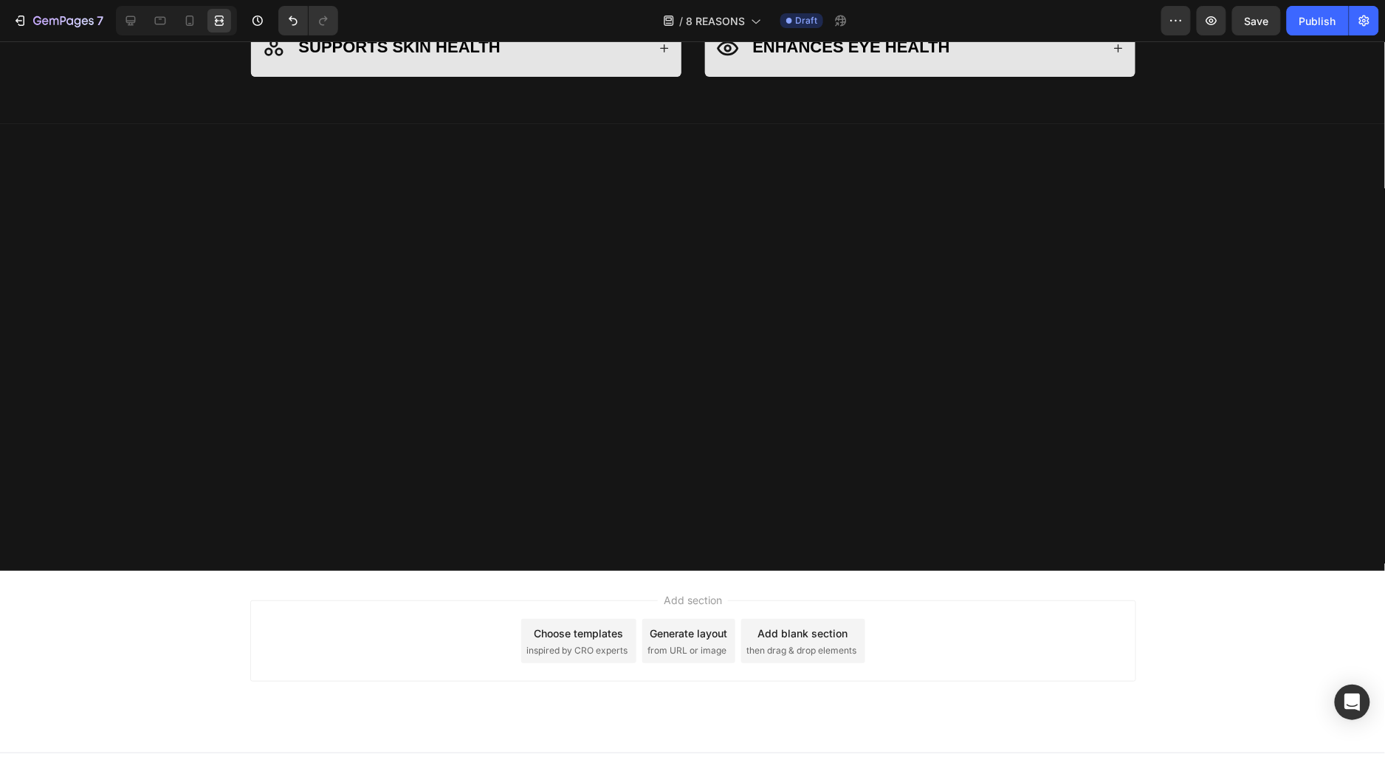
scroll to position [0, 0]
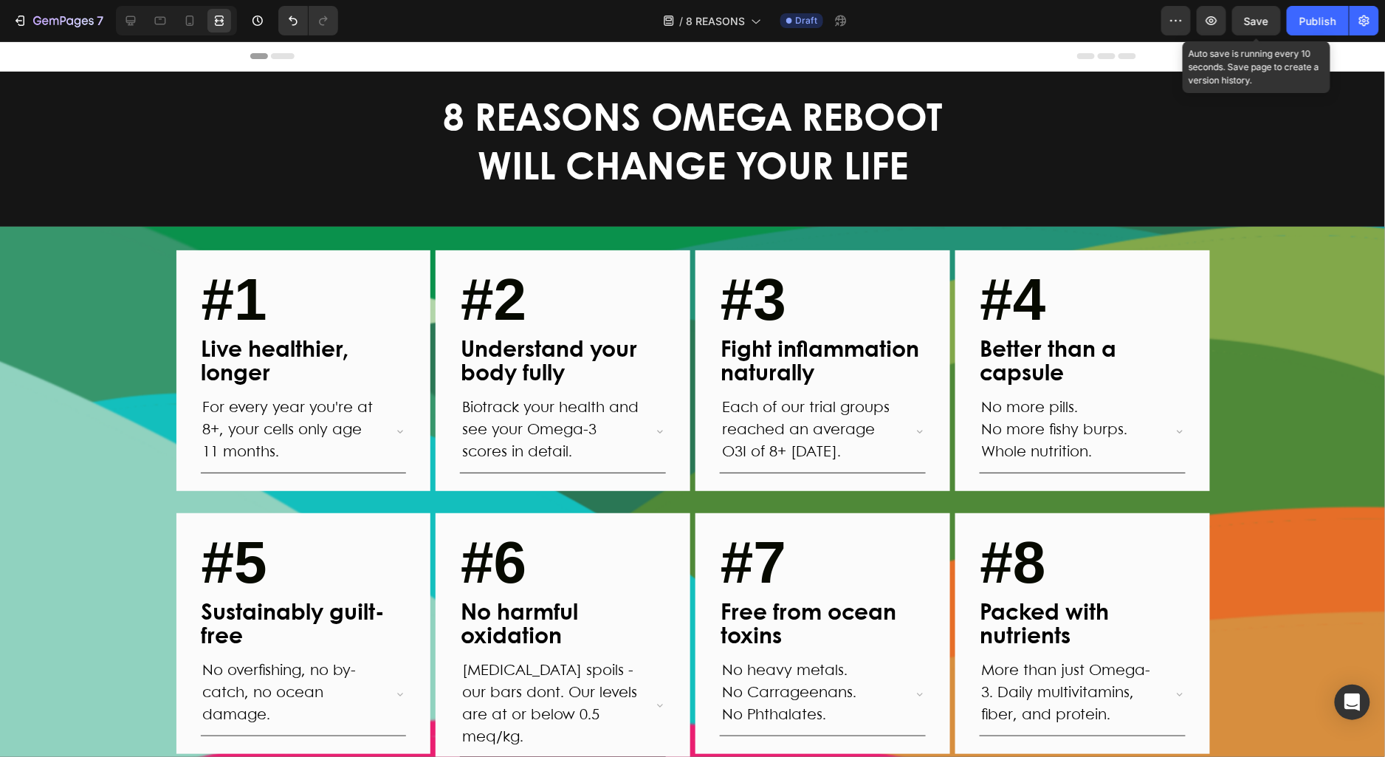
click at [1258, 21] on span "Save" at bounding box center [1257, 21] width 24 height 13
click at [916, 61] on div "Header" at bounding box center [693, 56] width 886 height 30
